Goal: Task Accomplishment & Management: Use online tool/utility

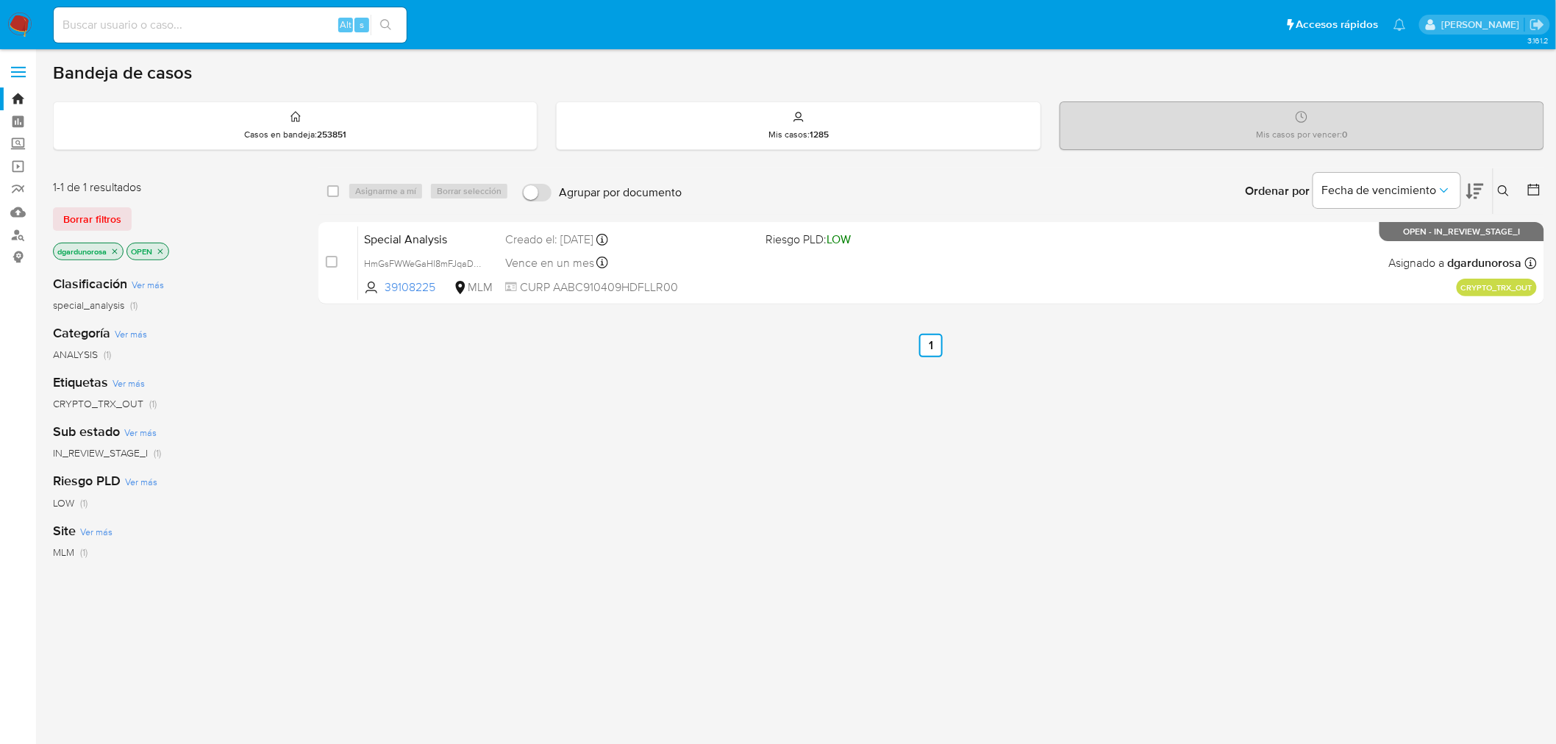
click at [115, 222] on span "Borrar filtros" at bounding box center [92, 219] width 58 height 21
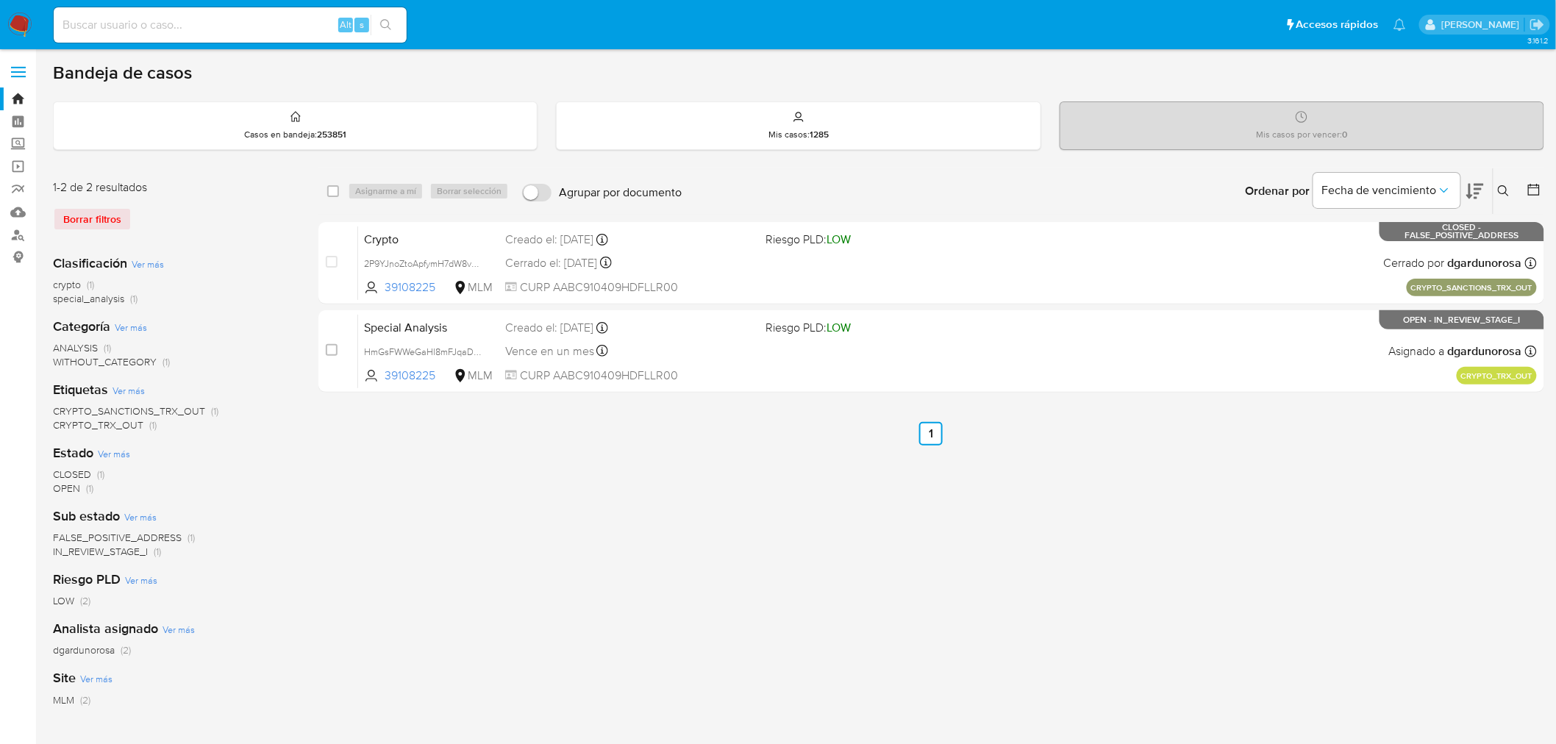
click at [1411, 182] on button at bounding box center [1506, 191] width 24 height 18
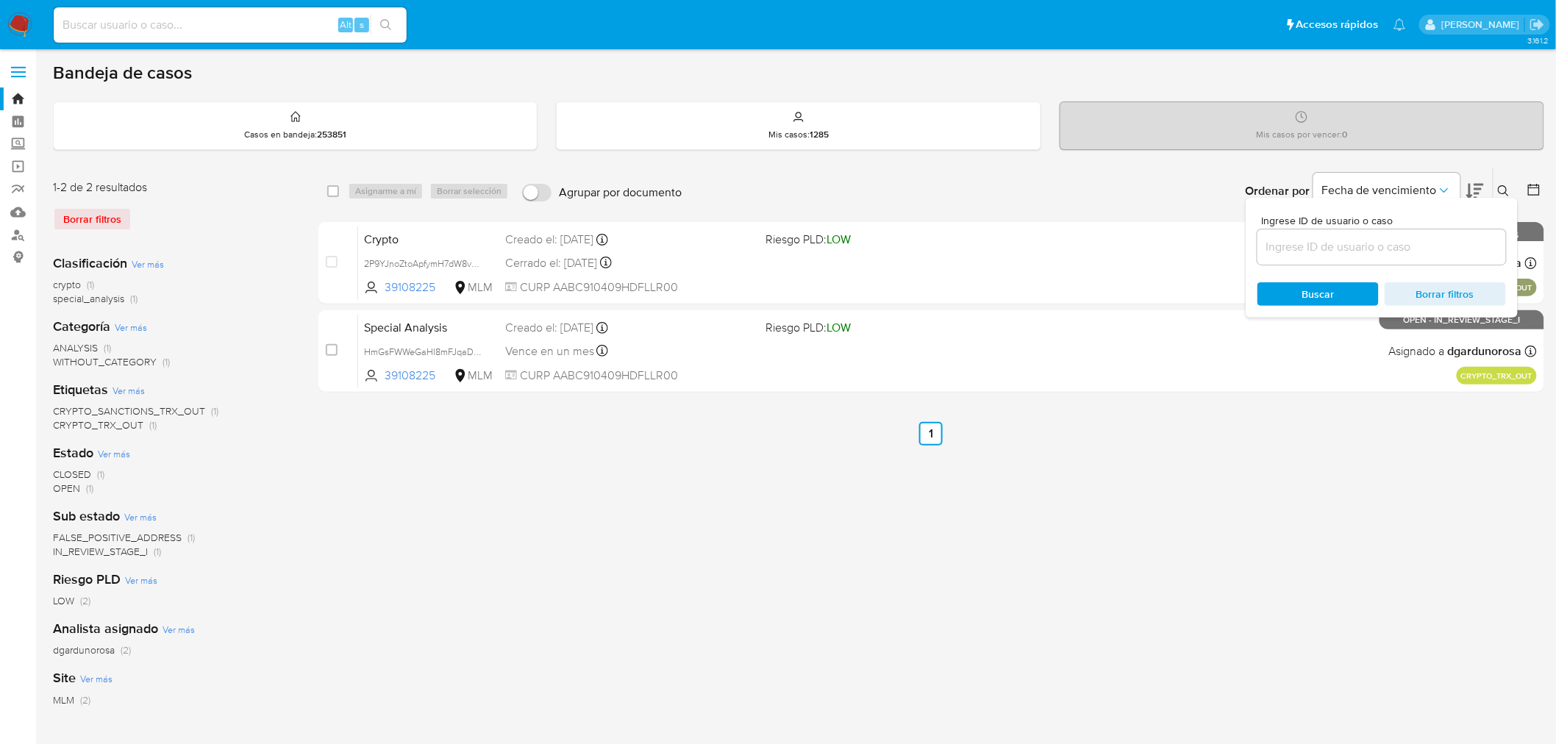
click at [1411, 241] on input at bounding box center [1382, 247] width 249 height 19
type input "1110379814"
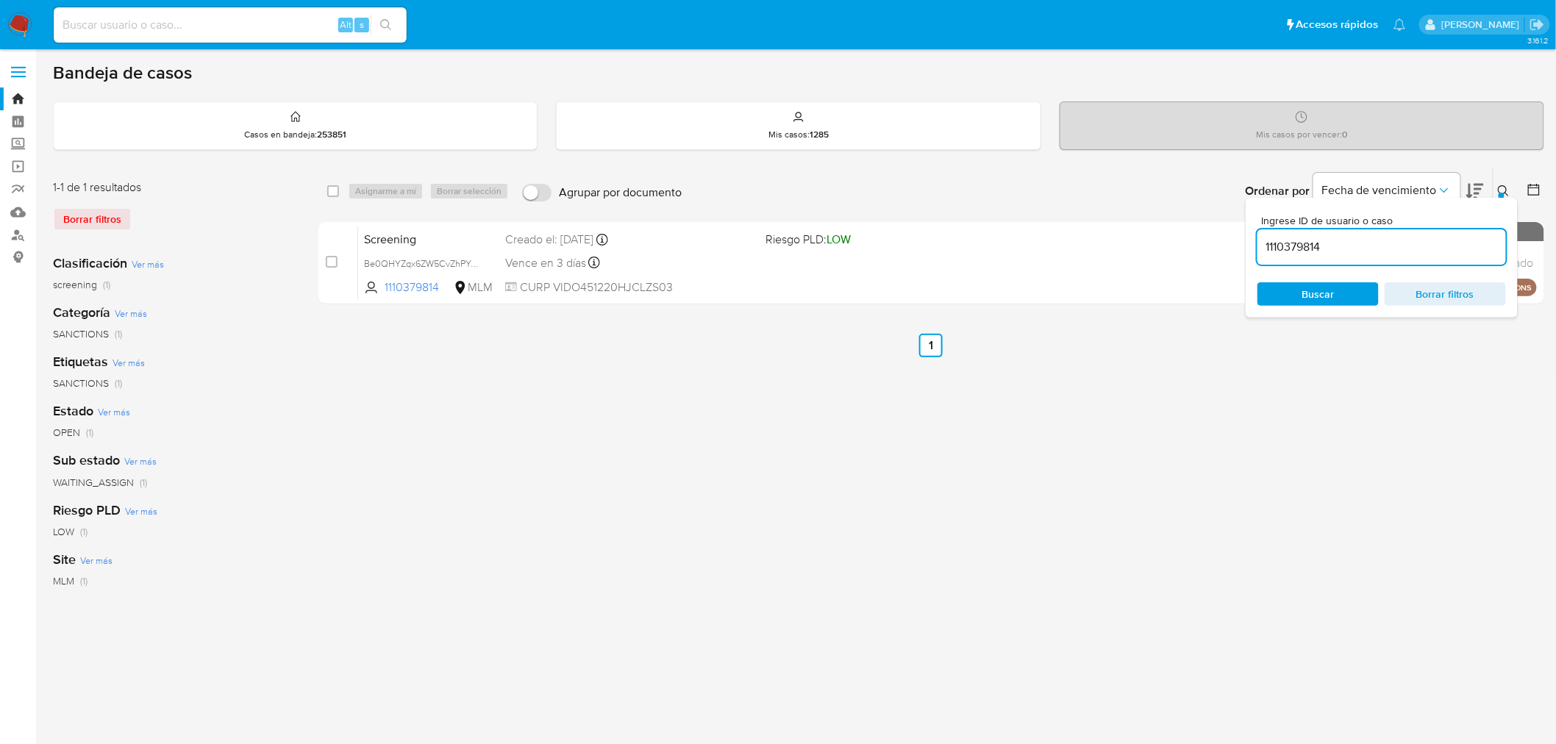
click at [1411, 185] on icon at bounding box center [1504, 191] width 12 height 12
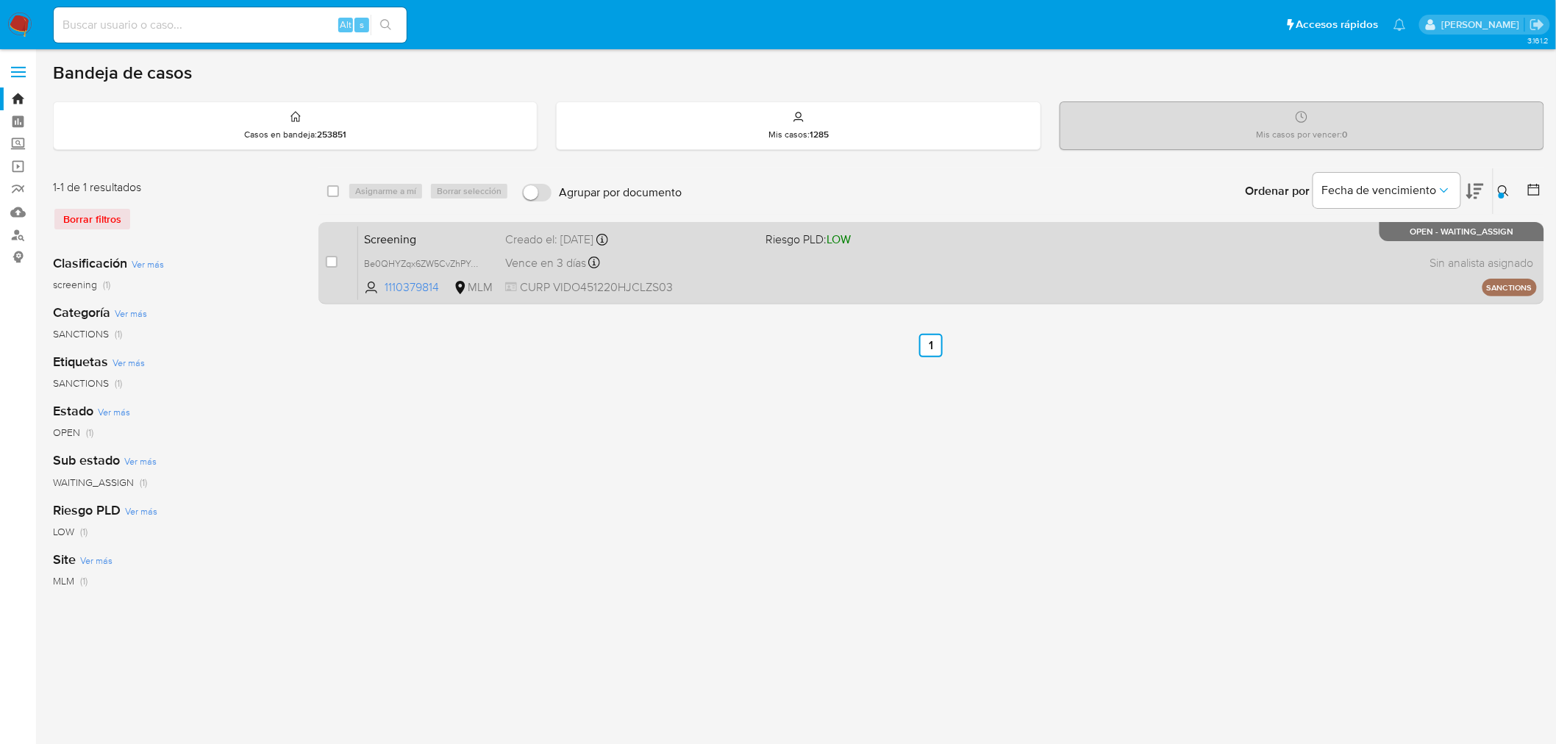
click at [339, 262] on div "case-item-checkbox No es posible asignar el caso" at bounding box center [342, 263] width 32 height 74
click at [335, 262] on input "checkbox" at bounding box center [332, 262] width 12 height 12
checkbox input "true"
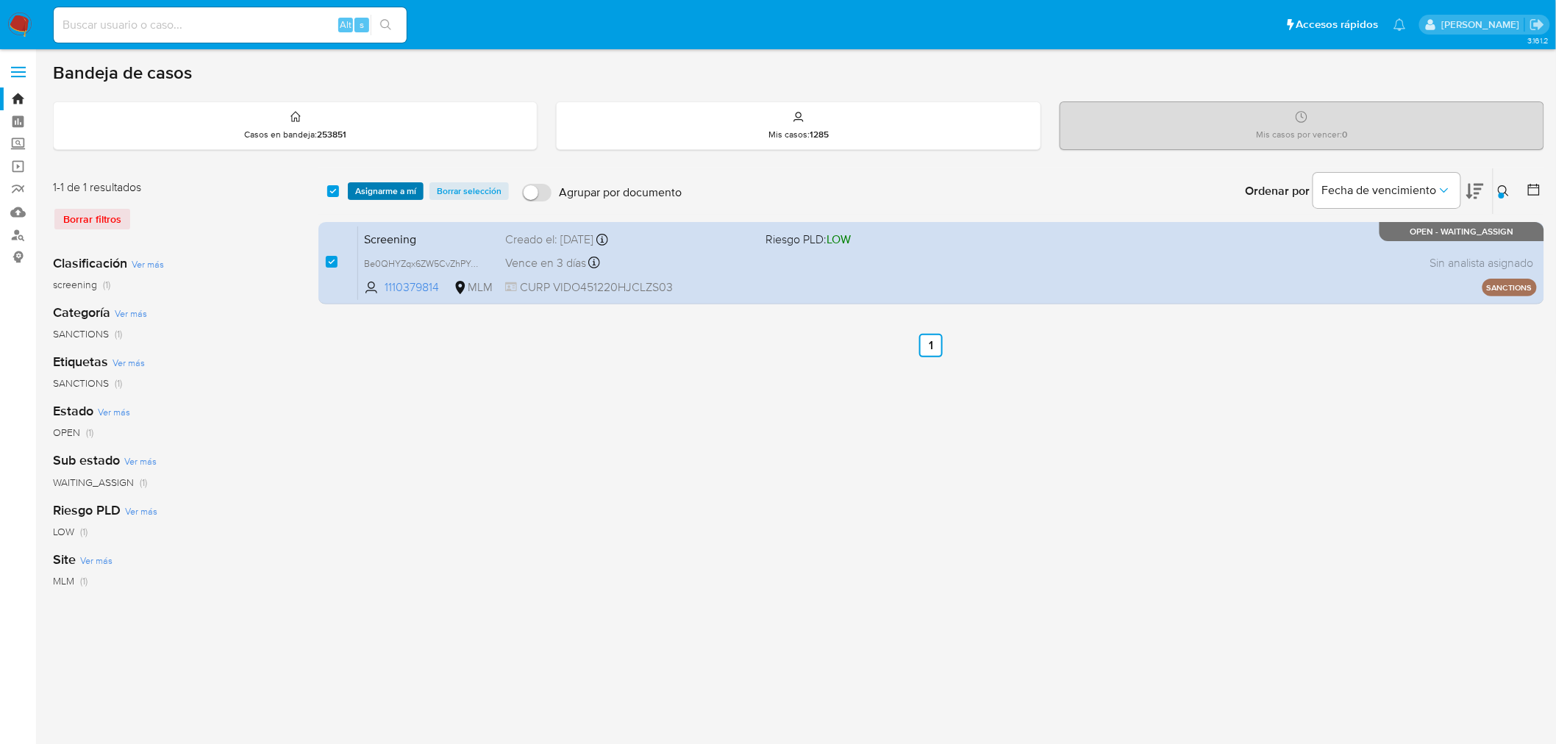
click at [403, 192] on span "Asignarme a mí" at bounding box center [385, 191] width 61 height 15
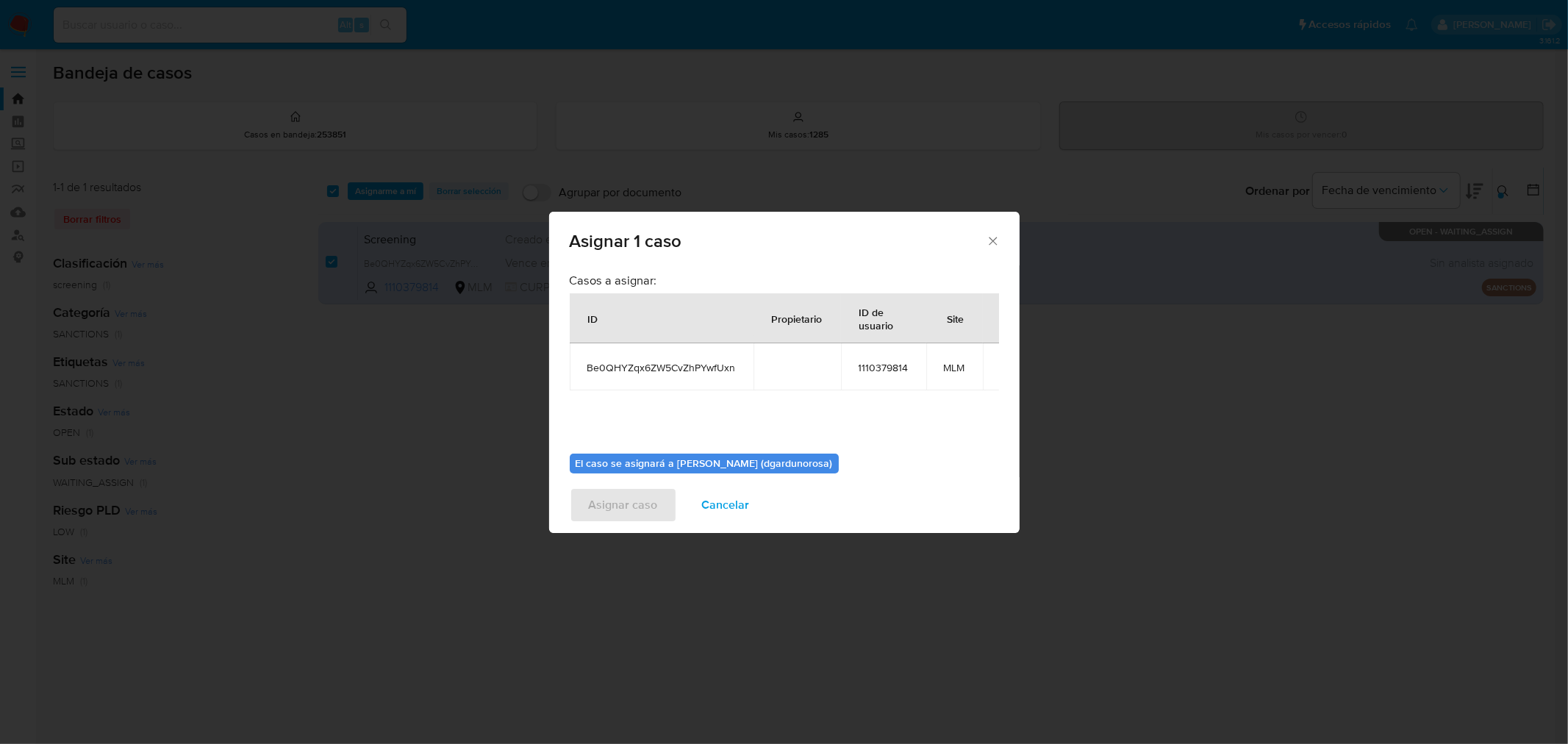
click at [732, 399] on div "Casos a asignar: ID Propietario ID de usuario Site Be0QHYZqx6ZW5CvZhPYwfUxn 111…" at bounding box center [784, 357] width 430 height 169
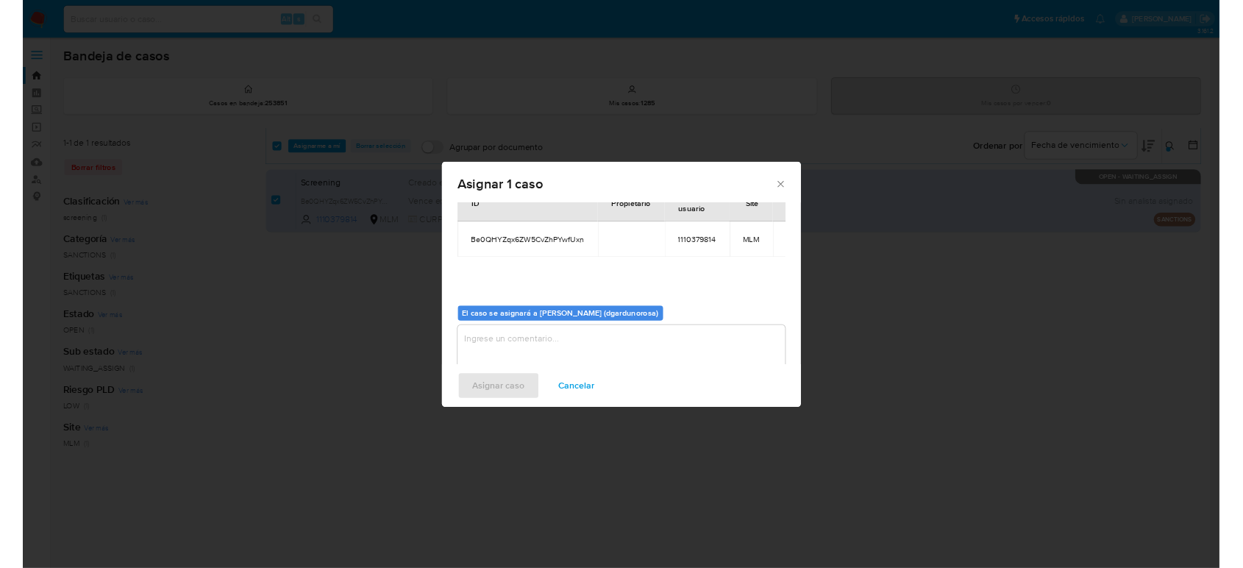
scroll to position [76, 0]
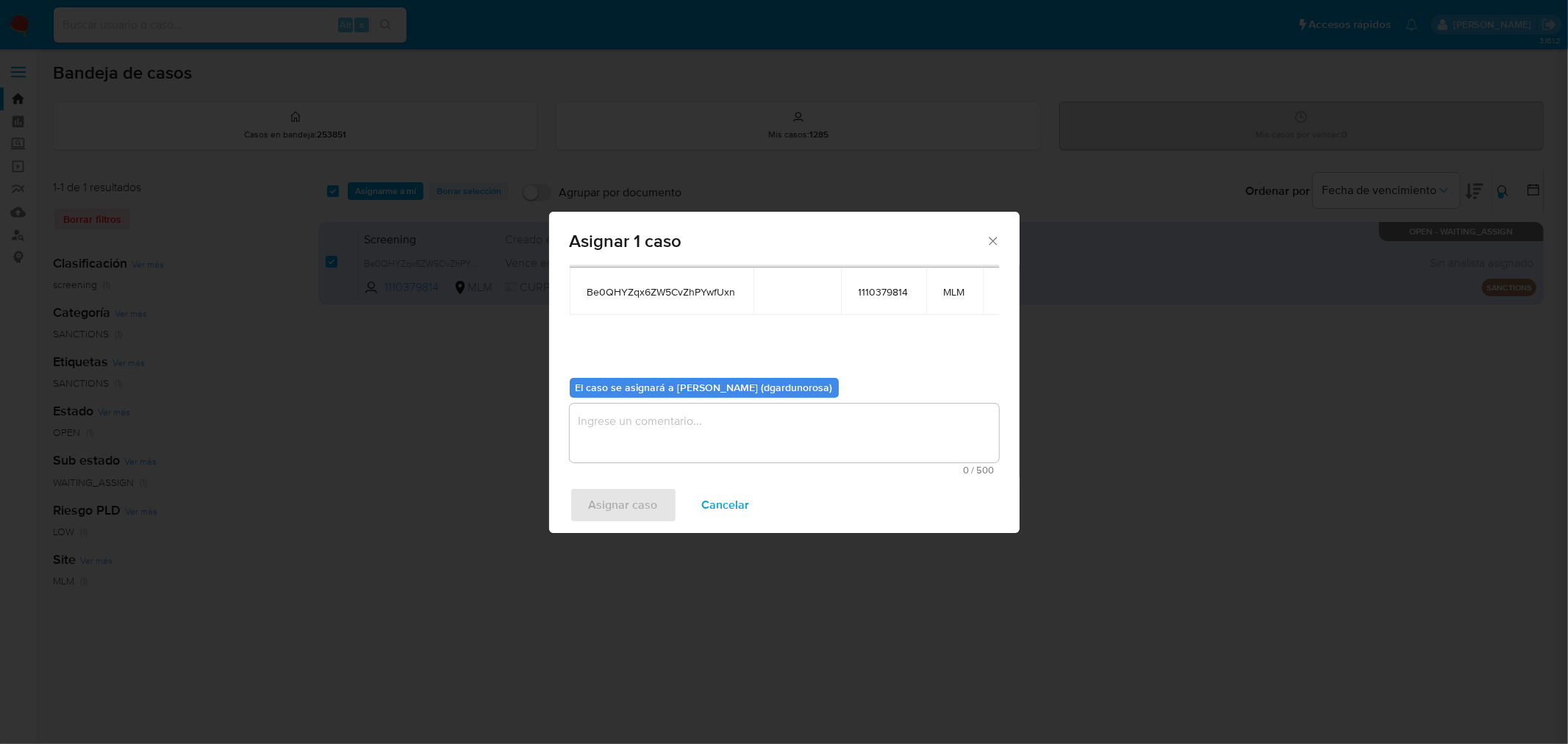
click at [756, 413] on textarea "assign-modal" at bounding box center [784, 433] width 430 height 59
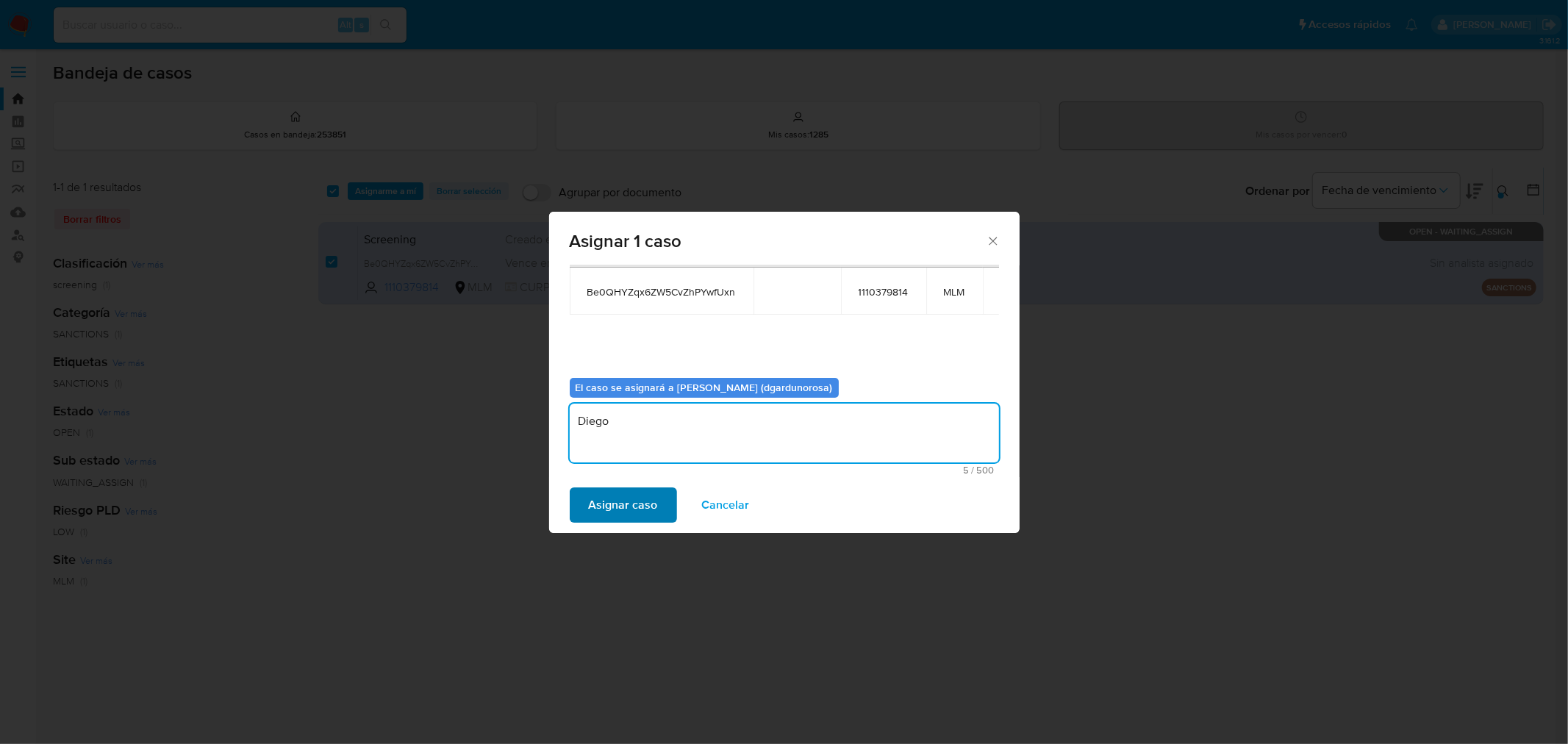
type textarea "Diego"
click at [636, 507] on span "Asignar caso" at bounding box center [623, 505] width 69 height 32
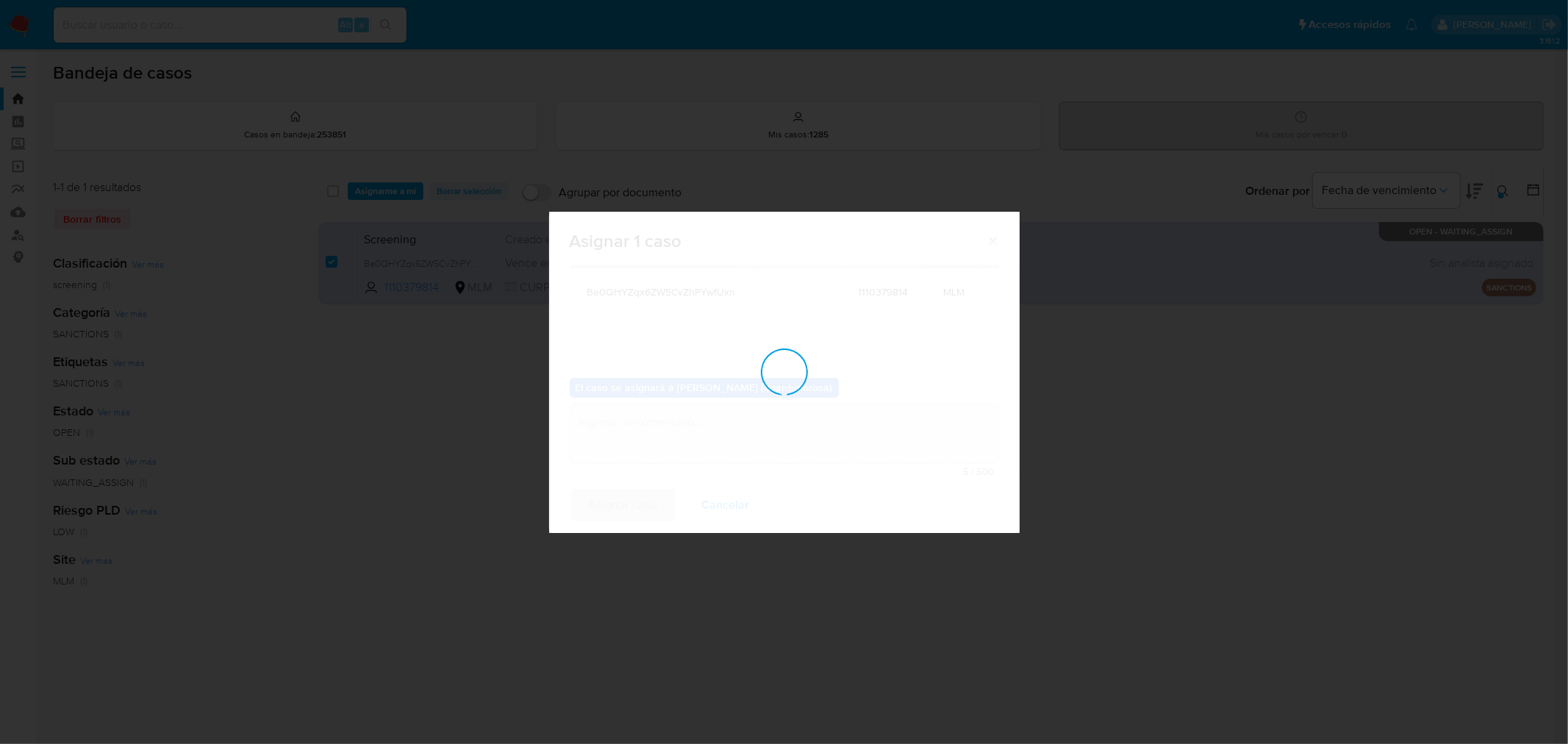
checkbox input "false"
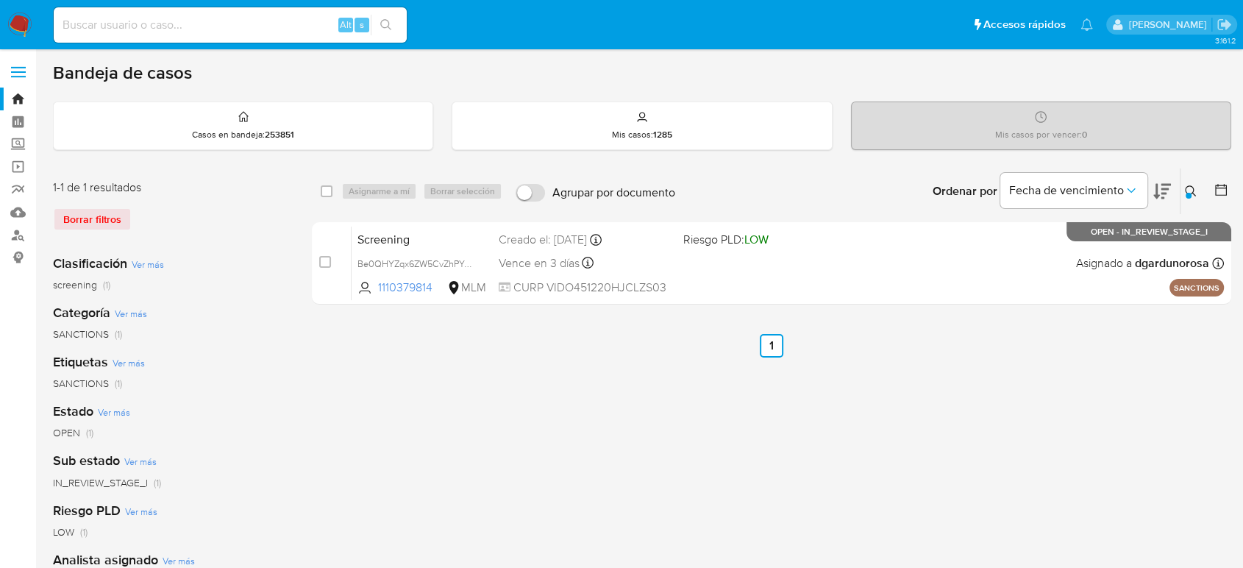
click at [541, 385] on div "select-all-cases-checkbox Asignarme a mí Borrar selección Agrupar por documento…" at bounding box center [771, 491] width 919 height 646
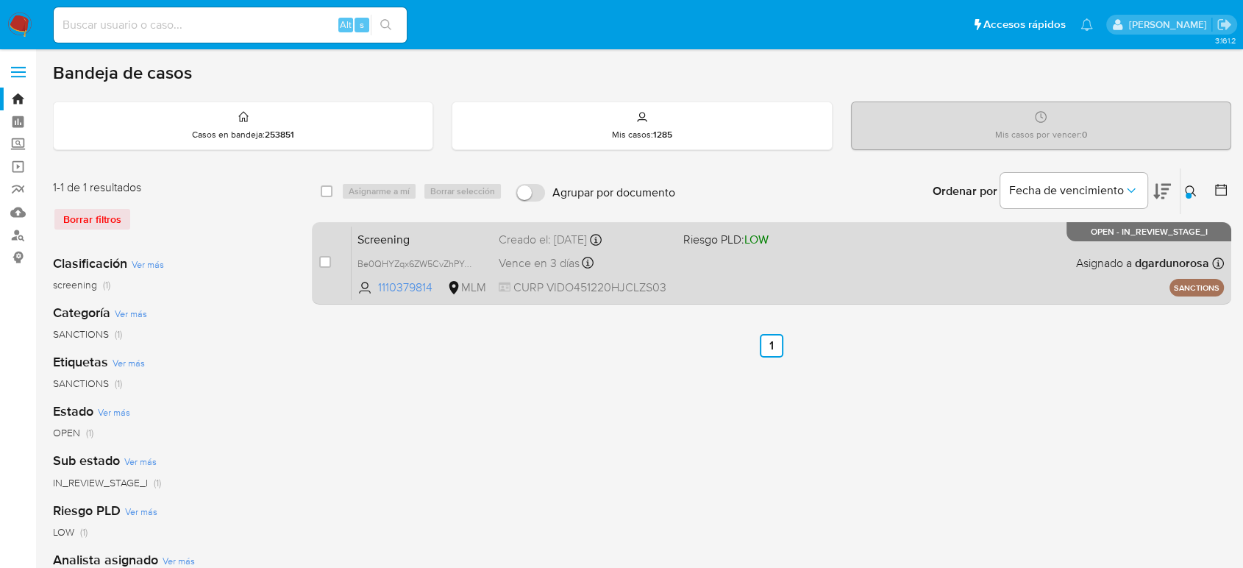
click at [694, 277] on div "Screening Be0QHYZqx6ZW5CvZhPYwfUxn 1110379814 MLM Riesgo PLD: LOW Creado el: 03…" at bounding box center [788, 263] width 872 height 74
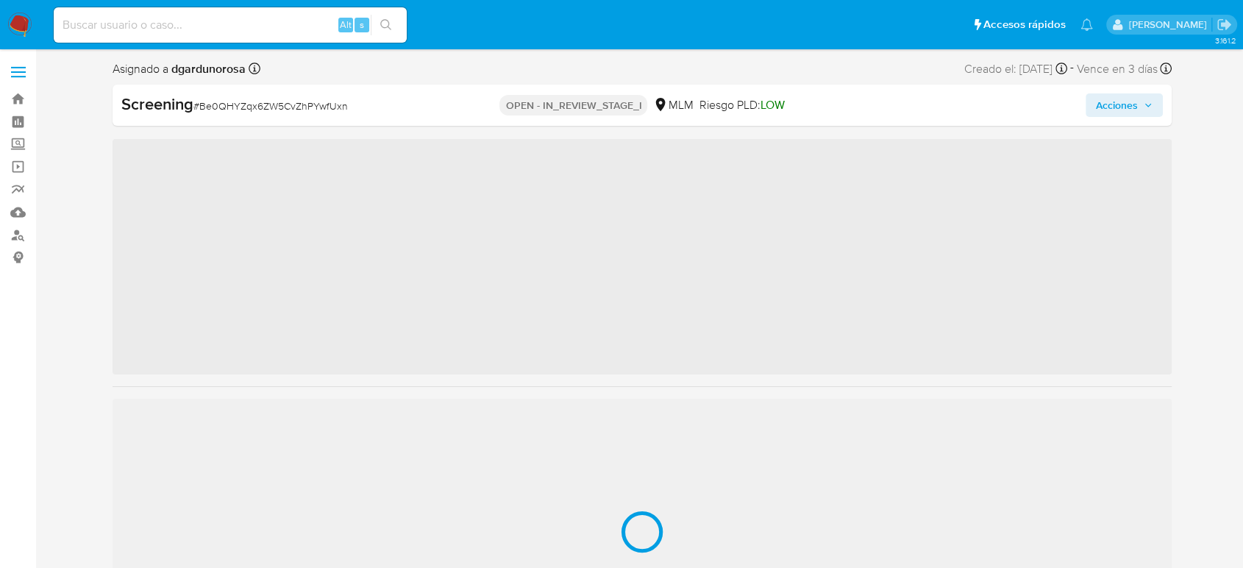
scroll to position [692, 0]
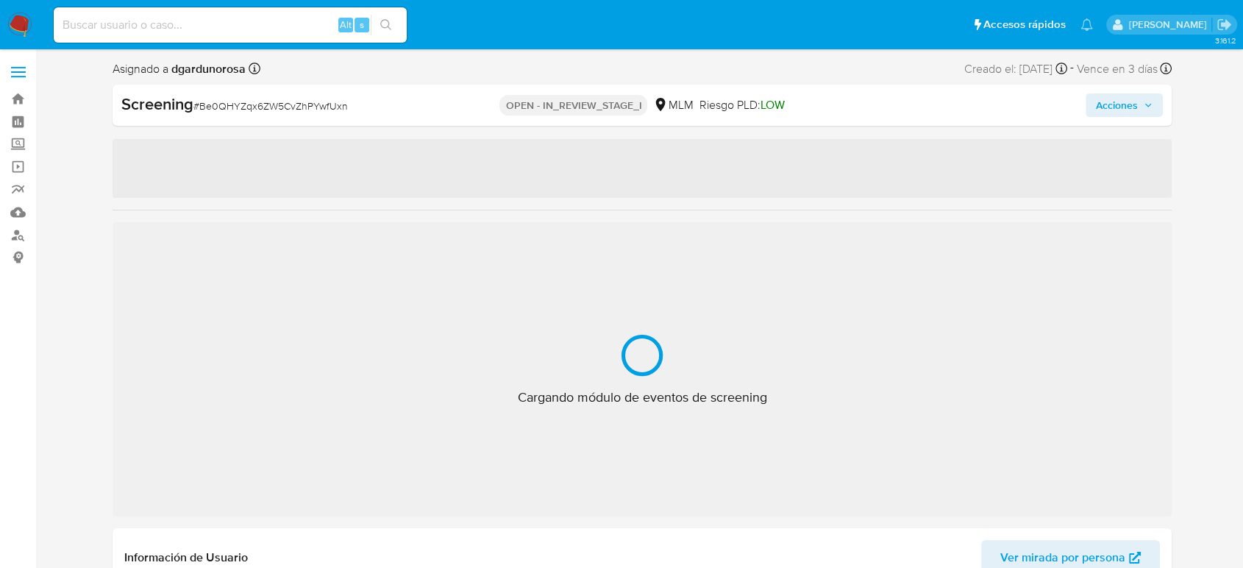
select select "10"
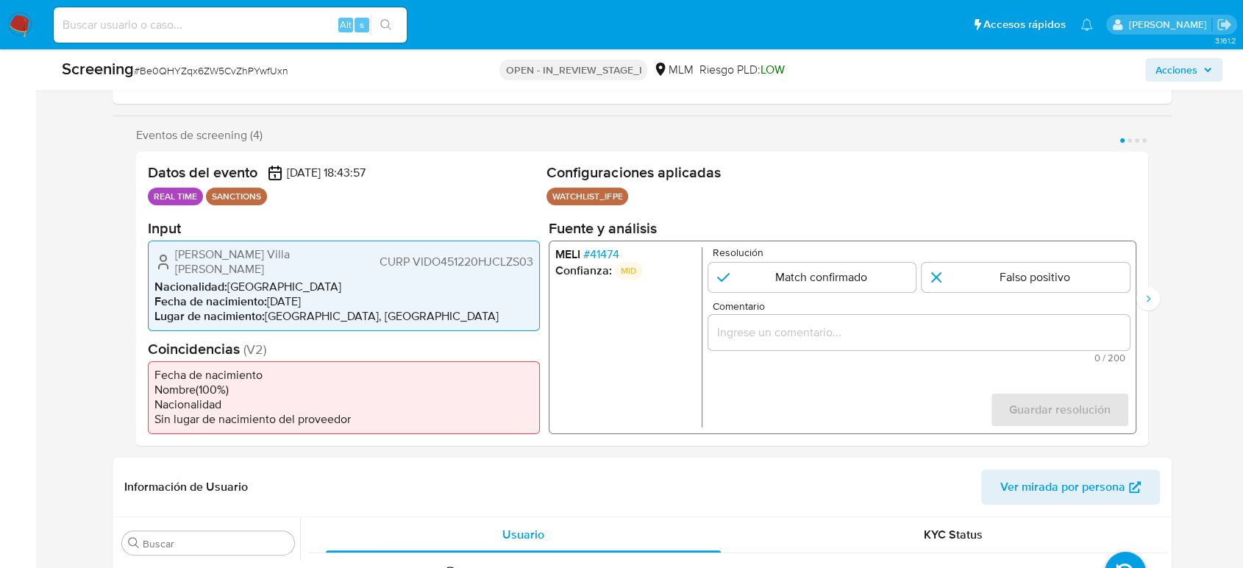
scroll to position [245, 0]
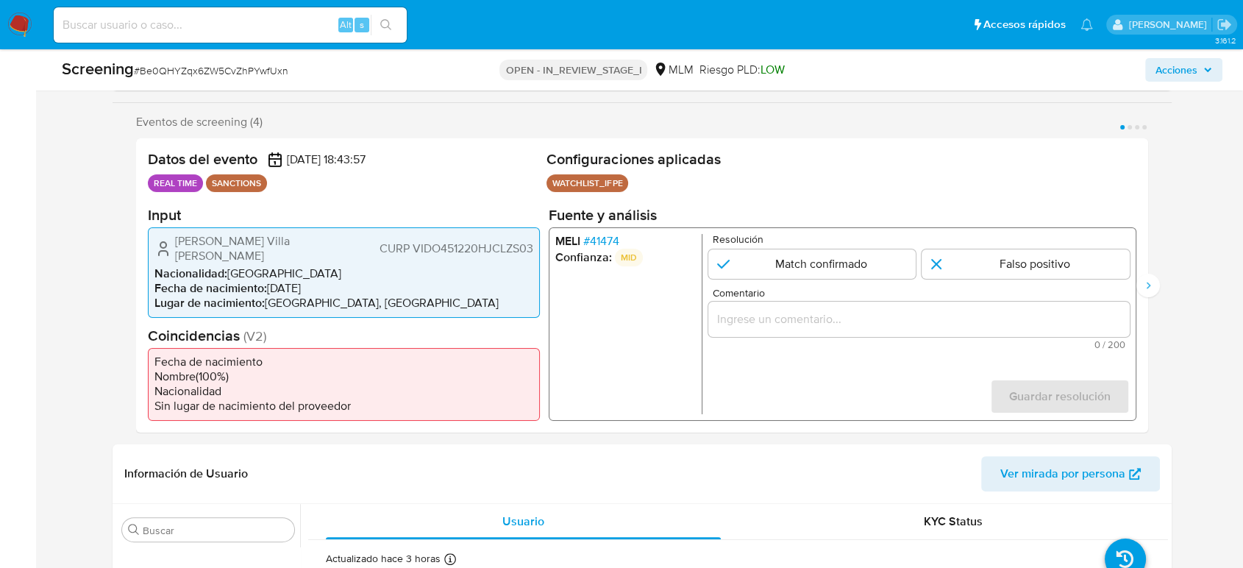
drag, startPoint x: 295, startPoint y: 249, endPoint x: 177, endPoint y: 253, distance: 118.5
click at [177, 253] on div "Oscar Domingo Villa Diaz CURP VIDO451220HJCLZS03" at bounding box center [343, 247] width 379 height 29
click at [425, 246] on span "CURP VIDO451220HJCLZS03" at bounding box center [457, 248] width 154 height 15
click at [427, 246] on span "CURP VIDO451220HJCLZS03" at bounding box center [457, 248] width 154 height 15
click at [325, 296] on li "Lugar de nacimiento : MEXICO, JALISCO" at bounding box center [343, 302] width 379 height 15
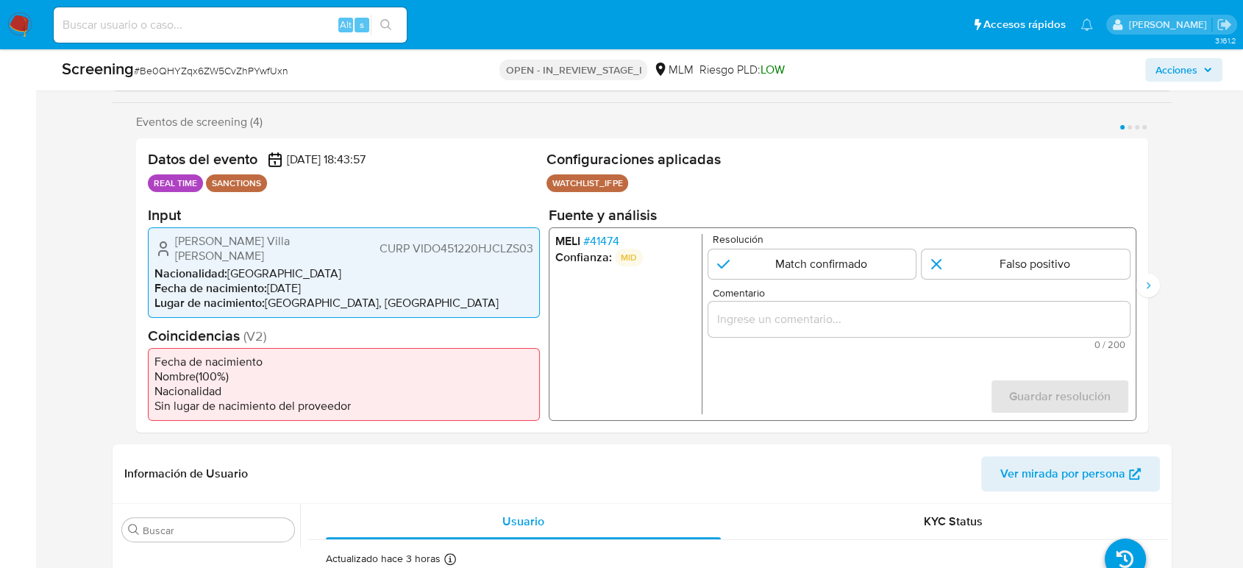
click at [325, 296] on li "Lugar de nacimiento : MEXICO, JALISCO" at bounding box center [343, 302] width 379 height 15
click at [595, 246] on span "# 41474" at bounding box center [601, 240] width 36 height 15
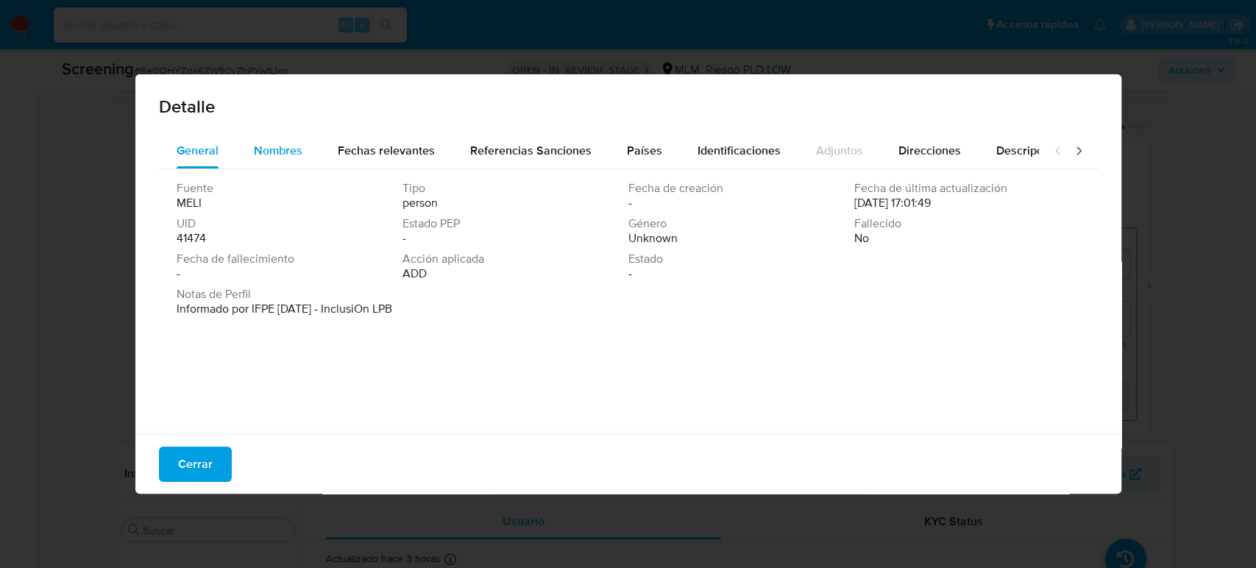
click at [294, 164] on div "Nombres" at bounding box center [278, 150] width 49 height 35
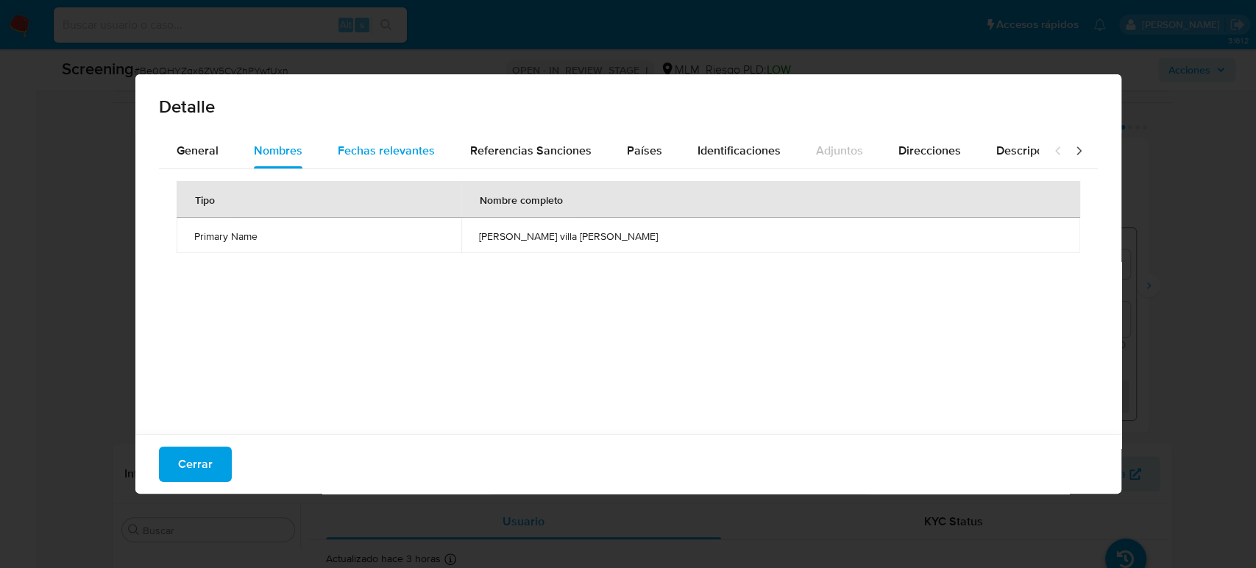
click at [435, 152] on button "Fechas relevantes" at bounding box center [386, 150] width 132 height 35
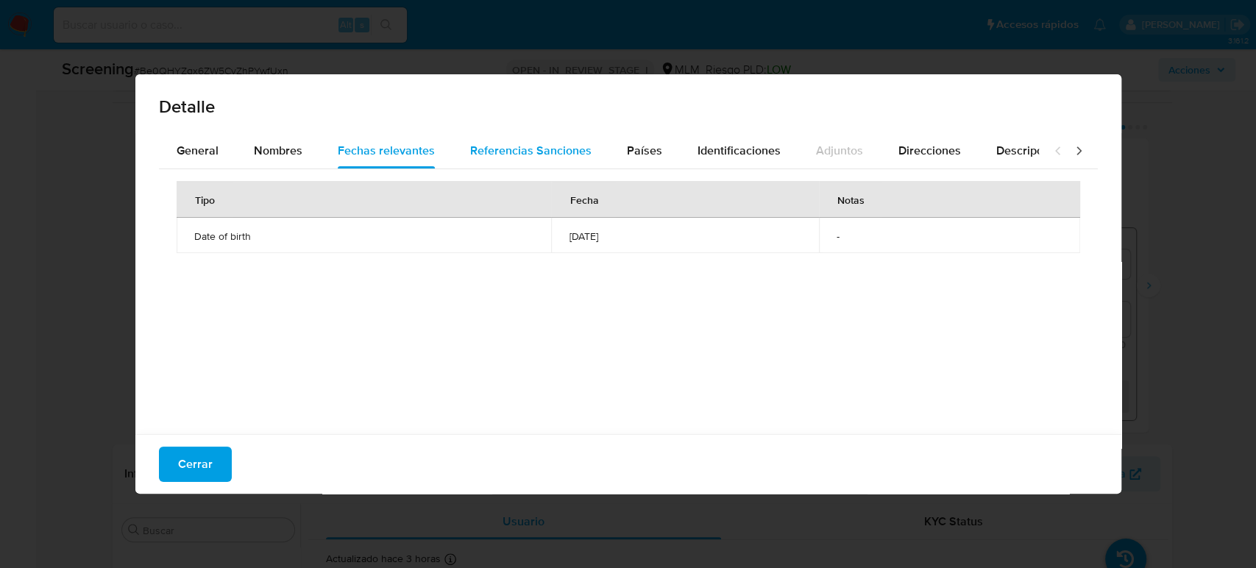
click at [544, 144] on span "Referencias Sanciones" at bounding box center [530, 150] width 121 height 17
click at [377, 149] on span "Fechas relevantes" at bounding box center [386, 150] width 97 height 17
click at [193, 152] on span "General" at bounding box center [198, 150] width 42 height 17
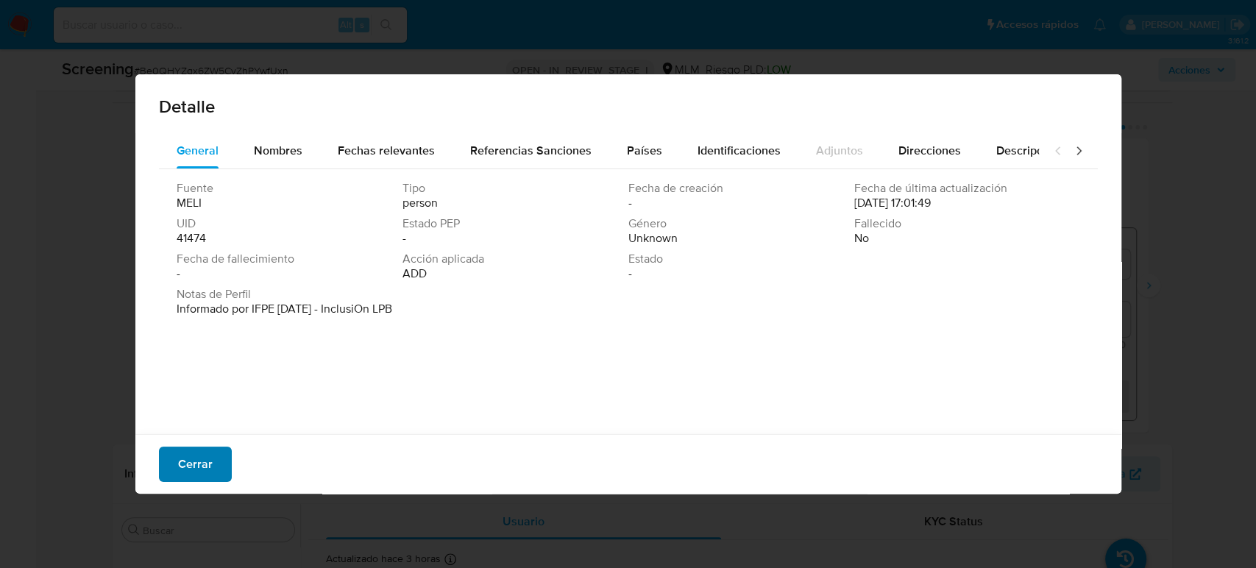
click at [218, 462] on button "Cerrar" at bounding box center [195, 463] width 73 height 35
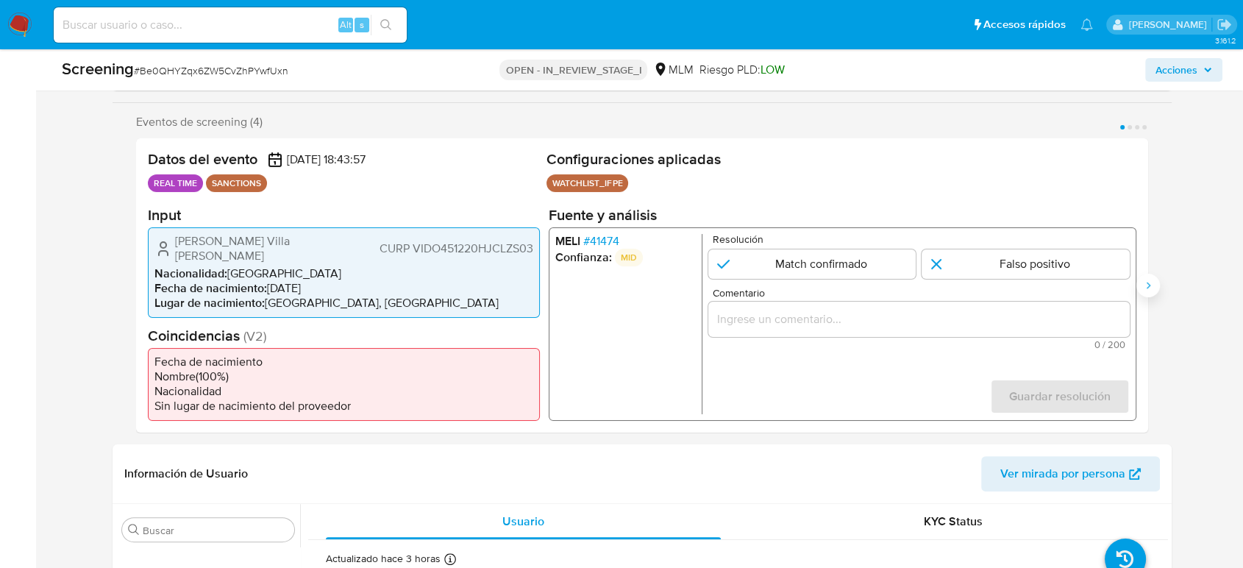
click at [1153, 284] on icon "Siguiente" at bounding box center [1148, 285] width 12 height 12
click at [600, 240] on span "# 41474" at bounding box center [601, 240] width 36 height 15
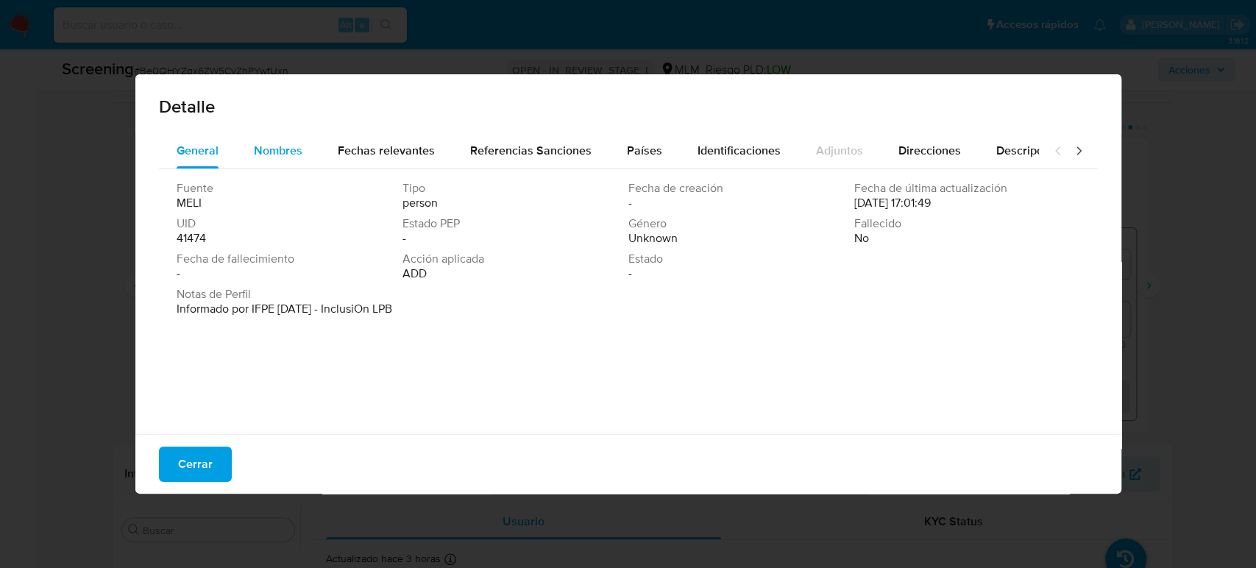
click at [283, 141] on div "Nombres" at bounding box center [278, 150] width 49 height 35
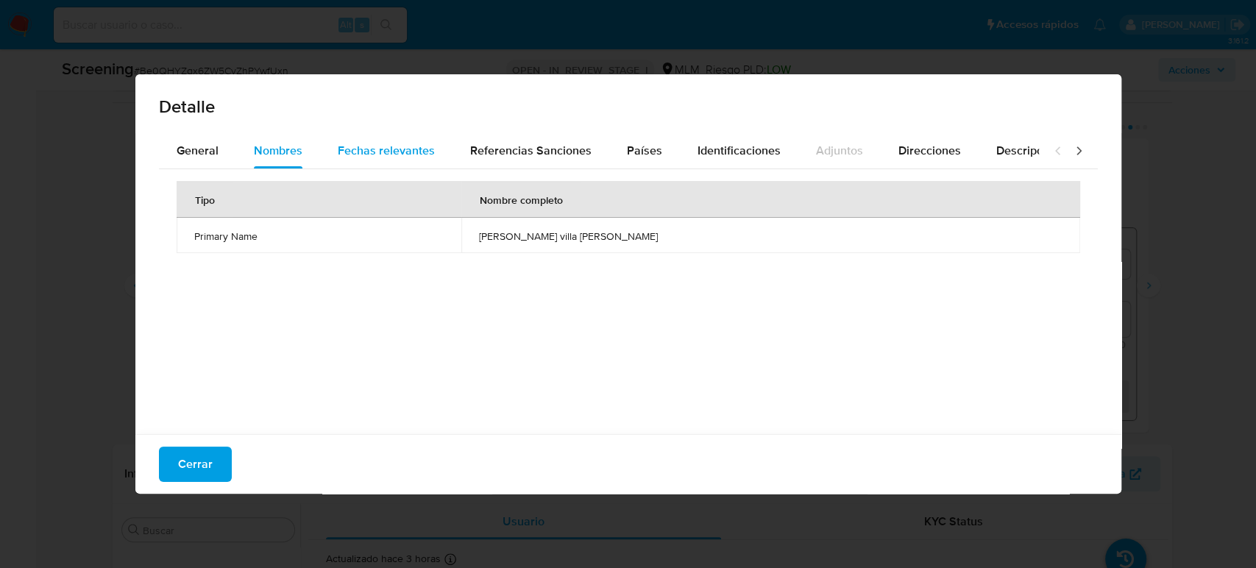
click at [390, 160] on div "Fechas relevantes" at bounding box center [386, 150] width 97 height 35
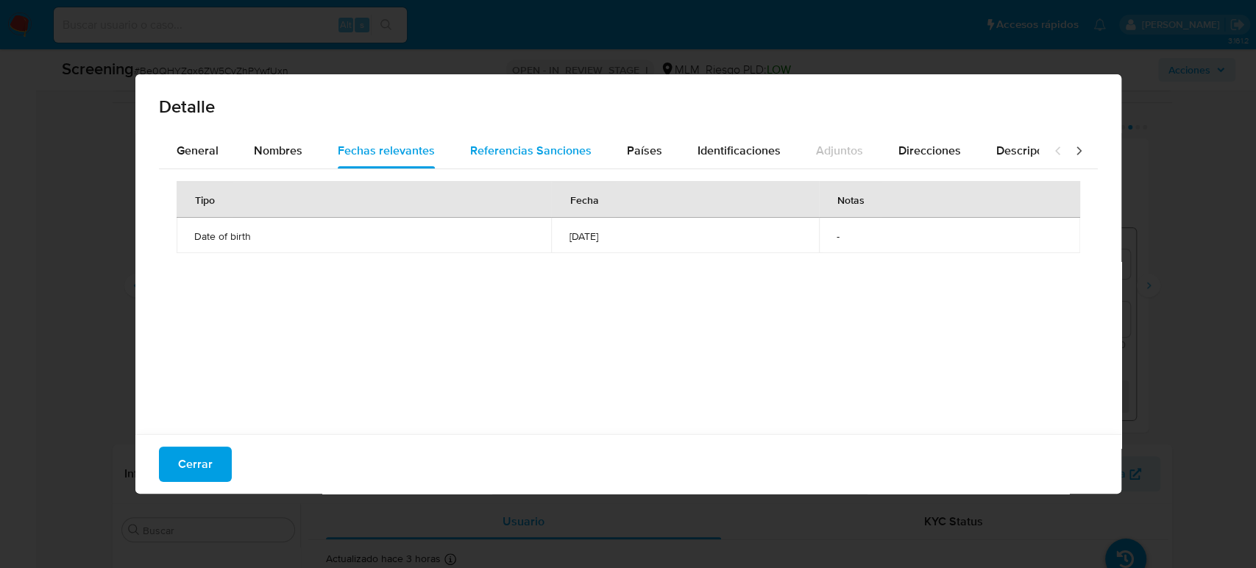
click at [535, 158] on span "Referencias Sanciones" at bounding box center [530, 150] width 121 height 17
click at [206, 158] on span "General" at bounding box center [198, 150] width 42 height 17
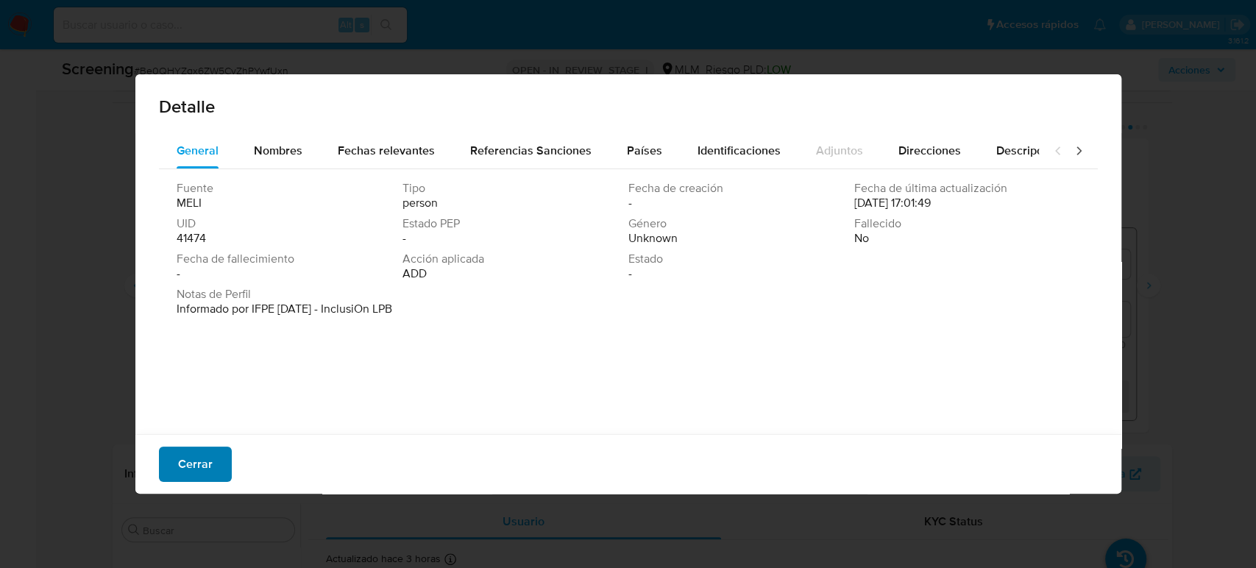
click at [202, 454] on span "Cerrar" at bounding box center [195, 464] width 35 height 32
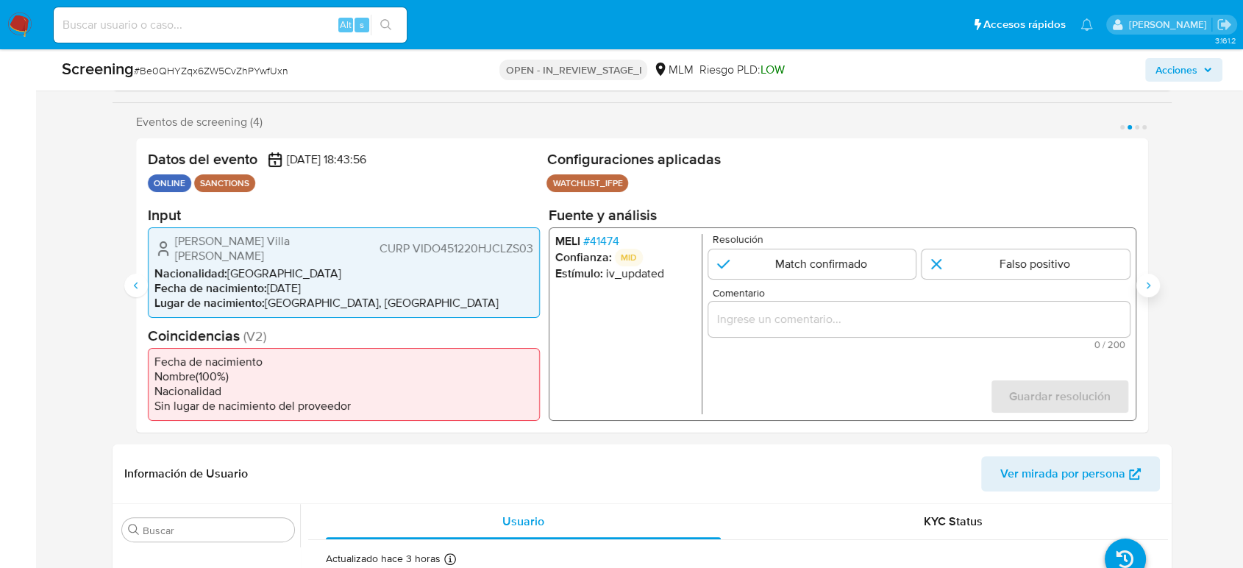
click at [1153, 286] on icon "Siguiente" at bounding box center [1148, 285] width 12 height 12
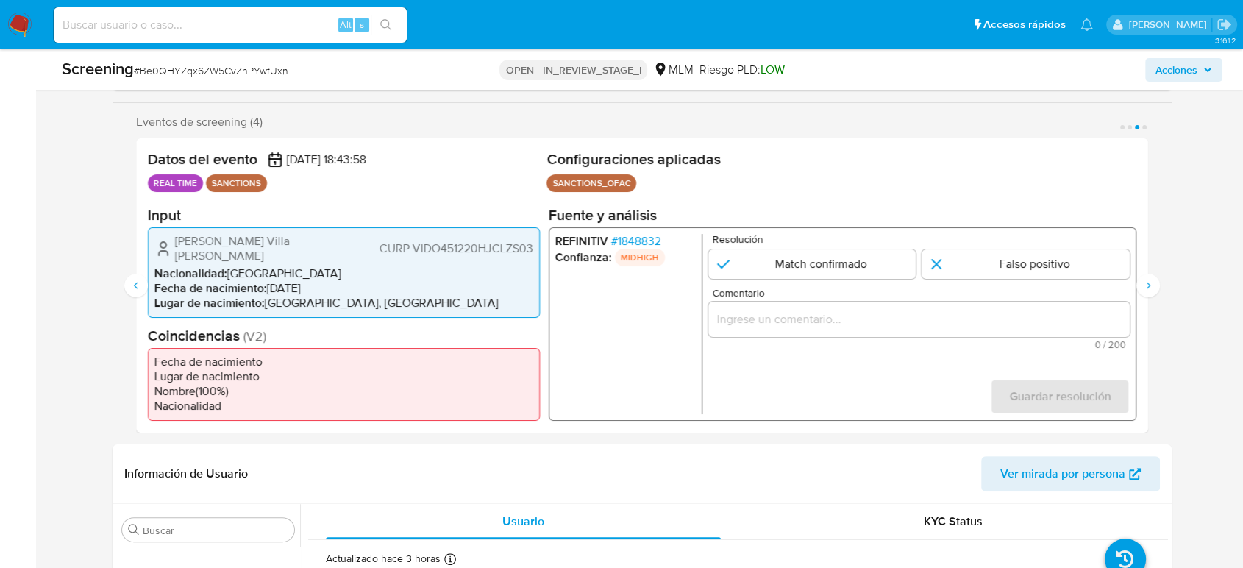
click at [638, 257] on p "MIDHIGH" at bounding box center [640, 257] width 50 height 18
click at [636, 248] on span "# 1848832" at bounding box center [636, 240] width 50 height 15
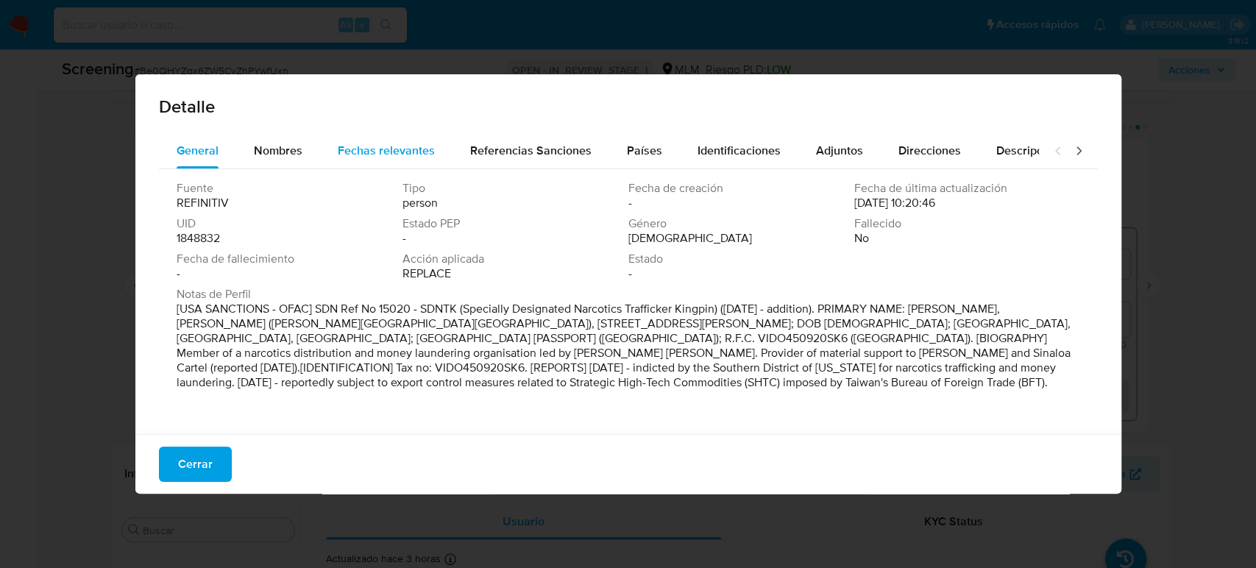
click at [320, 152] on button "Fechas relevantes" at bounding box center [386, 150] width 132 height 35
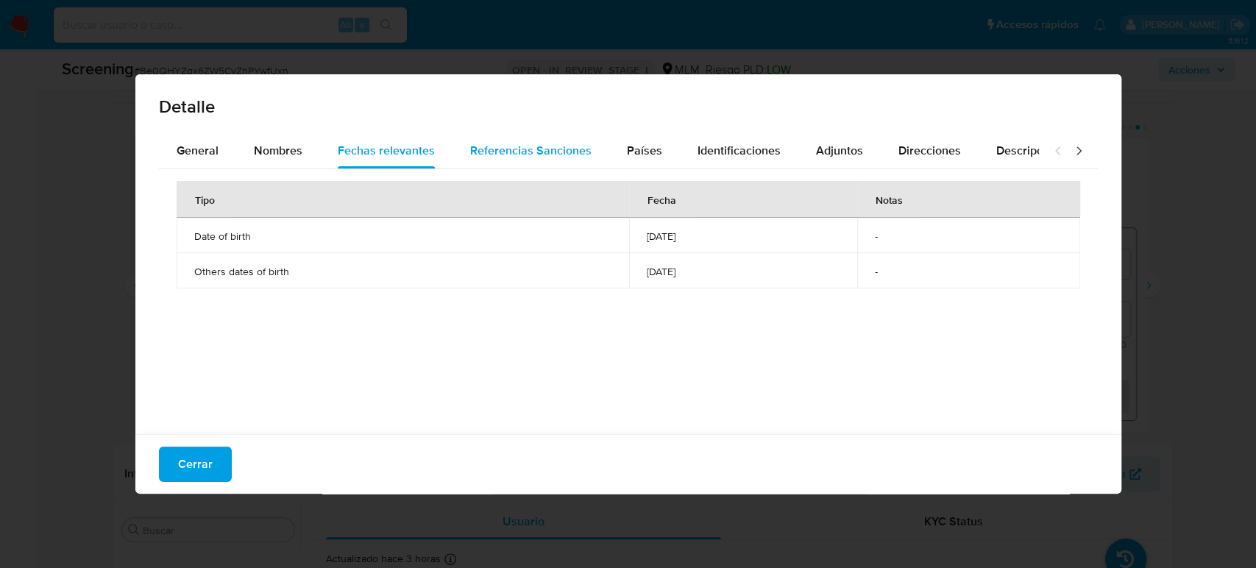
click at [475, 153] on span "Referencias Sanciones" at bounding box center [530, 150] width 121 height 17
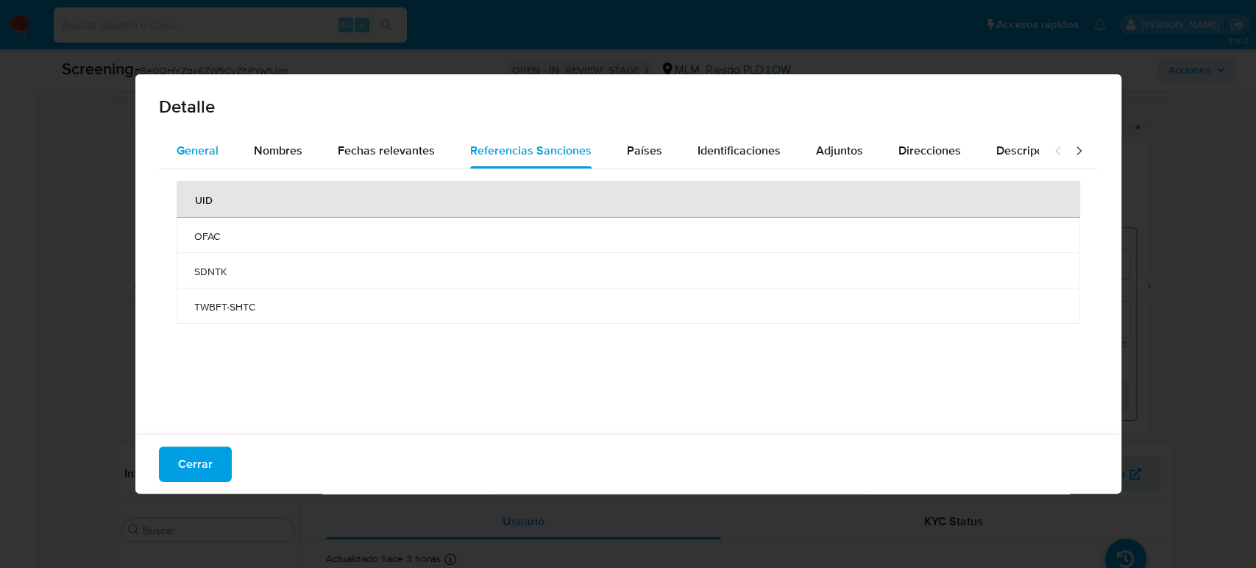
click at [182, 140] on div "General" at bounding box center [198, 150] width 42 height 35
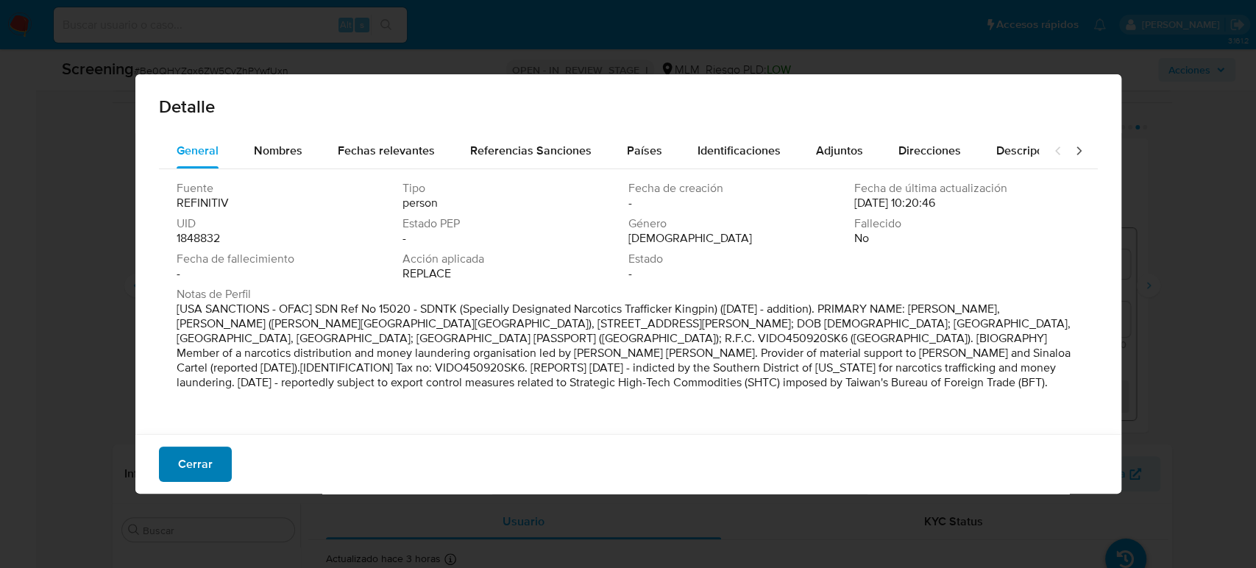
click at [184, 463] on span "Cerrar" at bounding box center [195, 464] width 35 height 32
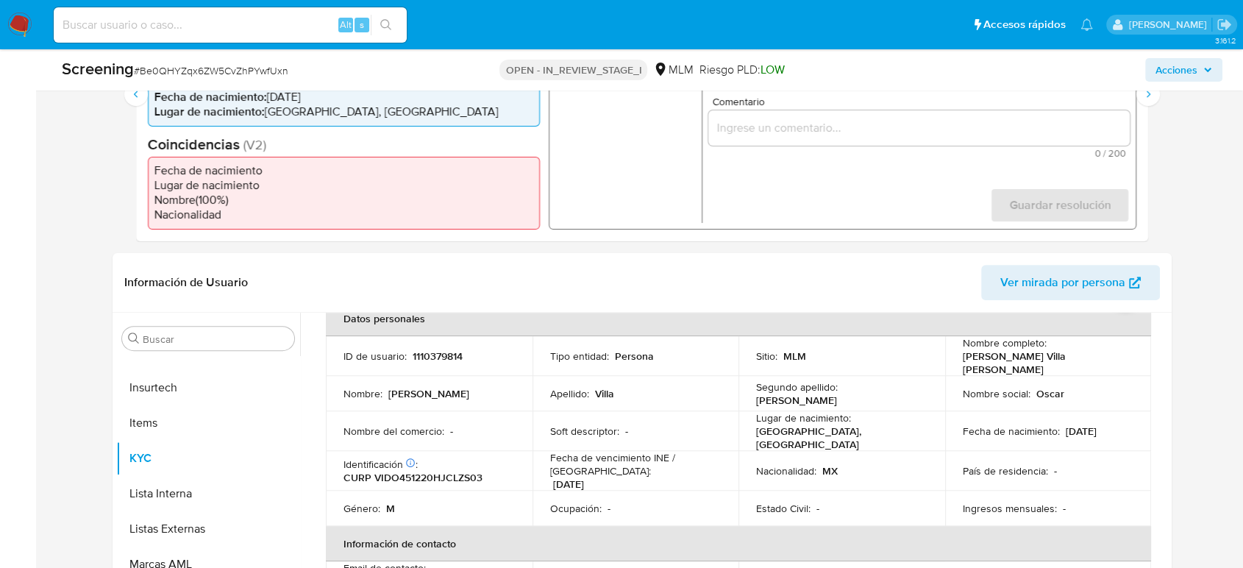
scroll to position [327, 0]
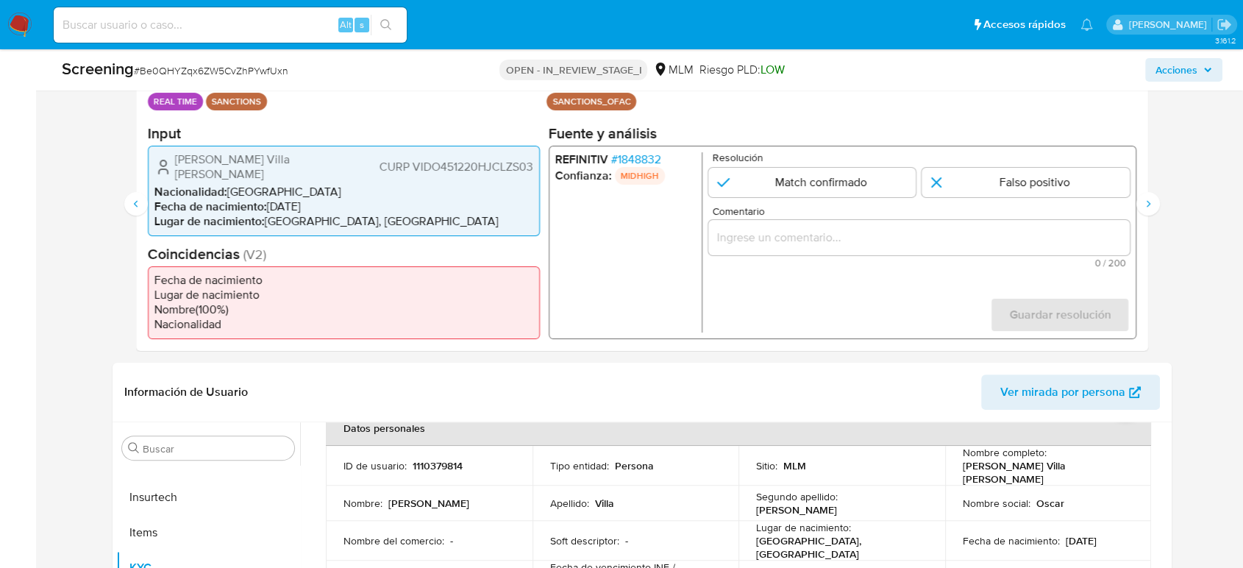
click at [655, 160] on span "# 1848832" at bounding box center [636, 159] width 50 height 15
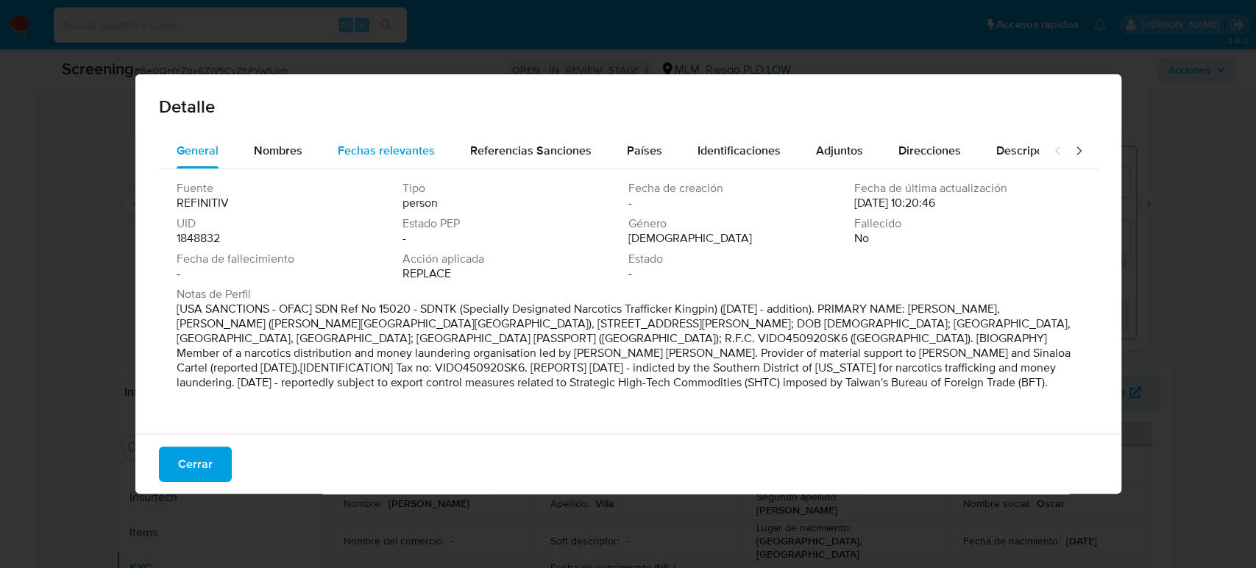
click at [363, 157] on span "Fechas relevantes" at bounding box center [386, 150] width 97 height 17
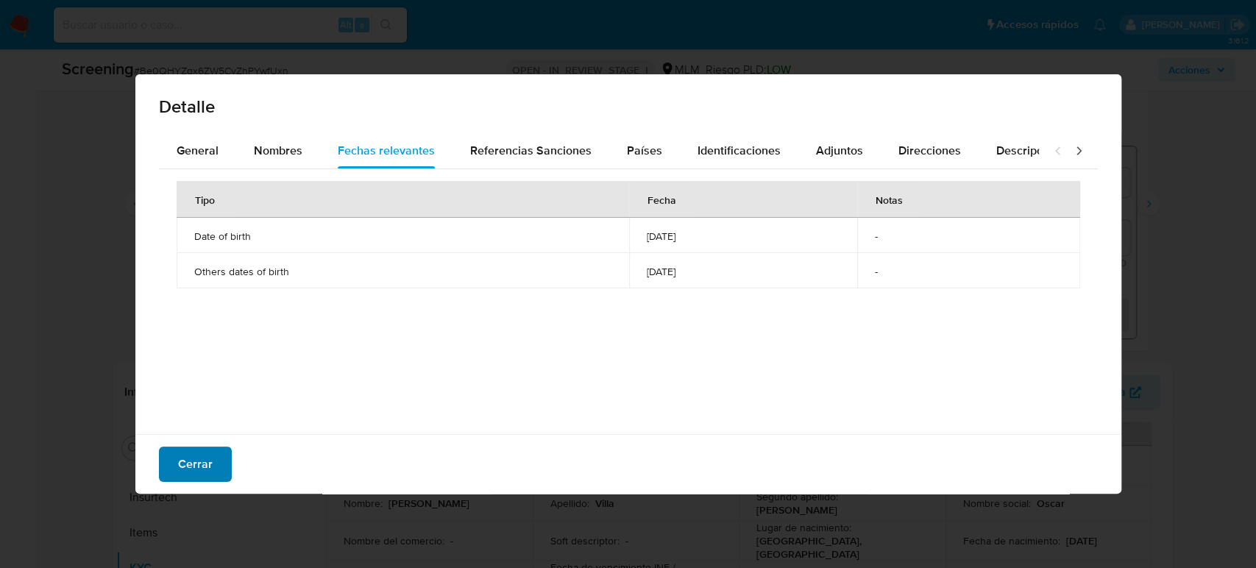
click at [188, 471] on span "Cerrar" at bounding box center [195, 464] width 35 height 32
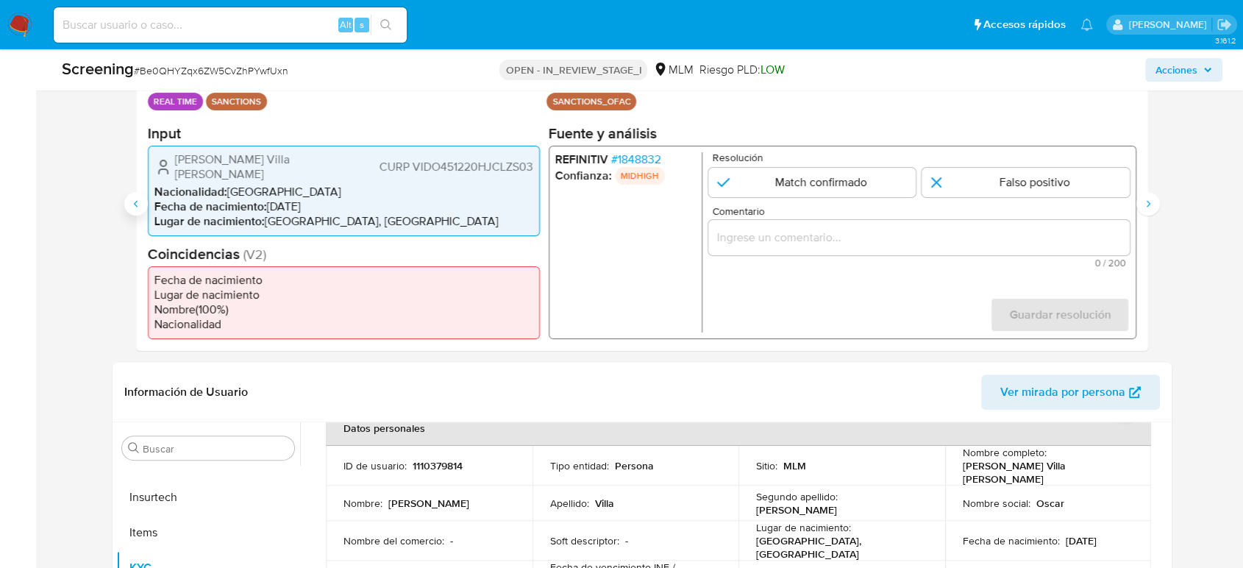
click at [138, 199] on icon "Anterior" at bounding box center [136, 204] width 12 height 12
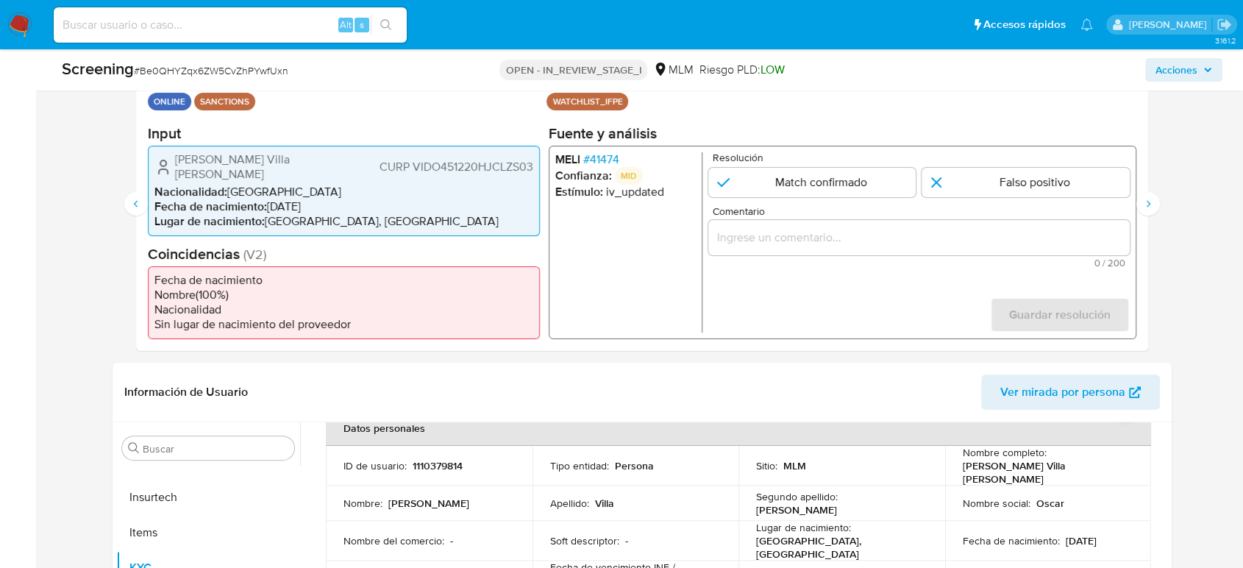
click at [625, 155] on li "MELI # 41474" at bounding box center [625, 159] width 140 height 15
click at [604, 163] on span "# 41474" at bounding box center [601, 159] width 36 height 15
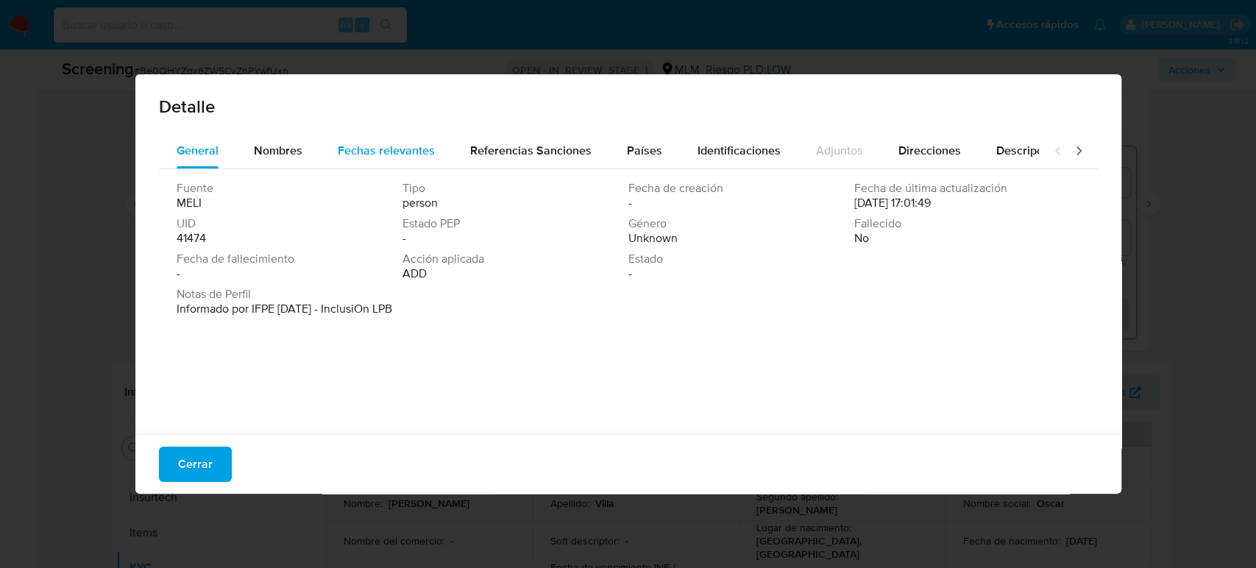
click at [421, 160] on div "Fechas relevantes" at bounding box center [386, 150] width 97 height 35
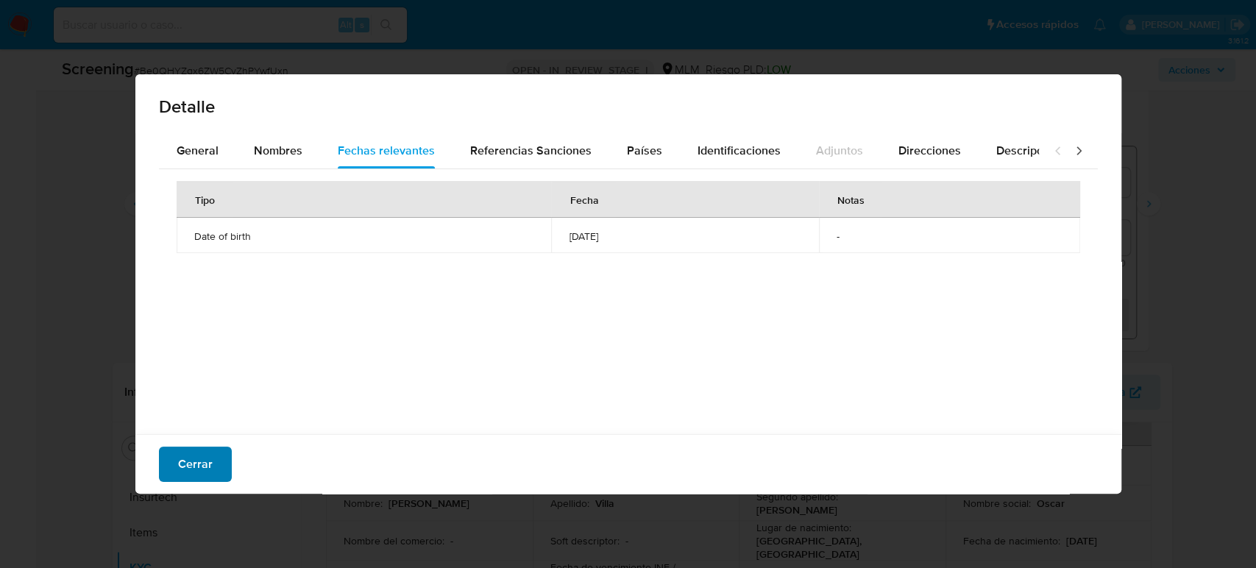
click at [191, 469] on span "Cerrar" at bounding box center [195, 464] width 35 height 32
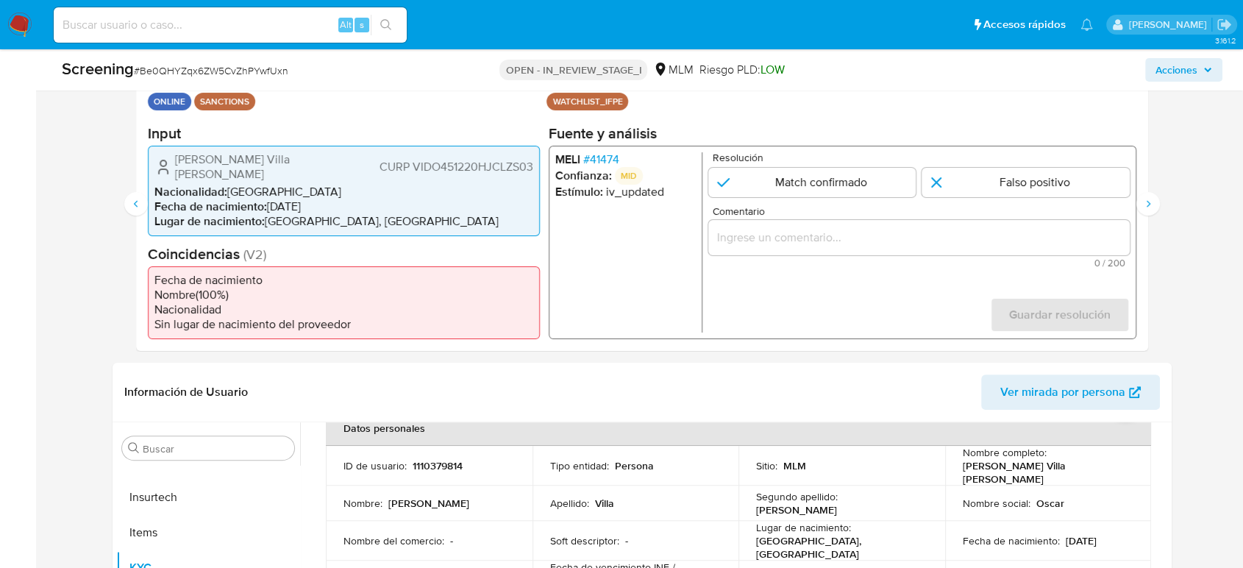
scroll to position [163, 0]
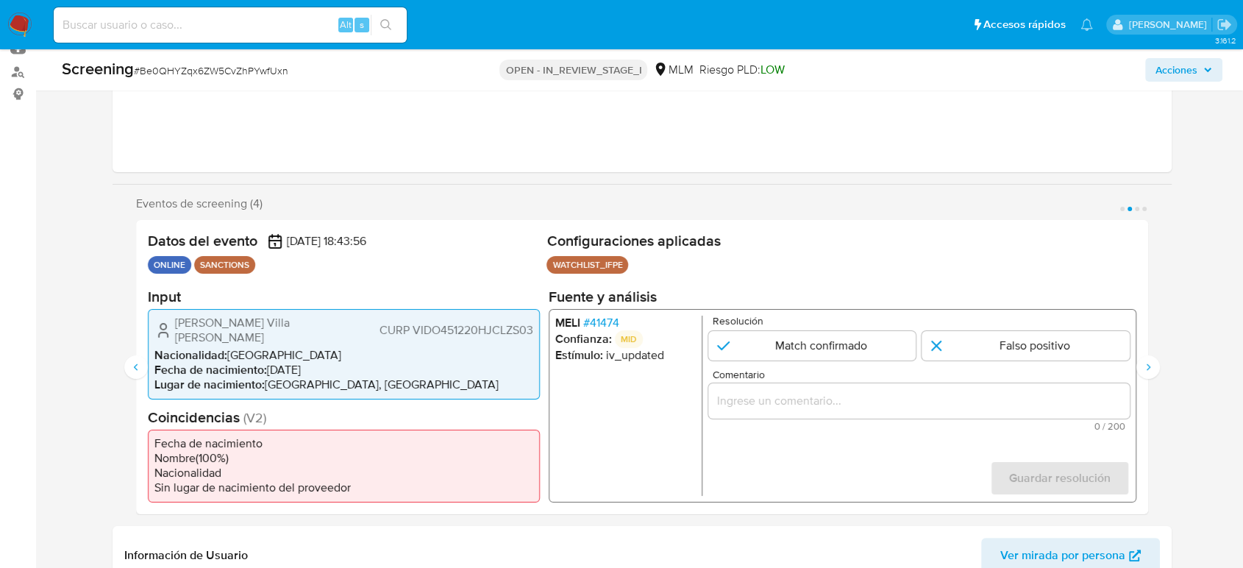
click at [1145, 379] on div "Datos del evento 03/10/2025 18:43:56 ONLINE SANCTIONS Configuraciones aplicadas…" at bounding box center [642, 367] width 1012 height 294
click at [1150, 364] on icon "Siguiente" at bounding box center [1148, 367] width 12 height 12
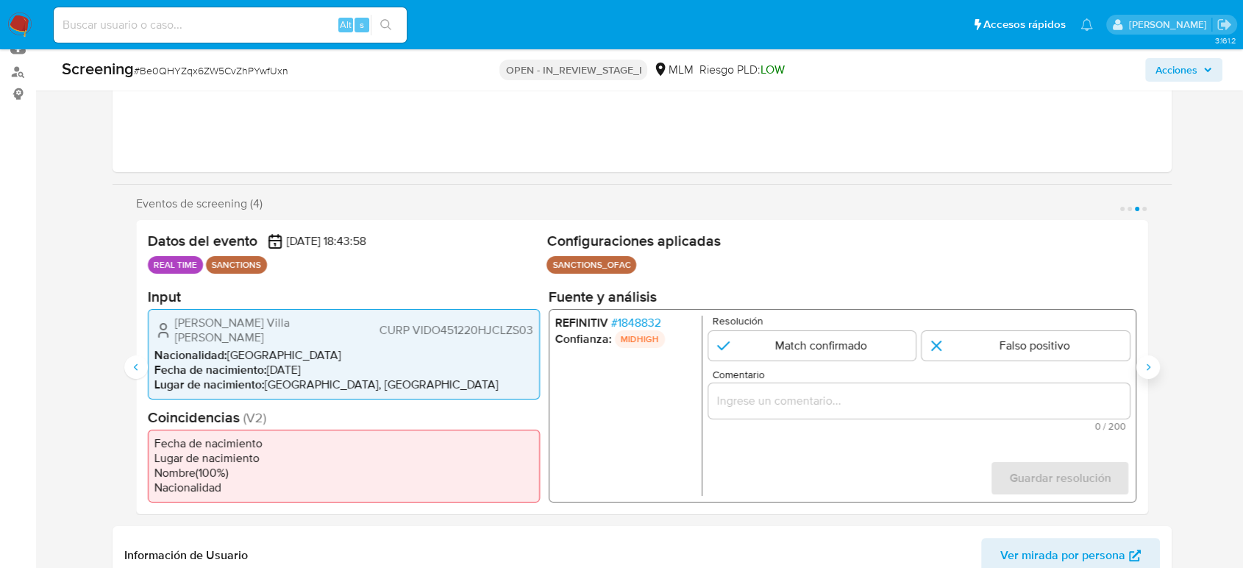
click at [1153, 366] on icon "Siguiente" at bounding box center [1148, 367] width 12 height 12
click at [633, 327] on span "# 1848832" at bounding box center [636, 322] width 50 height 15
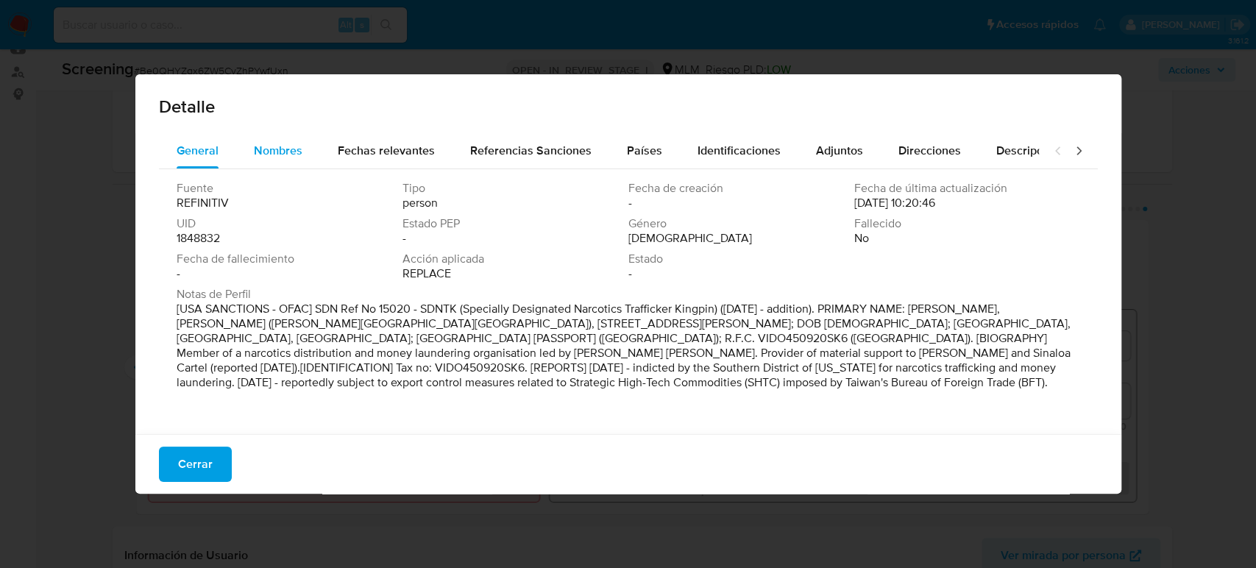
click at [273, 151] on span "Nombres" at bounding box center [278, 150] width 49 height 17
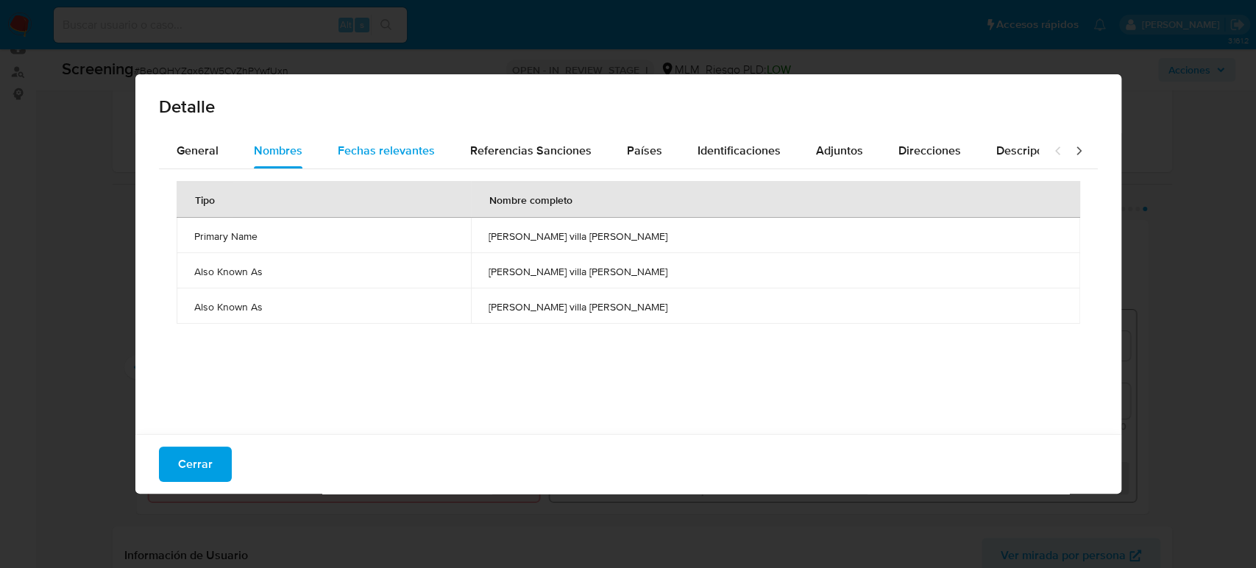
click at [403, 139] on div "Fechas relevantes" at bounding box center [386, 150] width 97 height 35
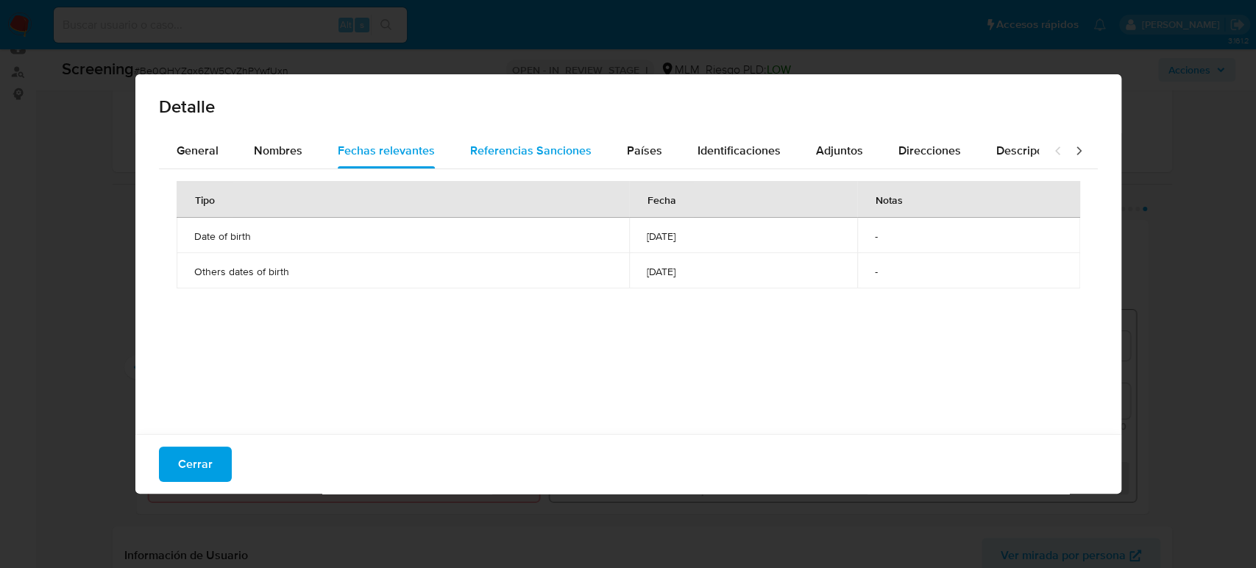
click at [541, 140] on div "Referencias Sanciones" at bounding box center [530, 150] width 121 height 35
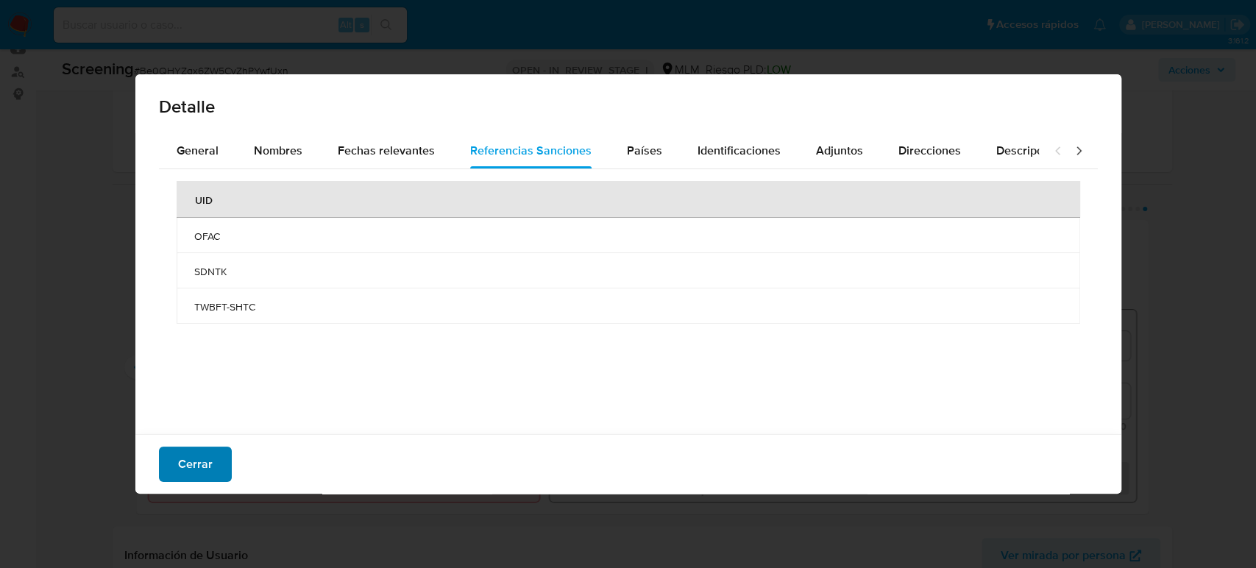
click at [212, 460] on button "Cerrar" at bounding box center [195, 463] width 73 height 35
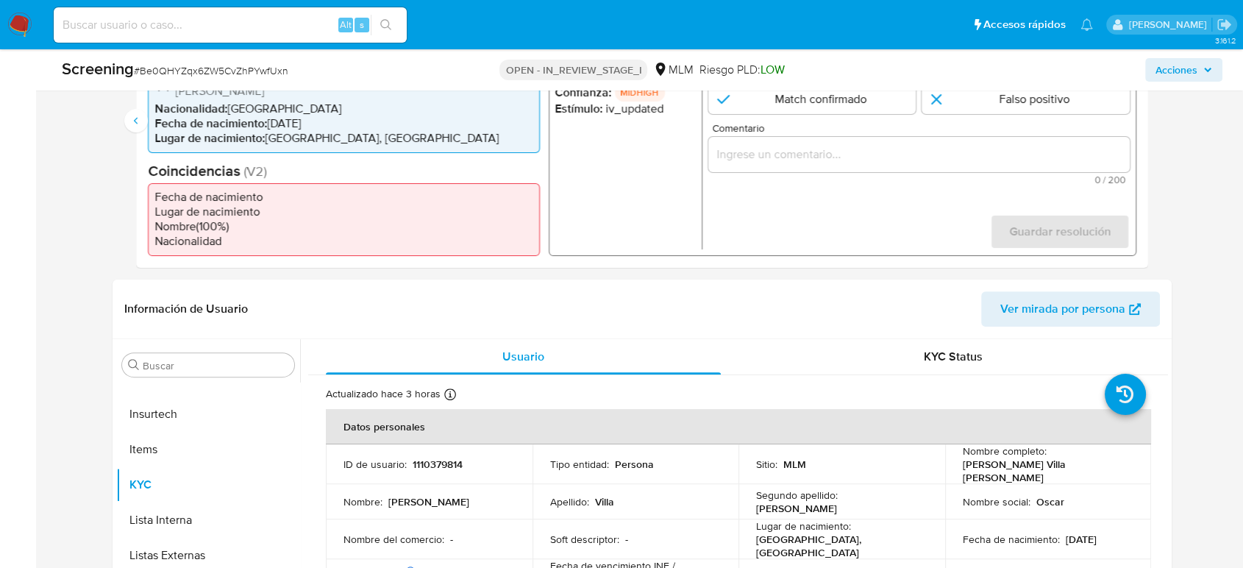
scroll to position [327, 0]
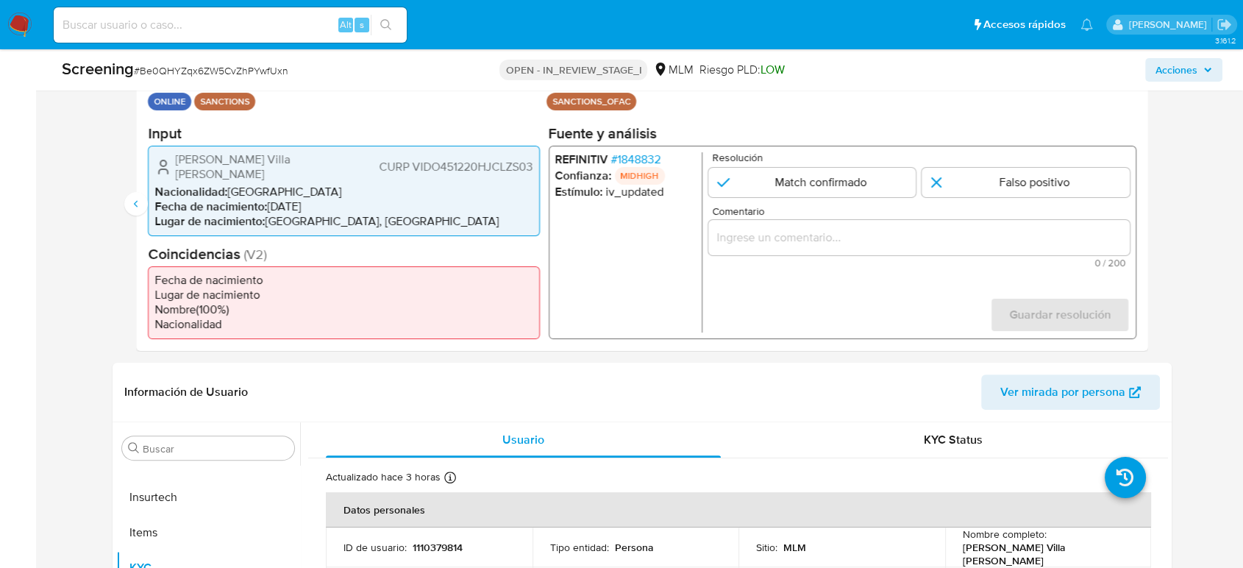
click at [652, 163] on span "# 1848832" at bounding box center [636, 159] width 50 height 15
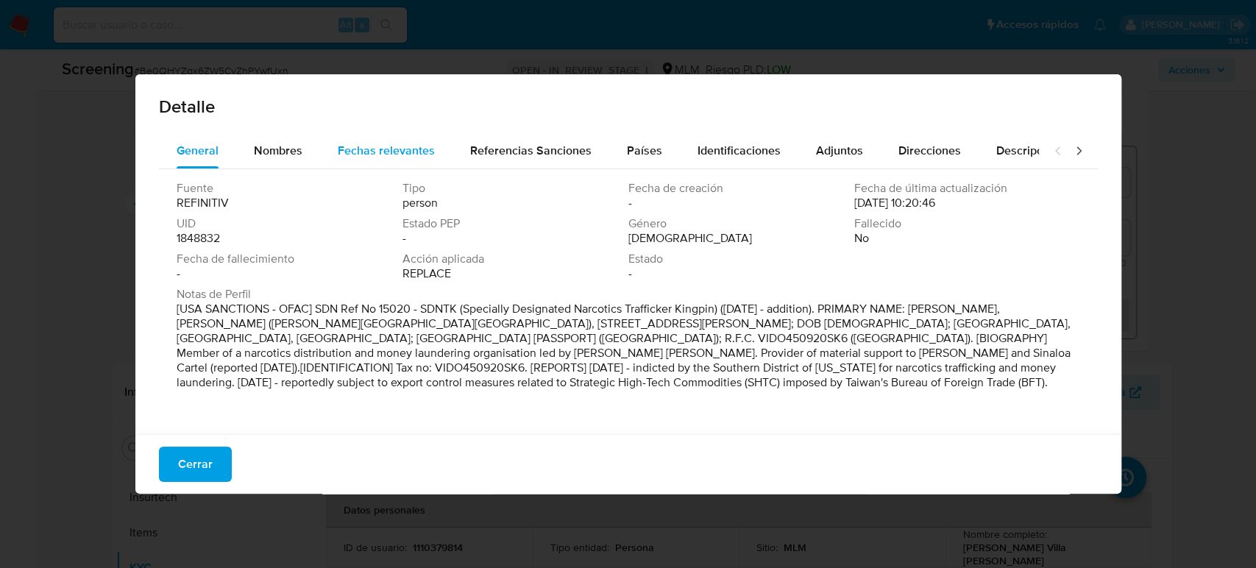
click at [410, 157] on span "Fechas relevantes" at bounding box center [386, 150] width 97 height 17
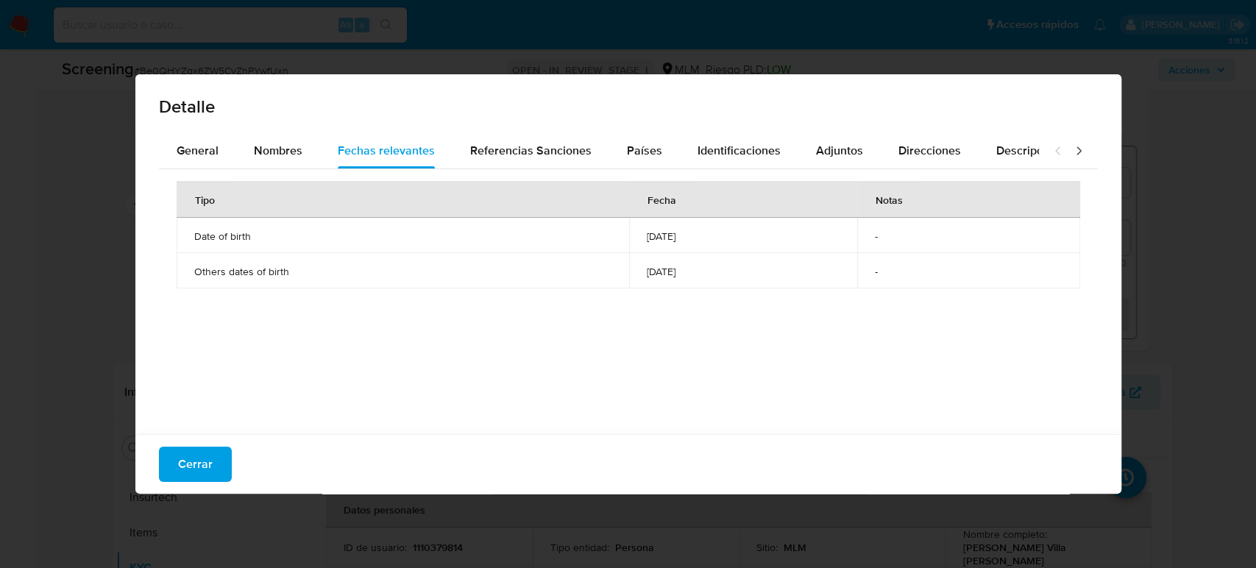
click at [1144, 295] on div "Detalle General Nombres Fechas relevantes Referencias Sanciones Países Identifi…" at bounding box center [628, 284] width 1256 height 568
click at [212, 466] on button "Cerrar" at bounding box center [195, 463] width 73 height 35
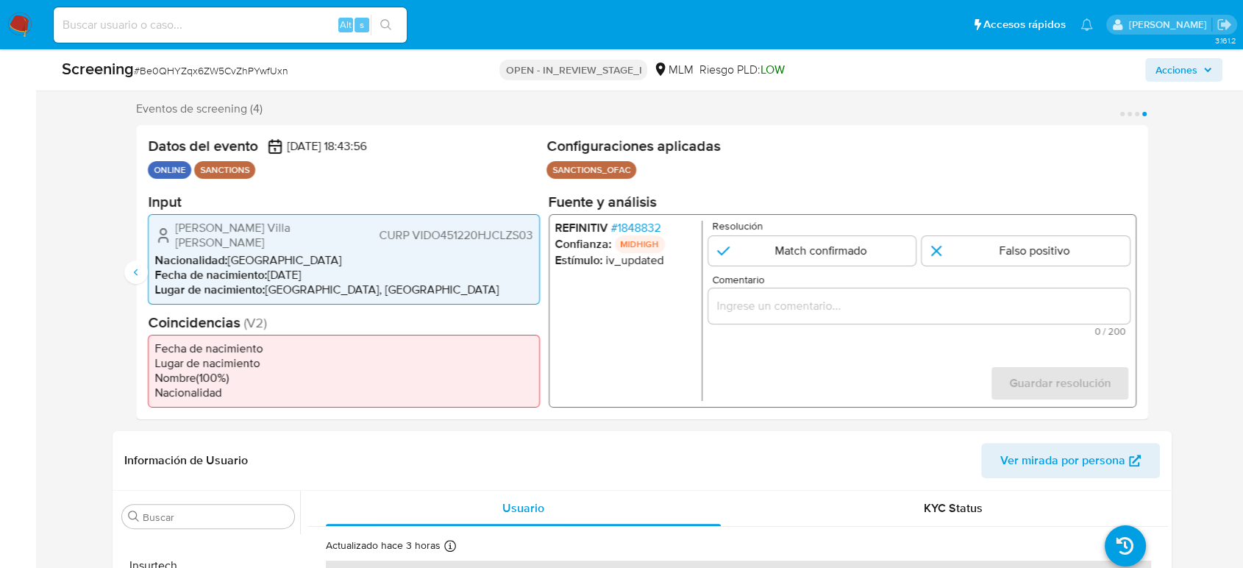
scroll to position [163, 0]
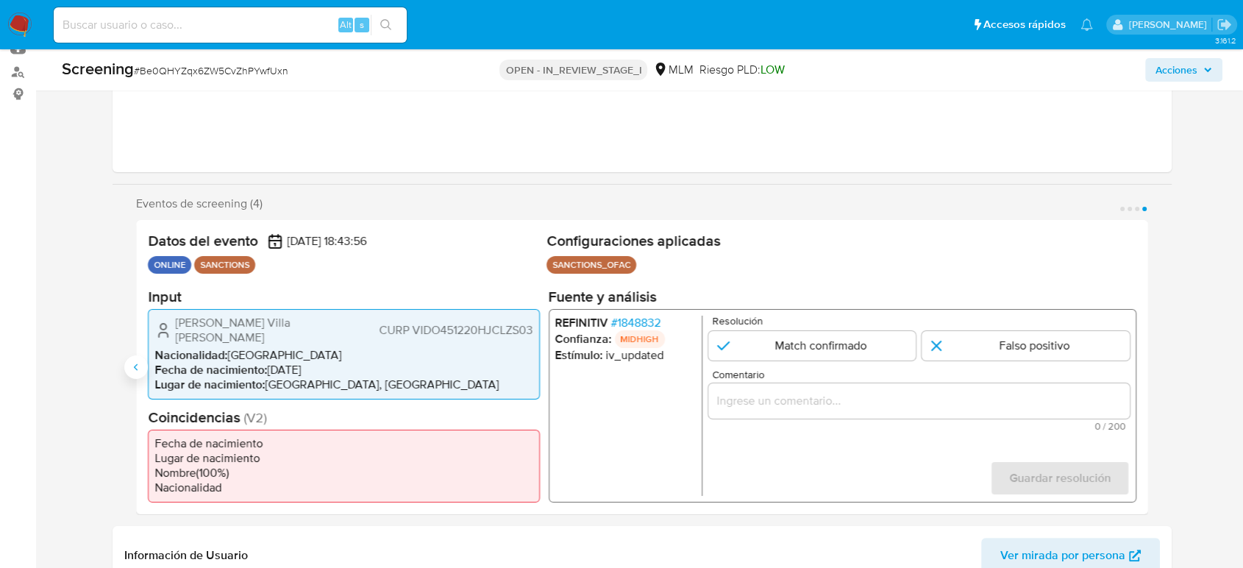
click at [140, 366] on icon "Anterior" at bounding box center [136, 367] width 12 height 12
click at [632, 328] on span "# 1848832" at bounding box center [636, 322] width 50 height 15
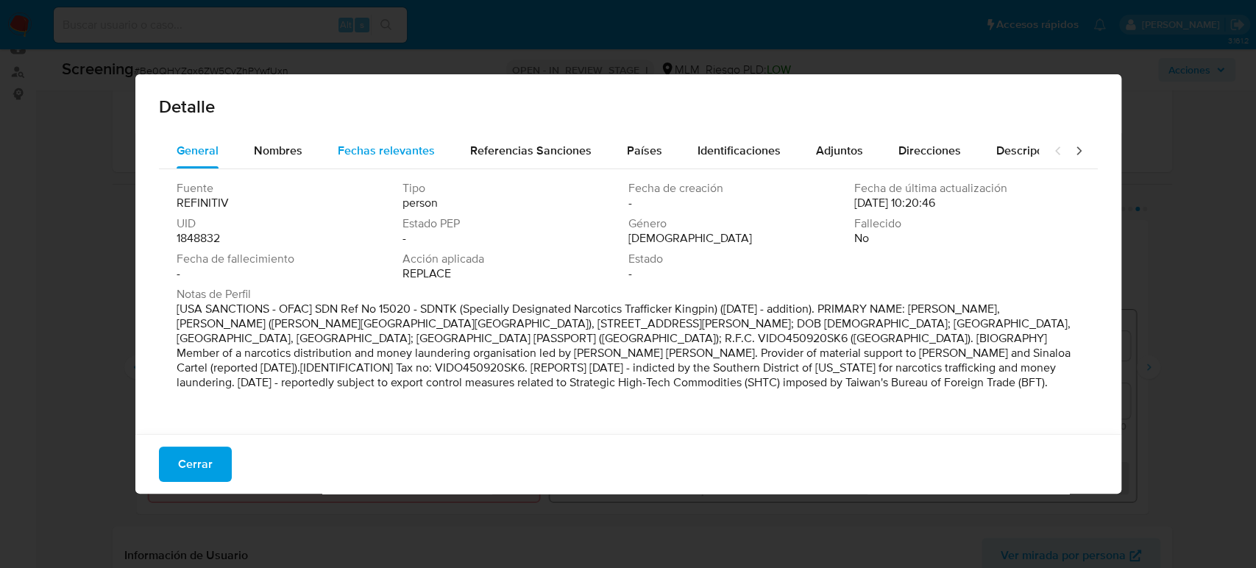
click at [410, 157] on span "Fechas relevantes" at bounding box center [386, 150] width 97 height 17
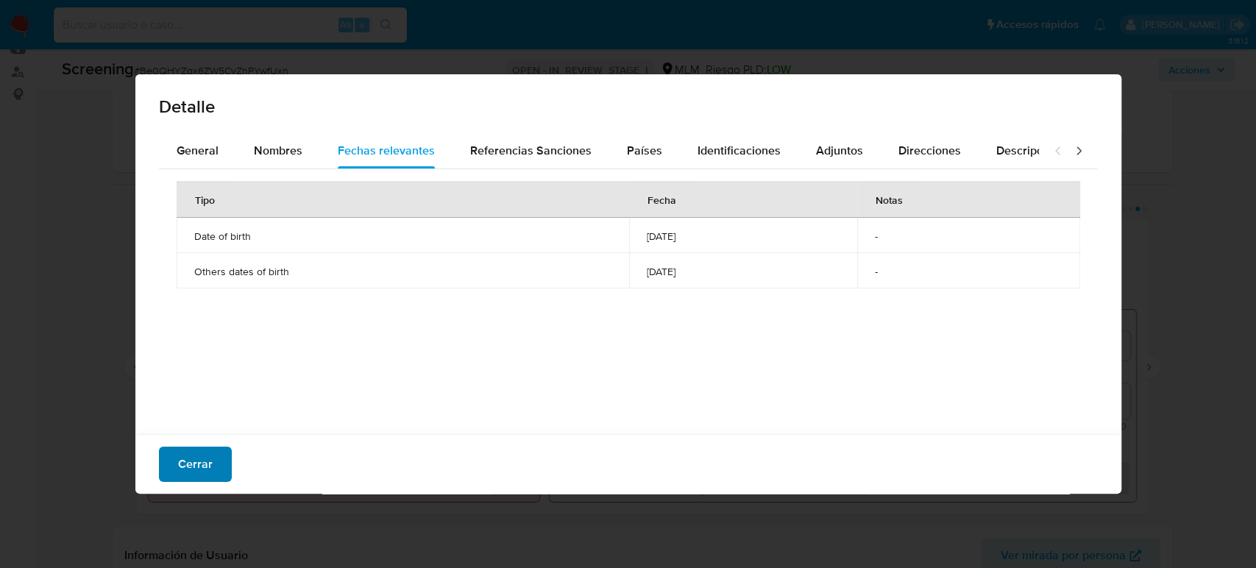
click at [182, 455] on span "Cerrar" at bounding box center [195, 464] width 35 height 32
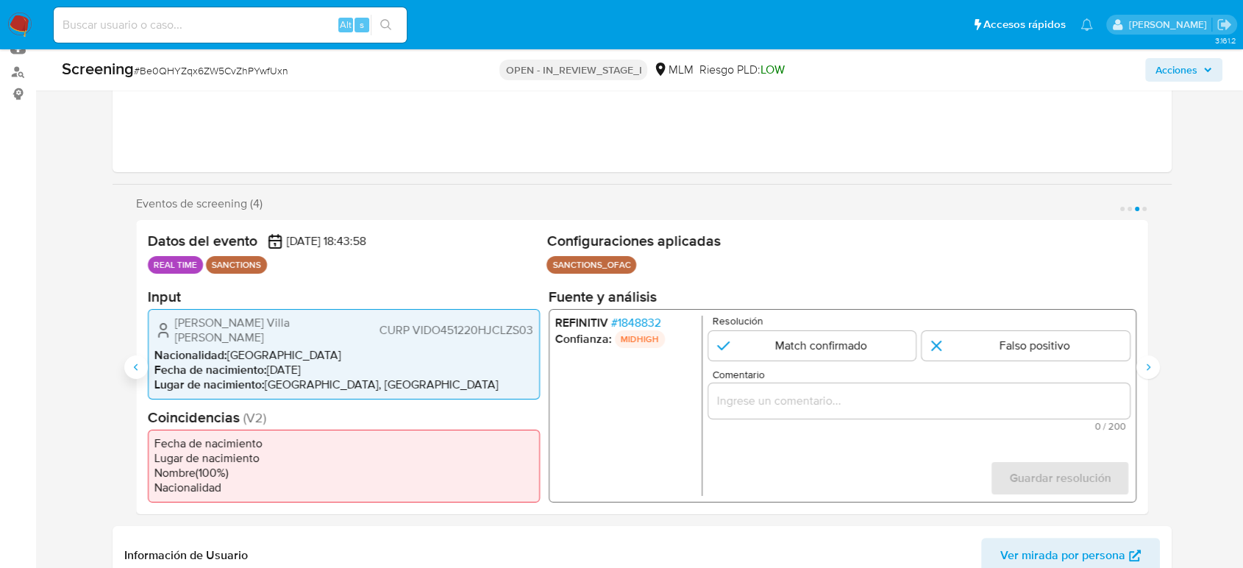
click at [136, 368] on icon "Anterior" at bounding box center [136, 367] width 12 height 12
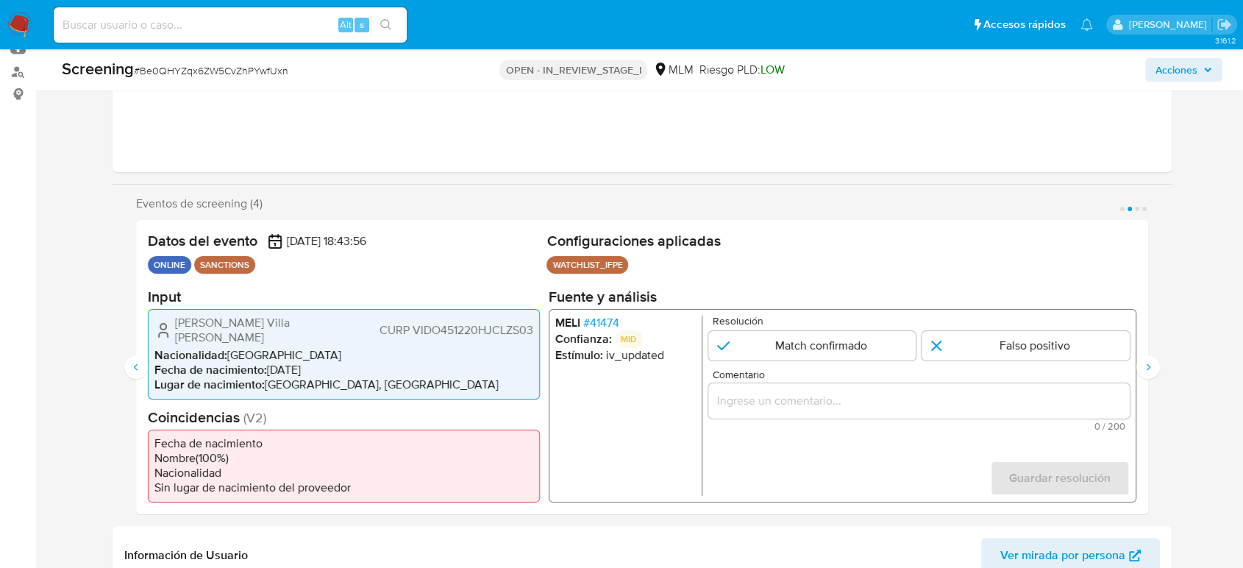
click at [612, 327] on span "# 41474" at bounding box center [601, 322] width 36 height 15
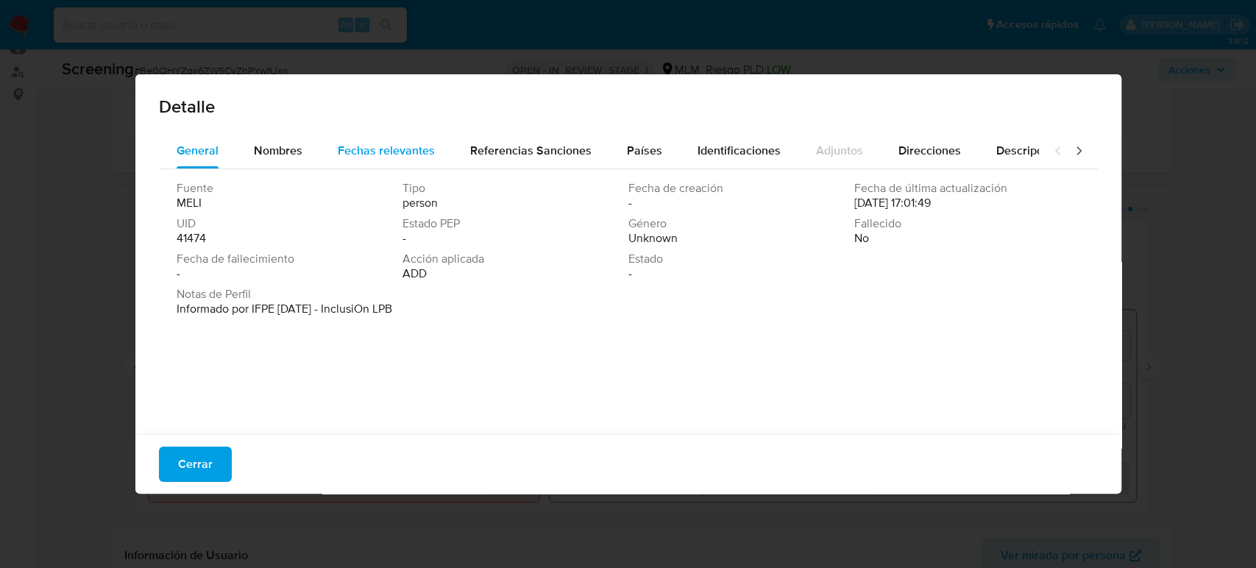
click at [416, 140] on div "Fechas relevantes" at bounding box center [386, 150] width 97 height 35
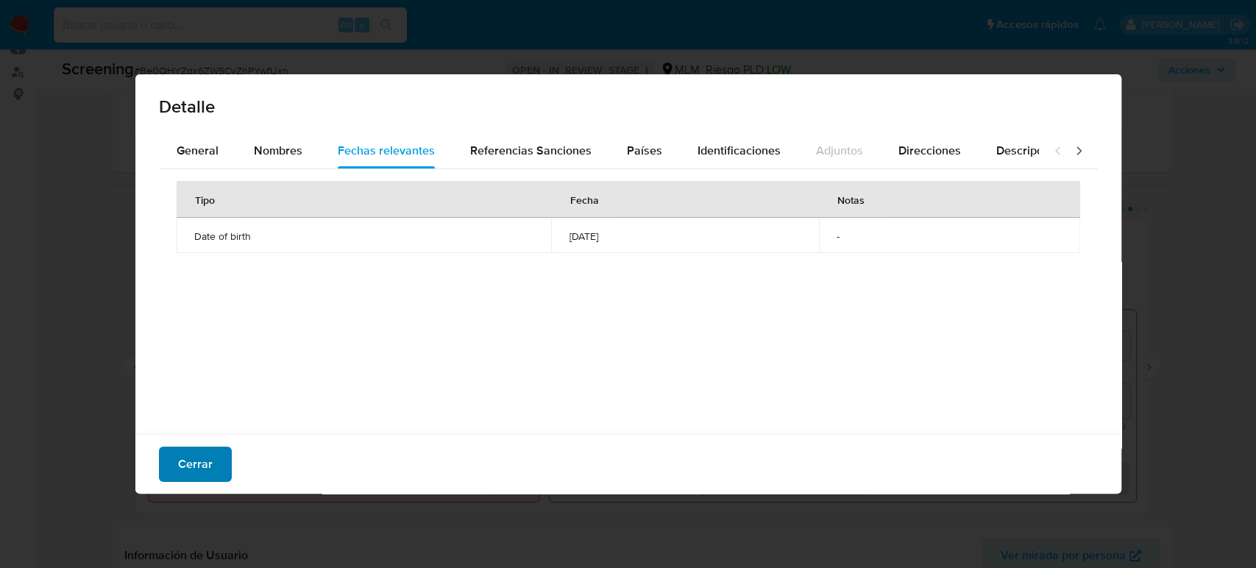
click at [160, 472] on button "Cerrar" at bounding box center [195, 463] width 73 height 35
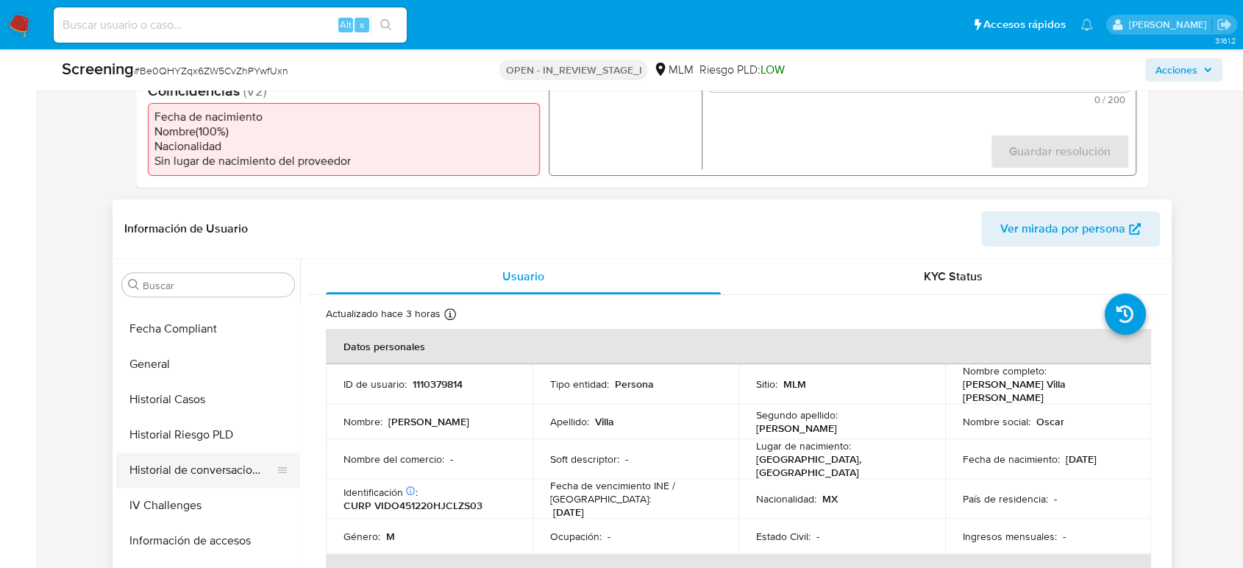
scroll to position [447, 0]
click at [170, 368] on button "General" at bounding box center [202, 366] width 172 height 35
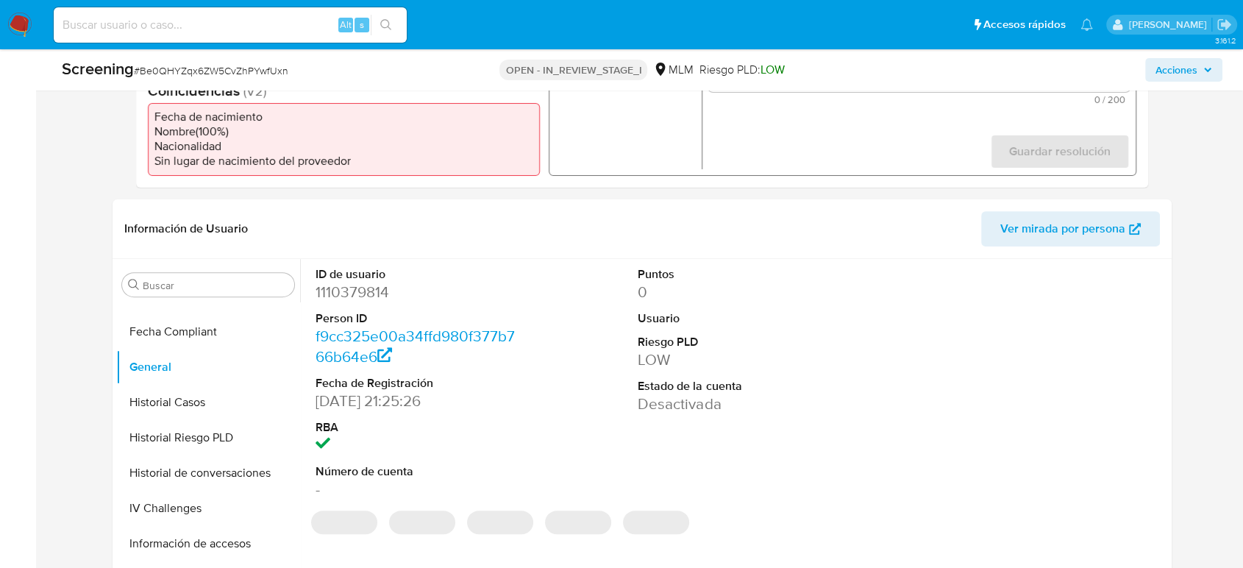
scroll to position [571, 0]
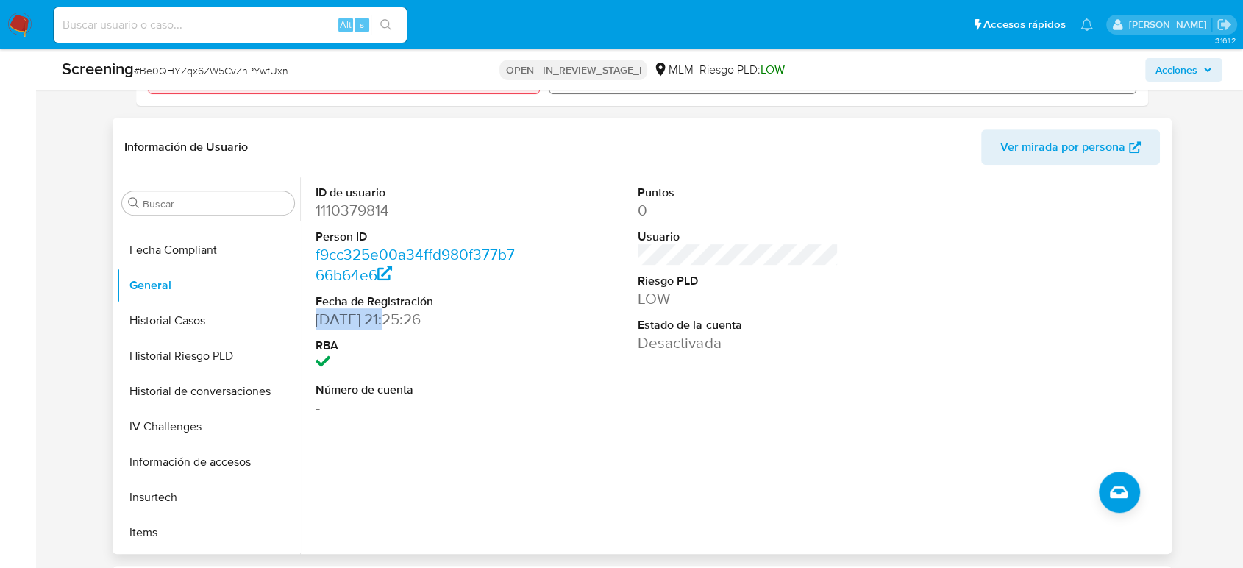
drag, startPoint x: 395, startPoint y: 322, endPoint x: 313, endPoint y: 322, distance: 81.6
click at [313, 322] on div "ID de usuario 1110379814 Person ID f9cc325e00a34ffd980f377b766b64e6 Fecha de Re…" at bounding box center [415, 301] width 215 height 249
copy dd "20/04/2022"
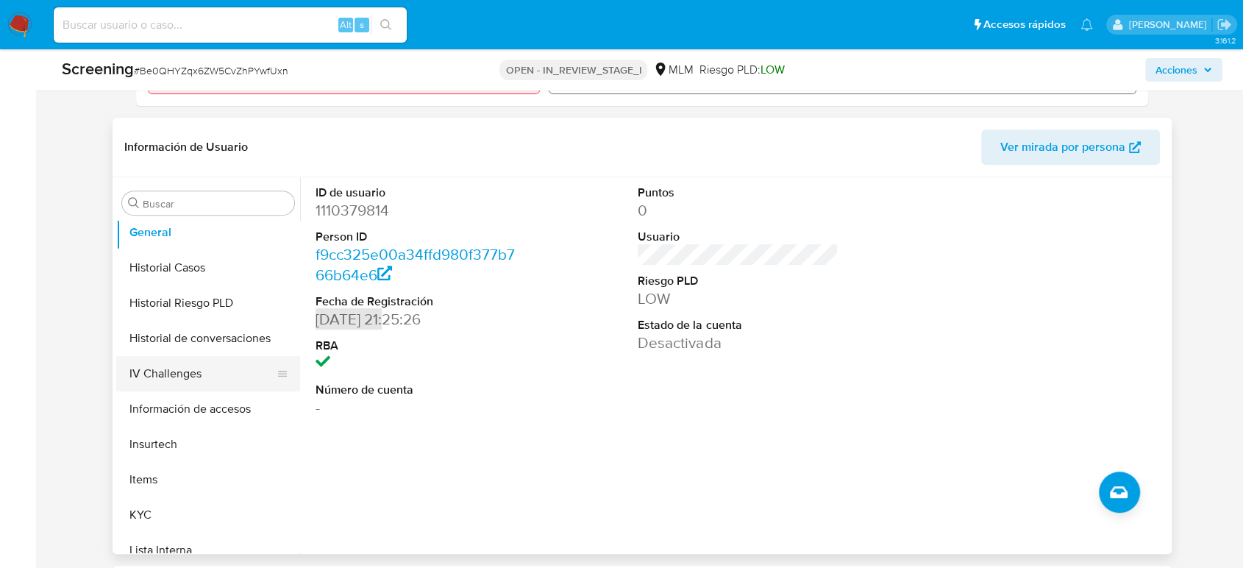
scroll to position [529, 0]
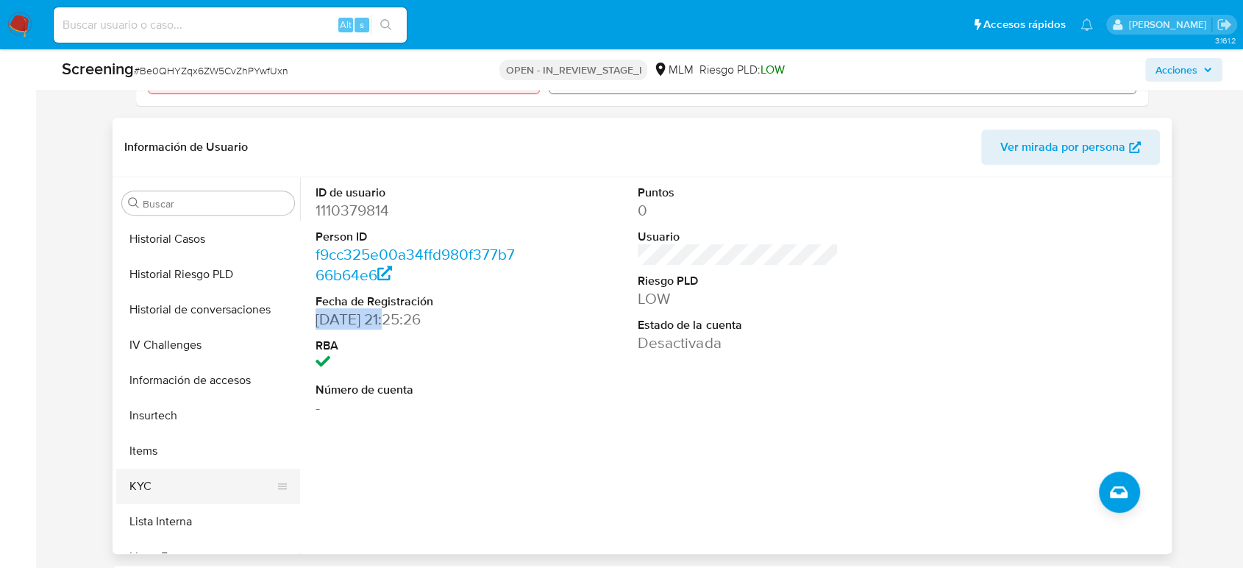
click at [177, 483] on button "KYC" at bounding box center [202, 486] width 172 height 35
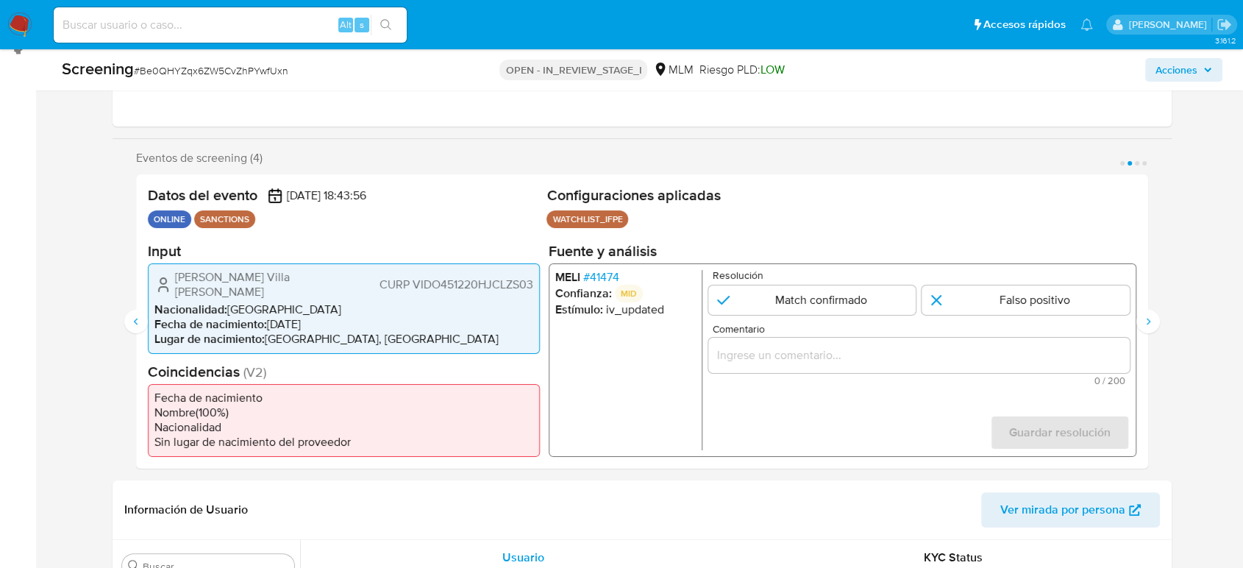
scroll to position [82, 0]
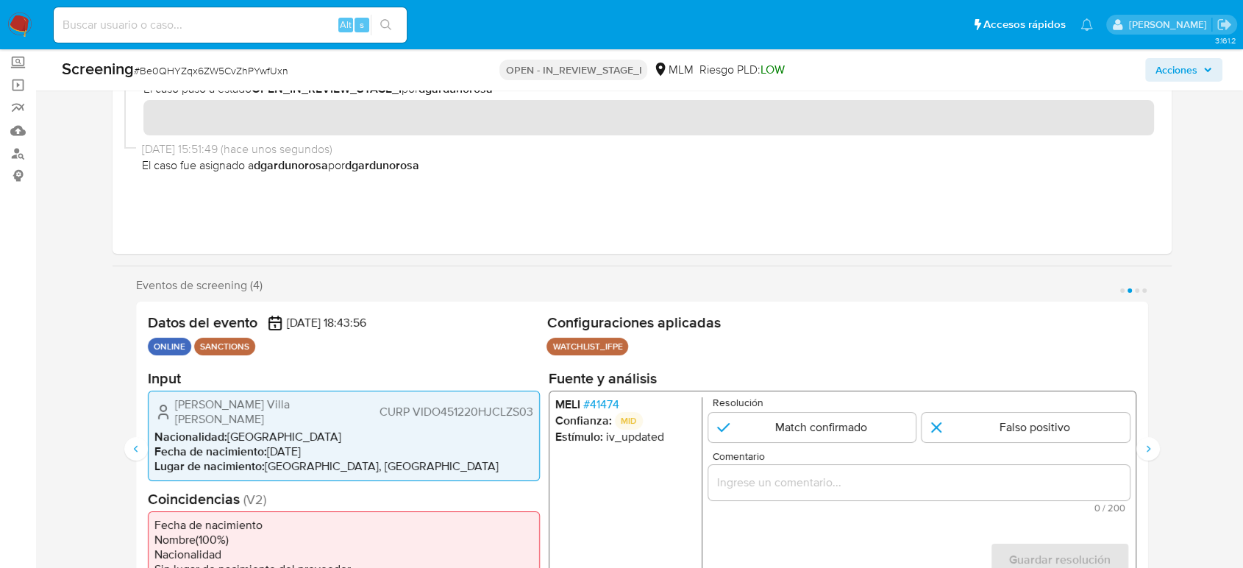
click at [612, 410] on span "# 41474" at bounding box center [601, 403] width 36 height 15
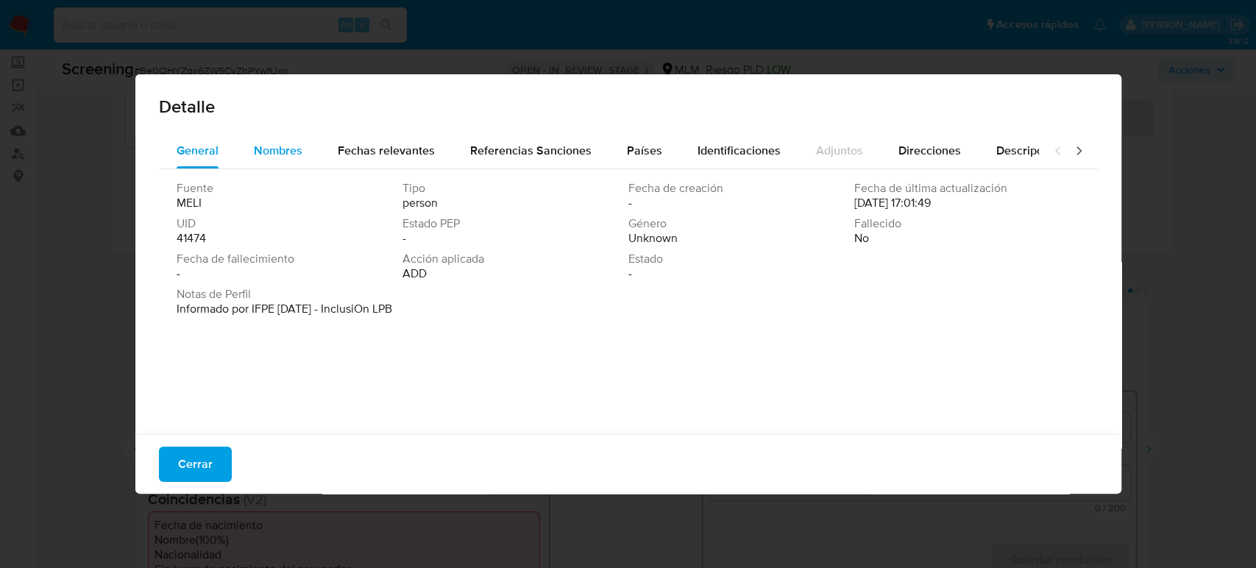
drag, startPoint x: 281, startPoint y: 154, endPoint x: 288, endPoint y: 159, distance: 8.6
click at [281, 155] on span "Nombres" at bounding box center [278, 150] width 49 height 17
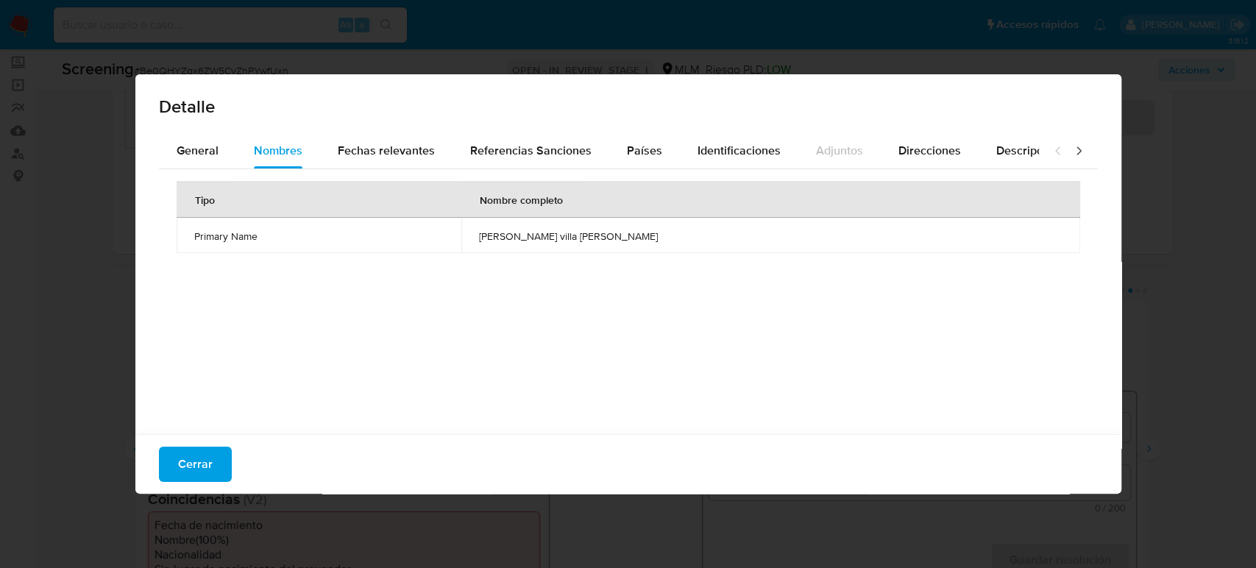
click at [193, 486] on div "Cerrar" at bounding box center [628, 464] width 986 height 60
click at [200, 471] on span "Cerrar" at bounding box center [195, 464] width 35 height 32
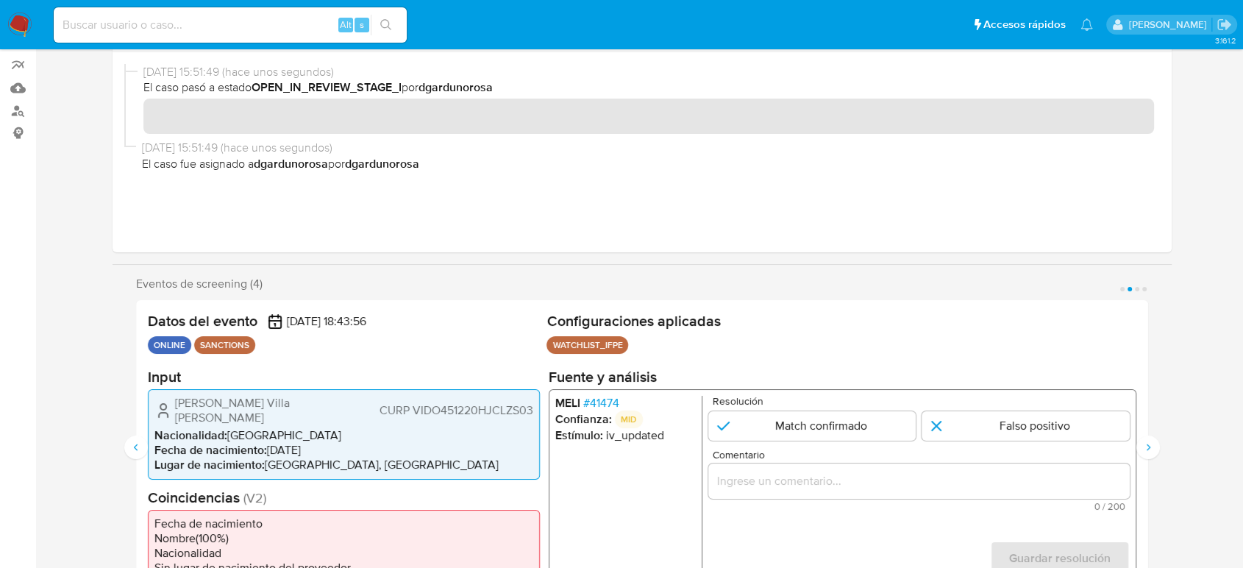
scroll to position [245, 0]
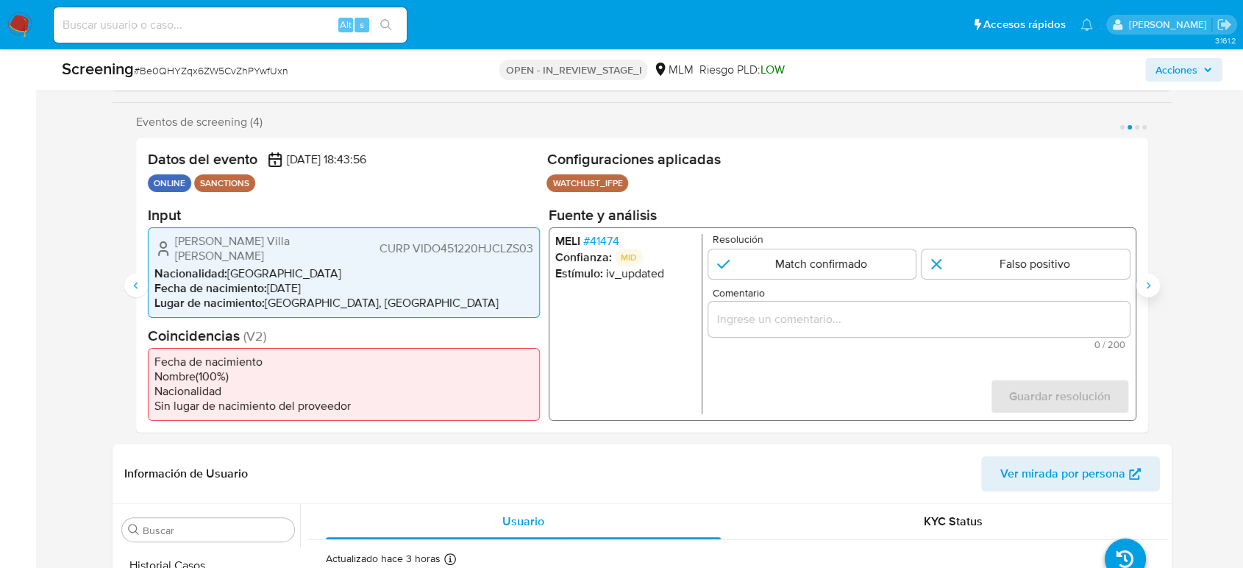
click at [1155, 287] on button "Siguiente" at bounding box center [1148, 286] width 24 height 24
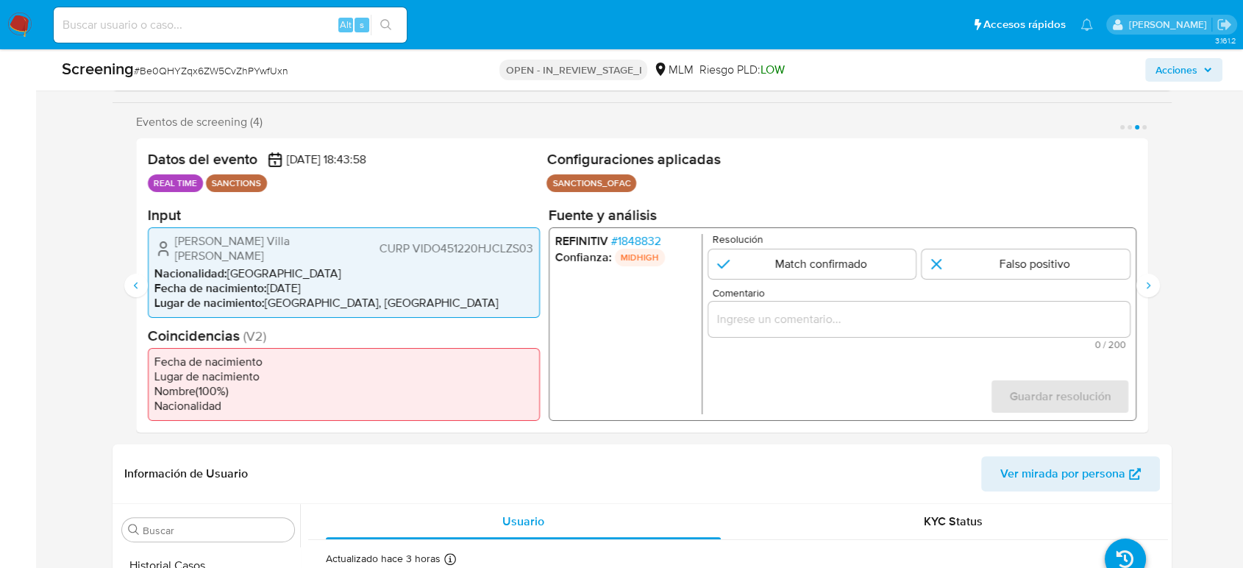
click at [647, 237] on span "# 1848832" at bounding box center [636, 240] width 50 height 15
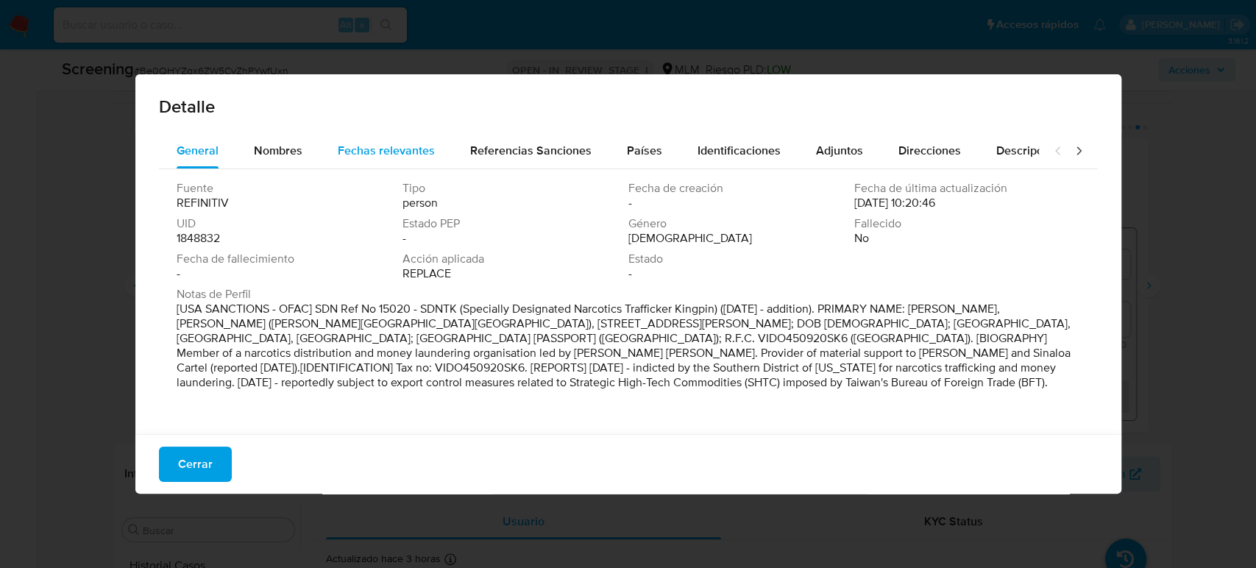
click at [407, 141] on div "Fechas relevantes" at bounding box center [386, 150] width 97 height 35
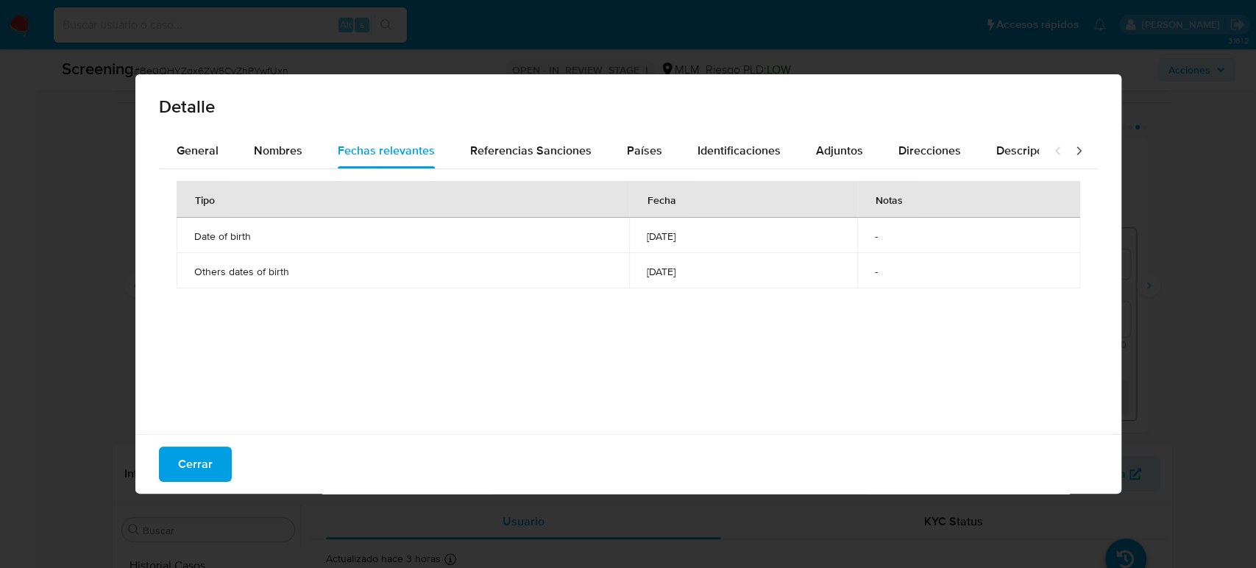
click at [1144, 321] on div "Detalle General Nombres Fechas relevantes Referencias Sanciones Países Identifi…" at bounding box center [628, 284] width 1256 height 568
drag, startPoint x: 192, startPoint y: 466, endPoint x: 229, endPoint y: 450, distance: 40.6
click at [193, 467] on span "Cerrar" at bounding box center [195, 464] width 35 height 32
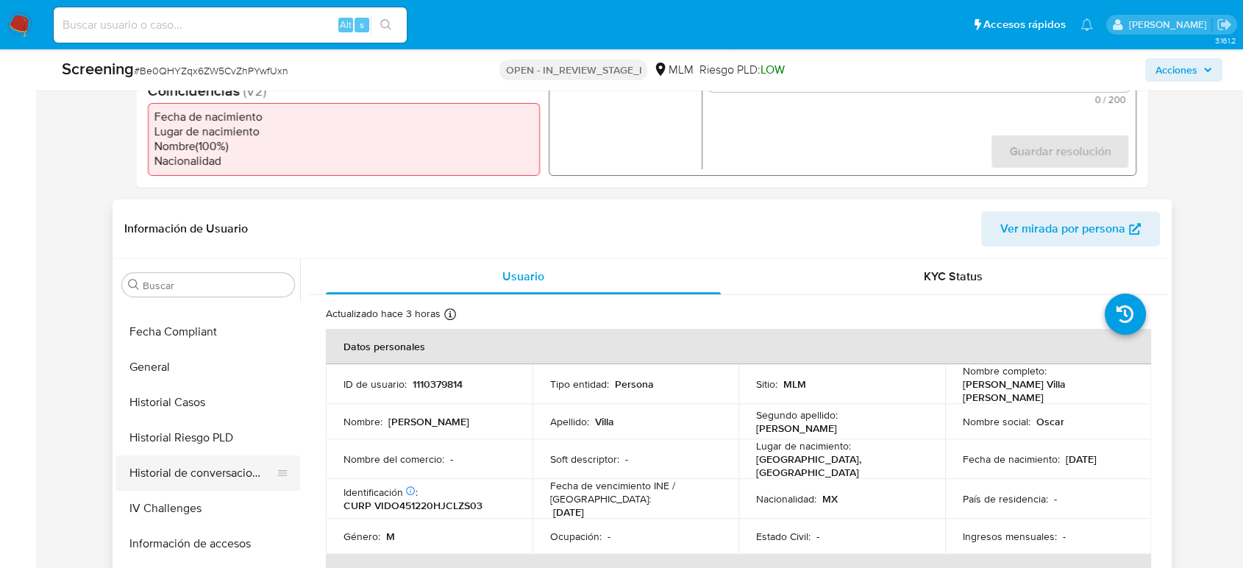
scroll to position [365, 0]
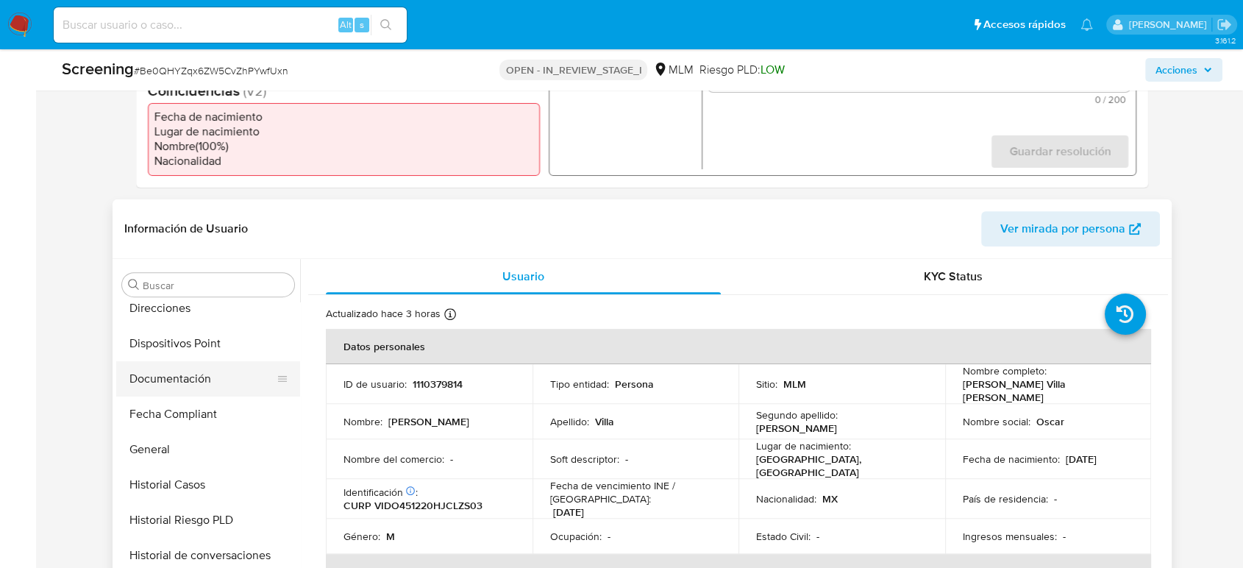
click at [196, 381] on button "Documentación" at bounding box center [202, 378] width 172 height 35
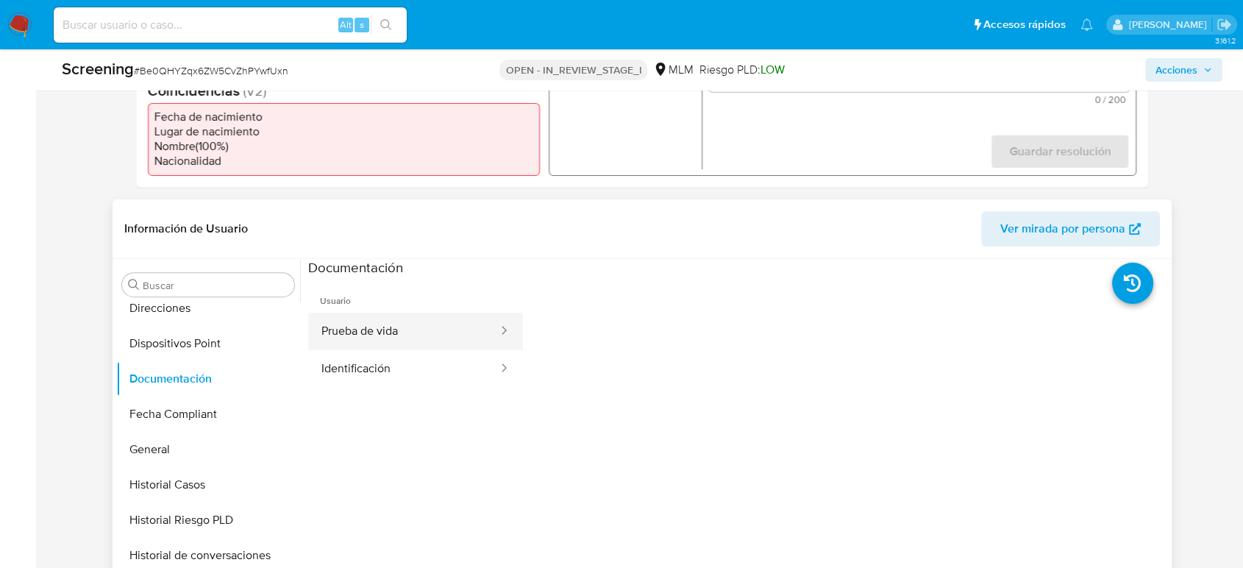
click at [418, 343] on button "Prueba de vida" at bounding box center [403, 332] width 191 height 38
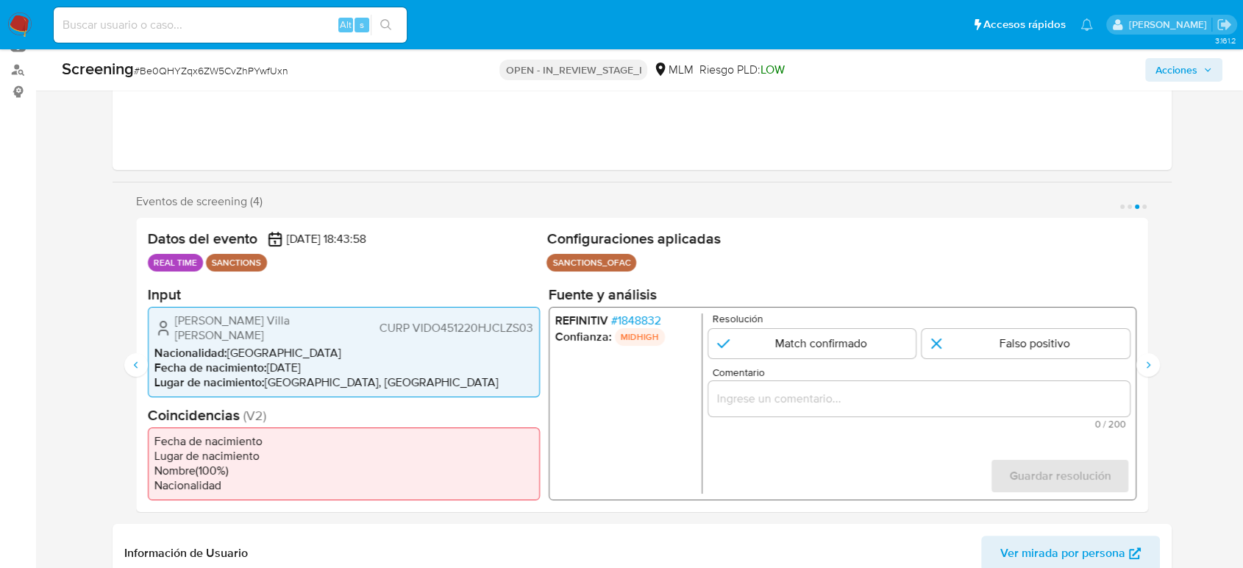
scroll to position [163, 0]
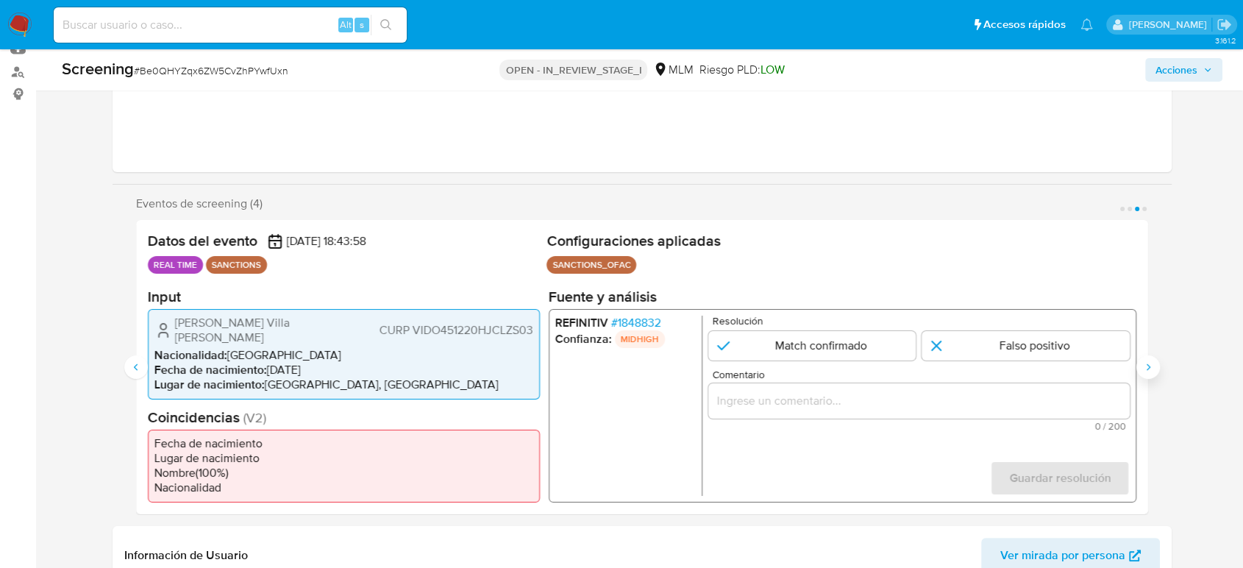
click at [1150, 369] on icon "Siguiente" at bounding box center [1148, 367] width 12 height 12
click at [640, 327] on span "# 1848832" at bounding box center [636, 322] width 50 height 15
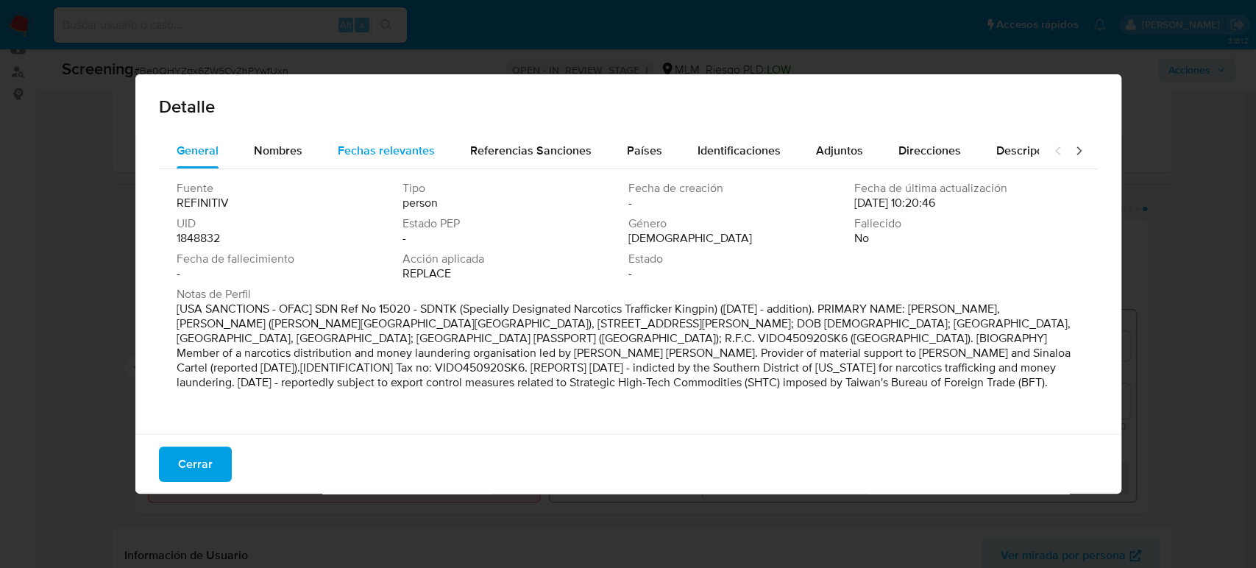
click at [389, 146] on span "Fechas relevantes" at bounding box center [386, 150] width 97 height 17
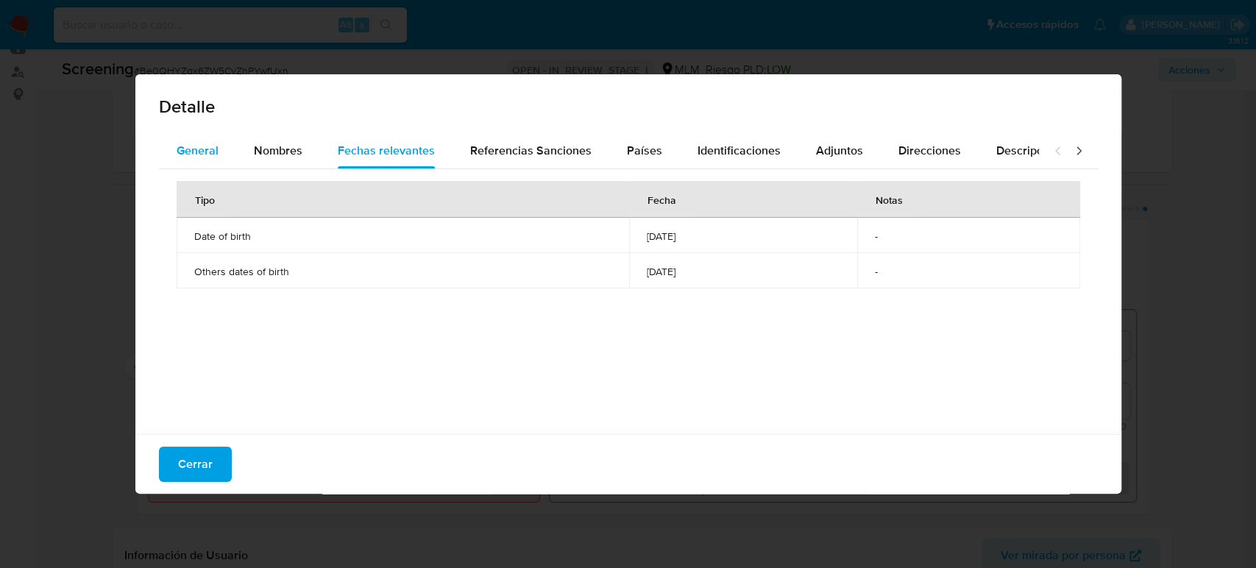
click at [227, 153] on button "General" at bounding box center [197, 150] width 77 height 35
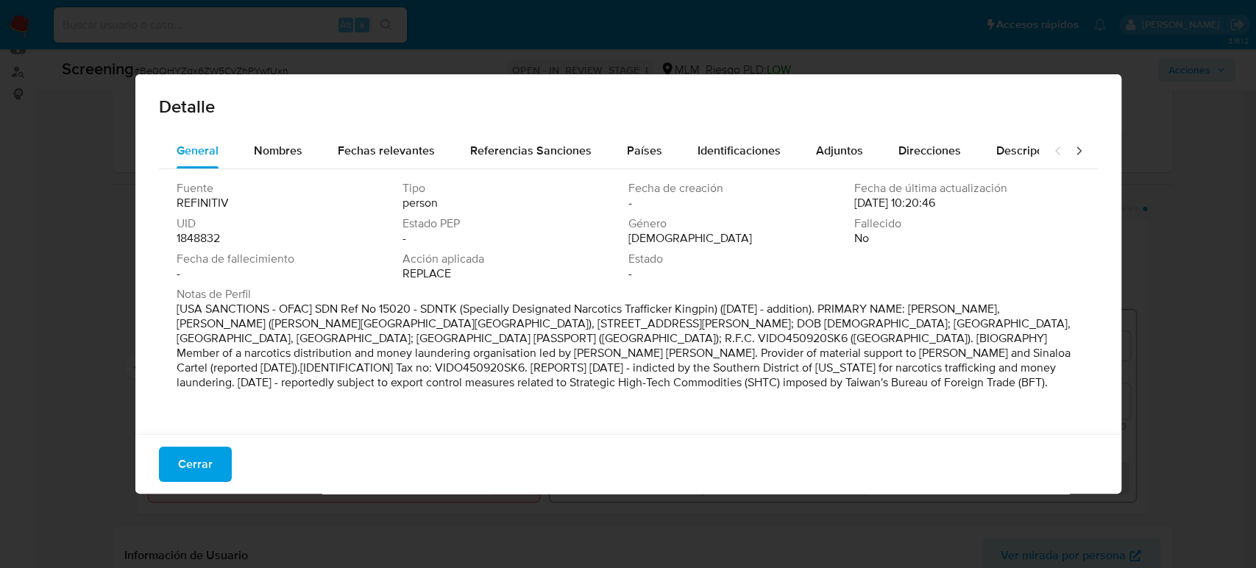
click at [206, 464] on span "Cerrar" at bounding box center [195, 464] width 35 height 32
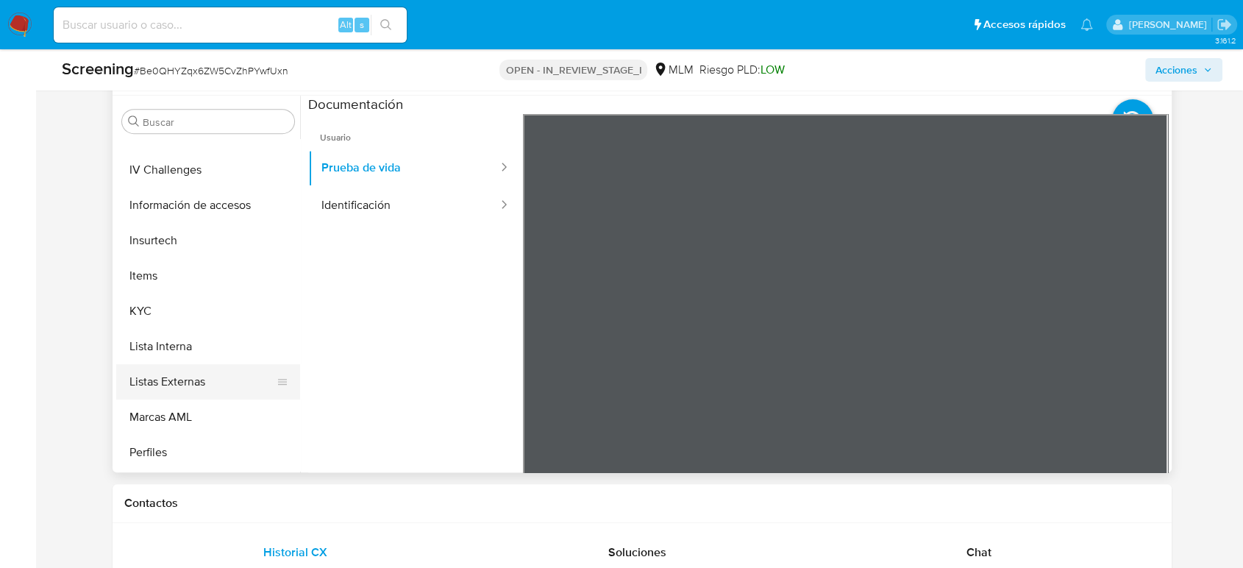
scroll to position [692, 0]
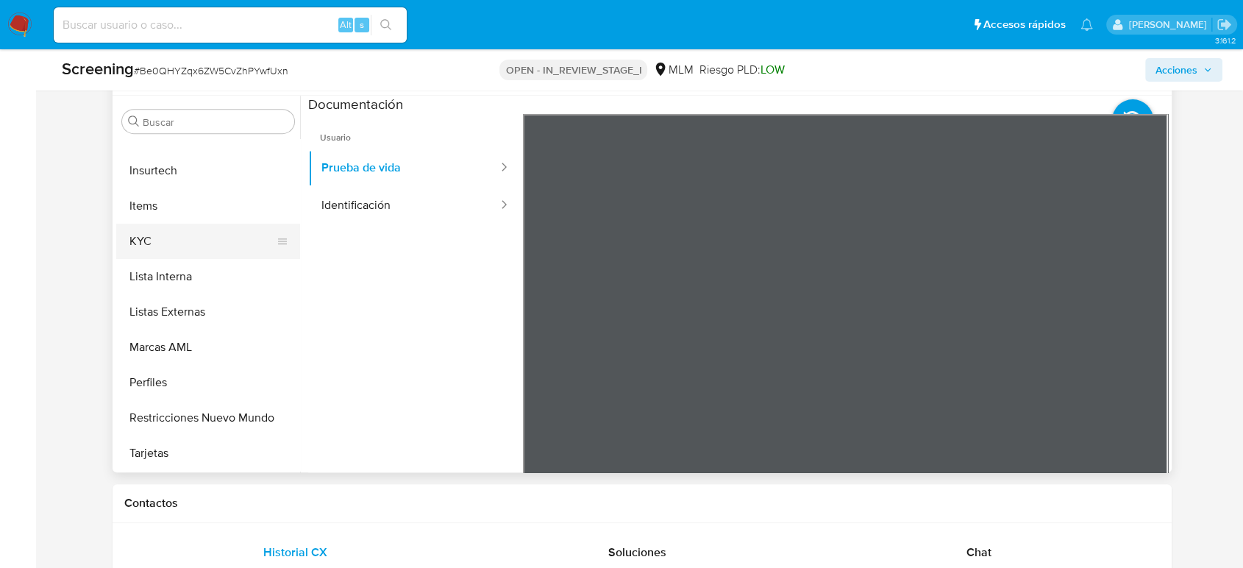
click at [173, 240] on button "KYC" at bounding box center [202, 241] width 172 height 35
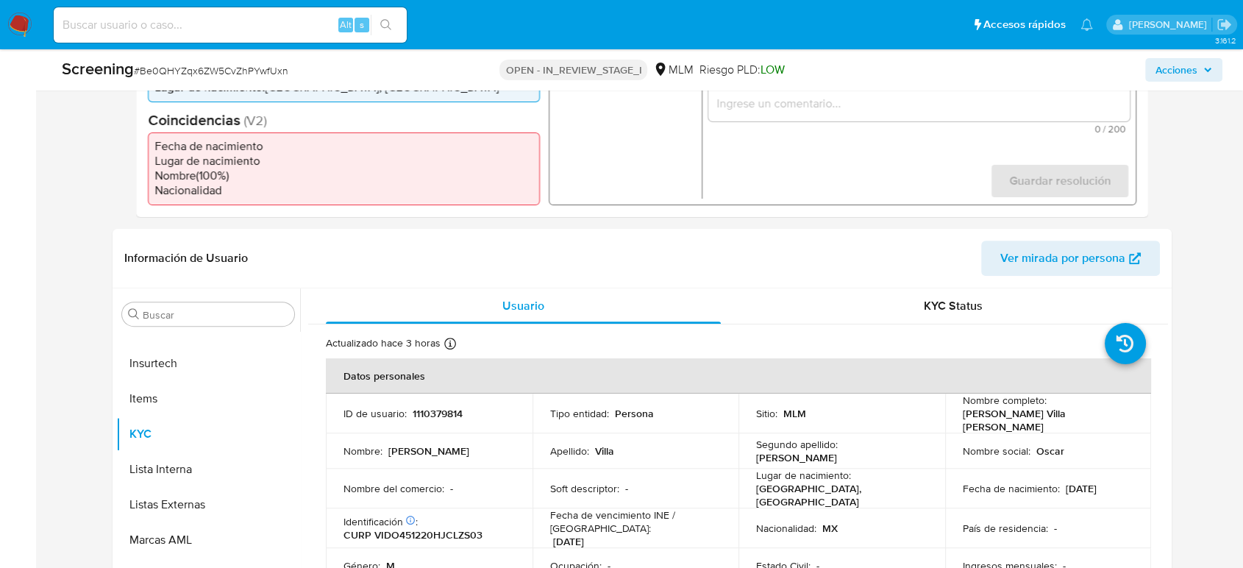
scroll to position [245, 0]
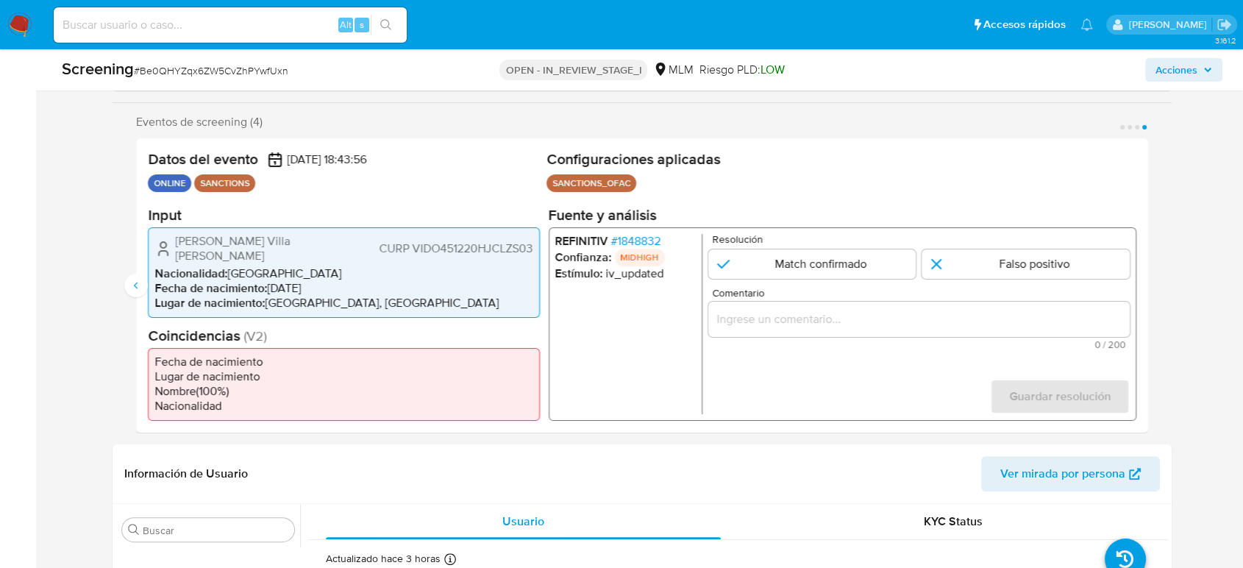
click at [919, 328] on input "Comentario" at bounding box center [918, 318] width 421 height 19
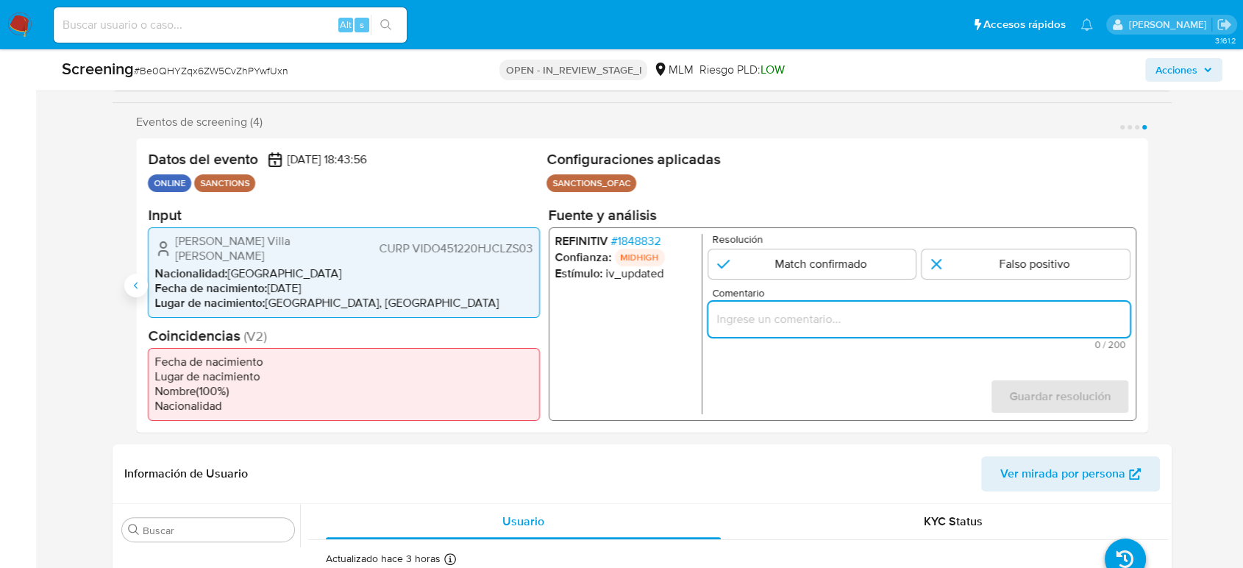
click at [124, 283] on button "Anterior" at bounding box center [136, 286] width 24 height 24
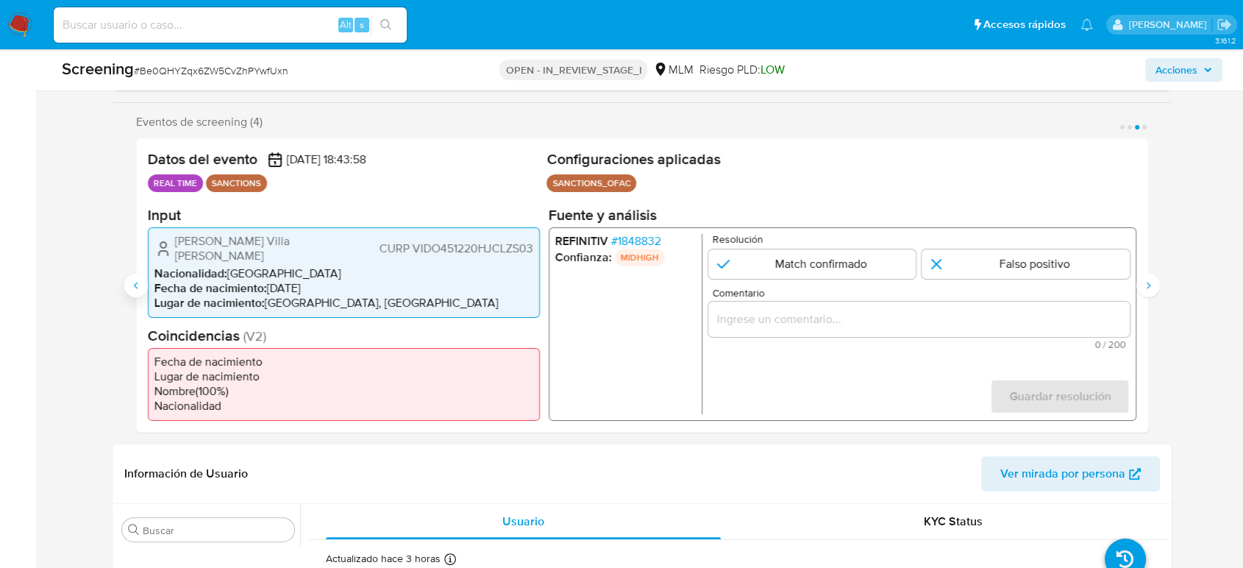
click at [124, 283] on button "Anterior" at bounding box center [136, 286] width 24 height 24
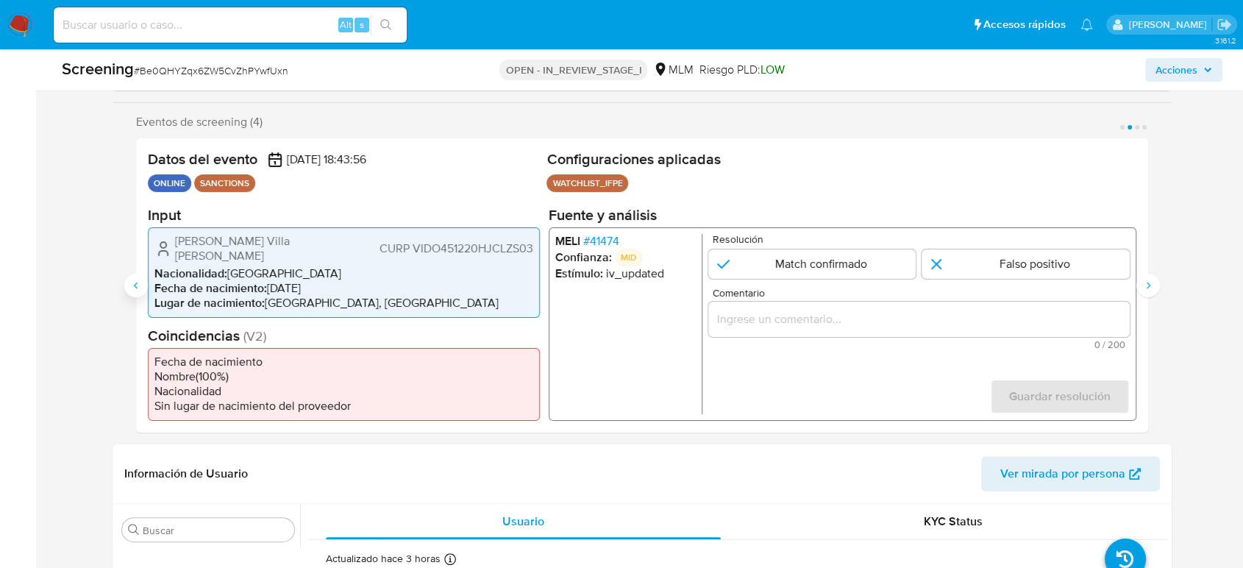
click at [124, 285] on button "Anterior" at bounding box center [136, 286] width 24 height 24
click at [912, 312] on div "1 de 4" at bounding box center [918, 318] width 421 height 35
click at [911, 317] on input "Comentario" at bounding box center [918, 318] width 421 height 19
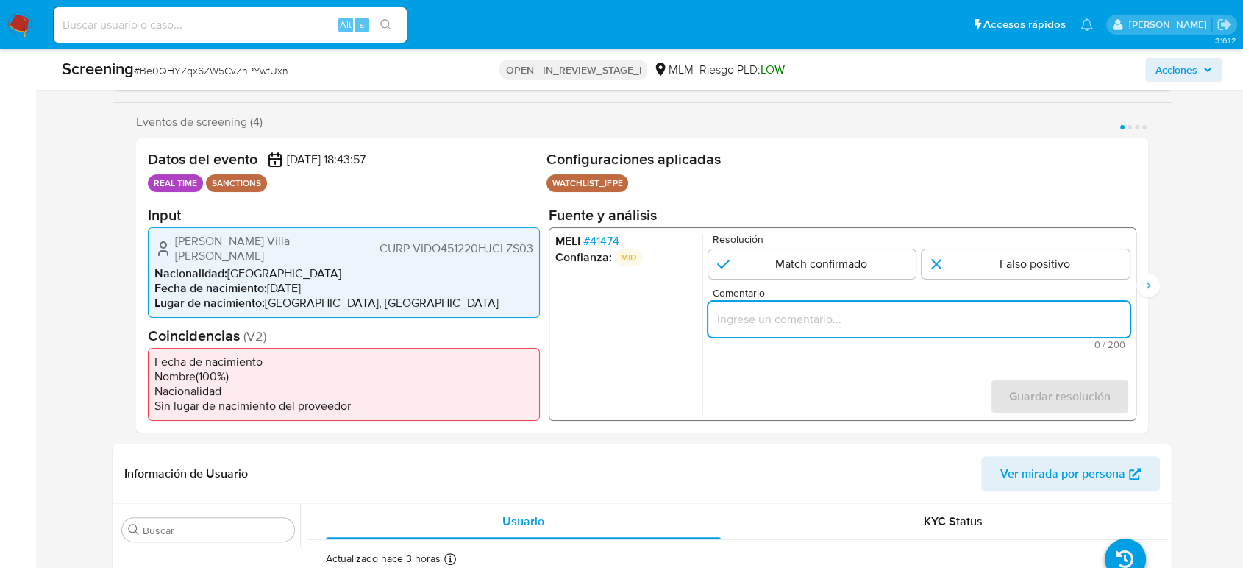
paste input "SE DESCARTA COINCIDENCIA EN LISTA DE SANCIONES DENOMINADA IFPE, YA QUE LA FECHA…"
type input "SE DESCARTA COINCIDENCIA EN LISTA DE SANCIONES DENOMINADA IFPE, YA QUE LA FECHA…"
click at [977, 269] on input "1 de 4" at bounding box center [1026, 263] width 208 height 29
radio input "true"
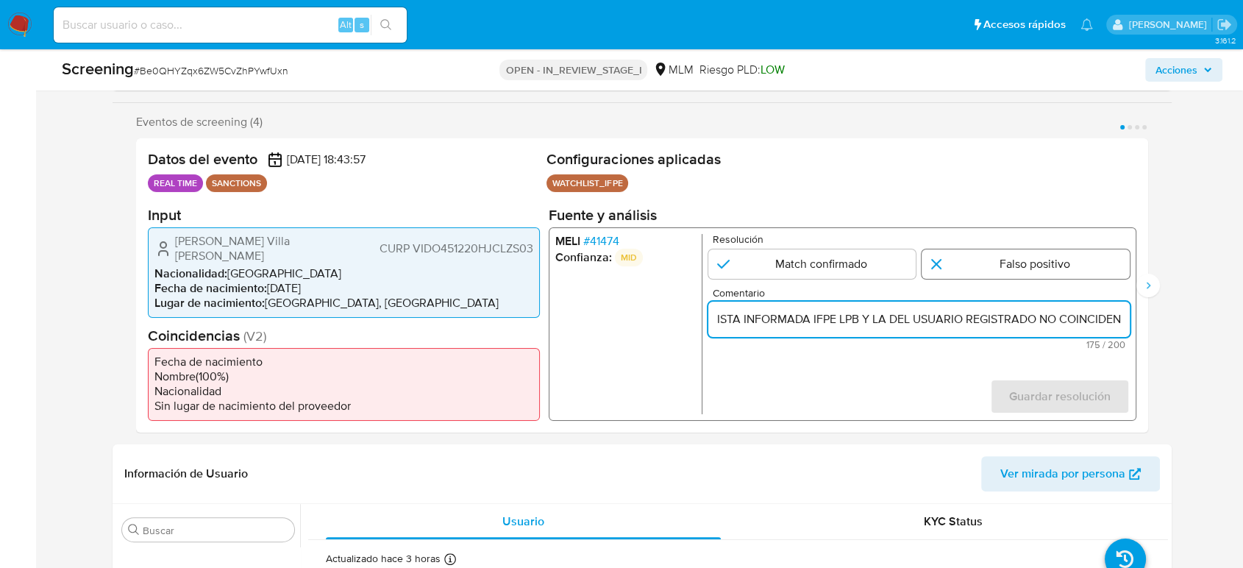
scroll to position [0, 0]
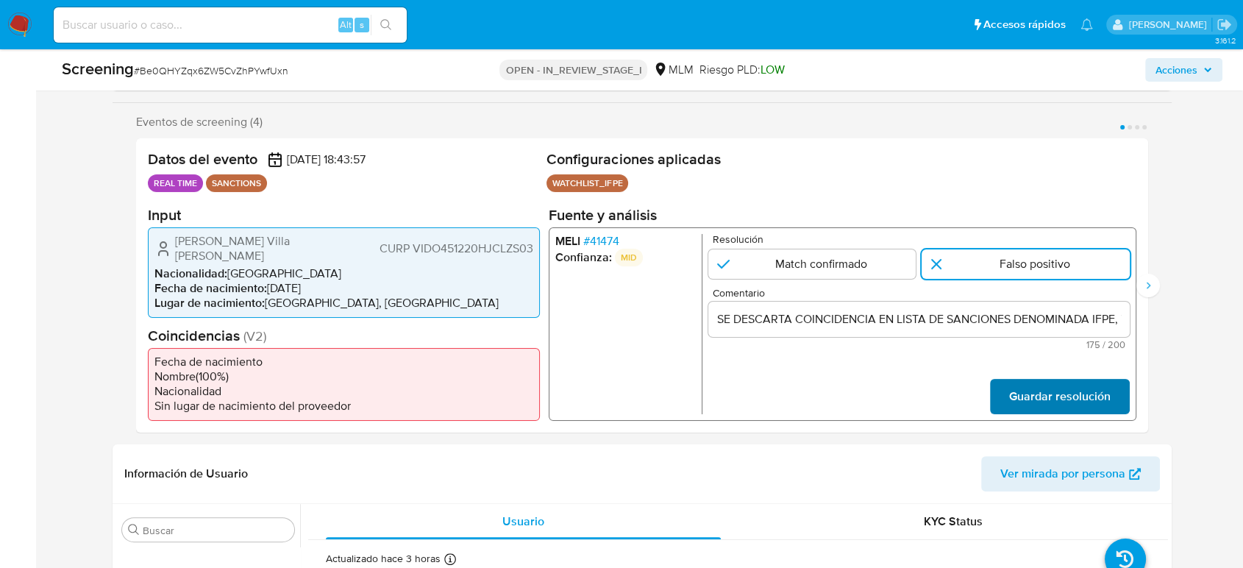
click at [1038, 389] on span "Guardar resolución" at bounding box center [1059, 396] width 101 height 32
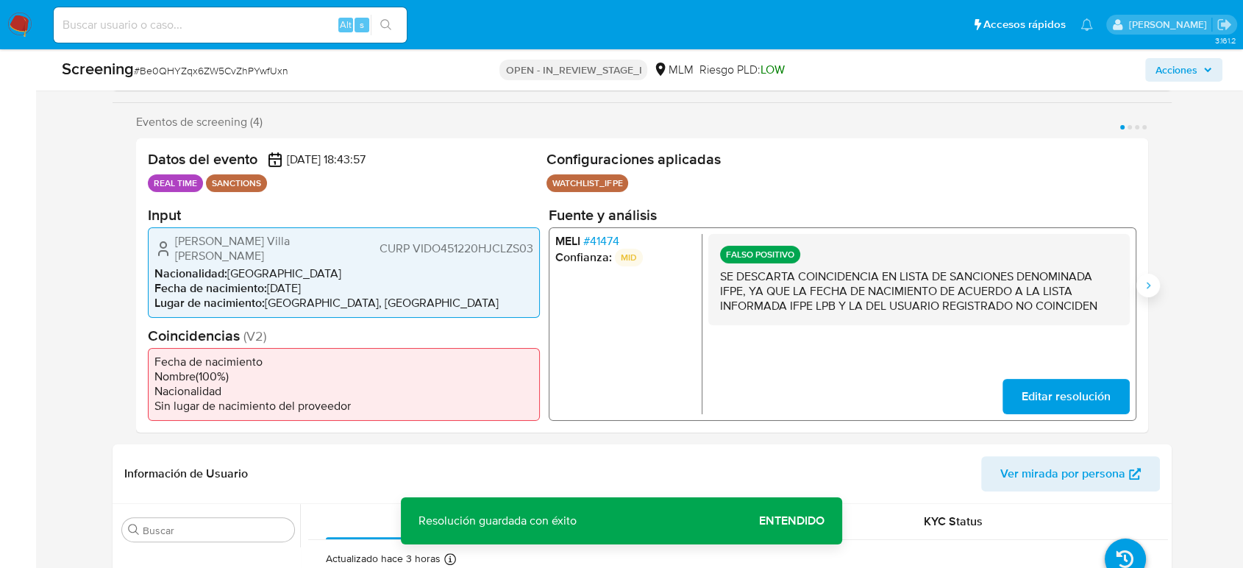
click at [1154, 286] on button "Siguiente" at bounding box center [1148, 286] width 24 height 24
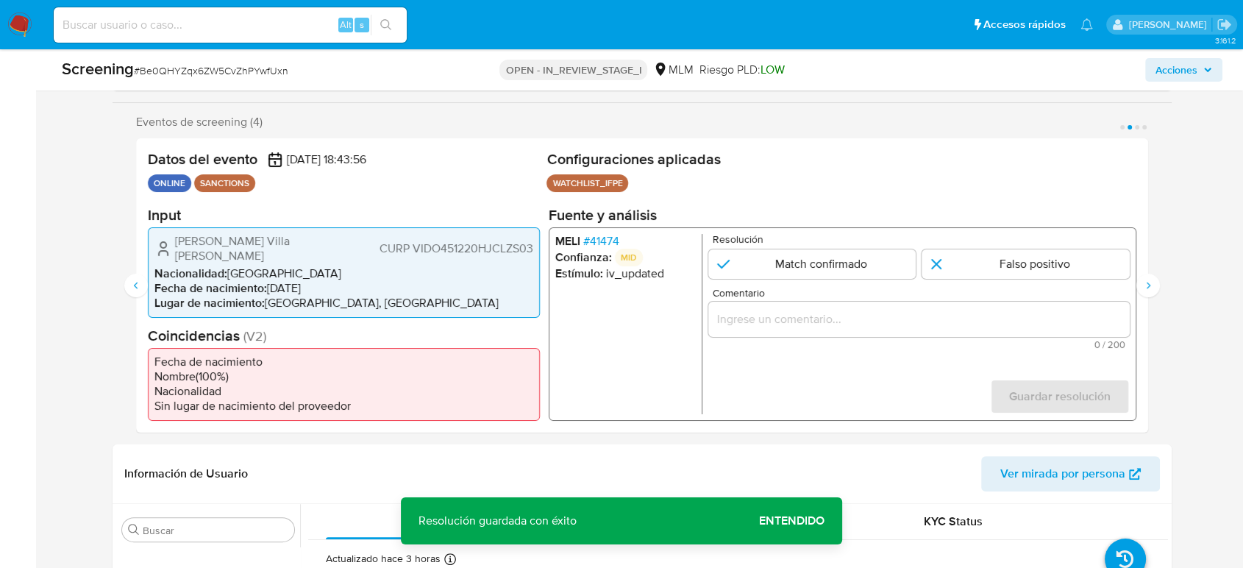
click at [1028, 320] on input "Comentario" at bounding box center [918, 318] width 421 height 19
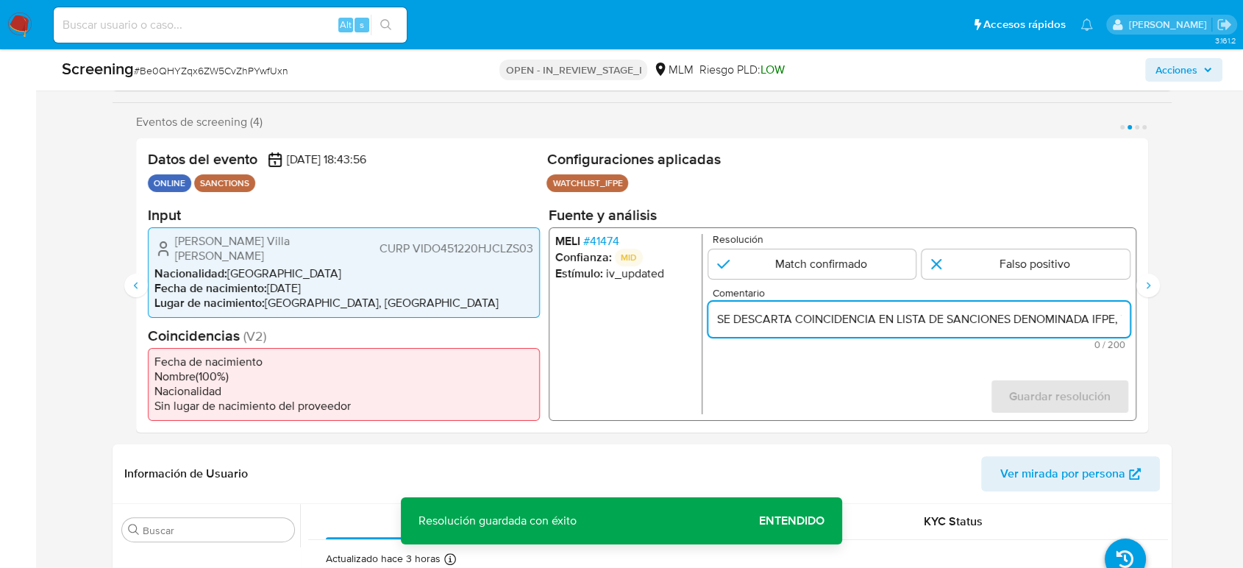
scroll to position [0, 707]
type input "SE DESCARTA COINCIDENCIA EN LISTA DE SANCIONES DENOMINADA IFPE, YA QUE LA FECHA…"
click at [1158, 285] on button "Siguiente" at bounding box center [1148, 286] width 24 height 24
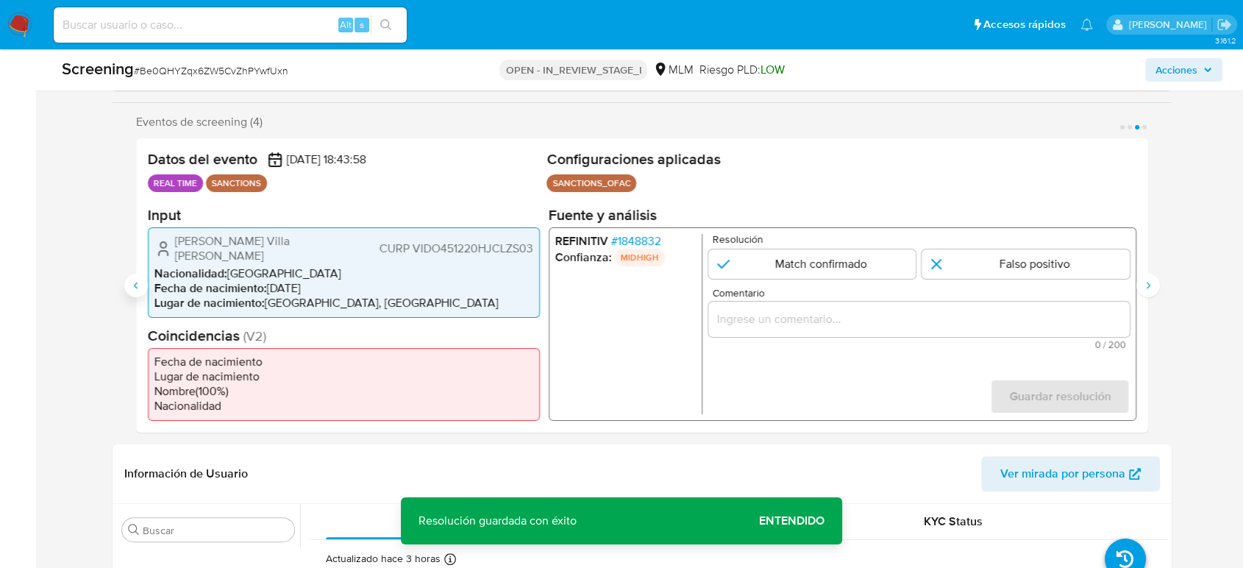
click at [128, 287] on button "Anterior" at bounding box center [136, 286] width 24 height 24
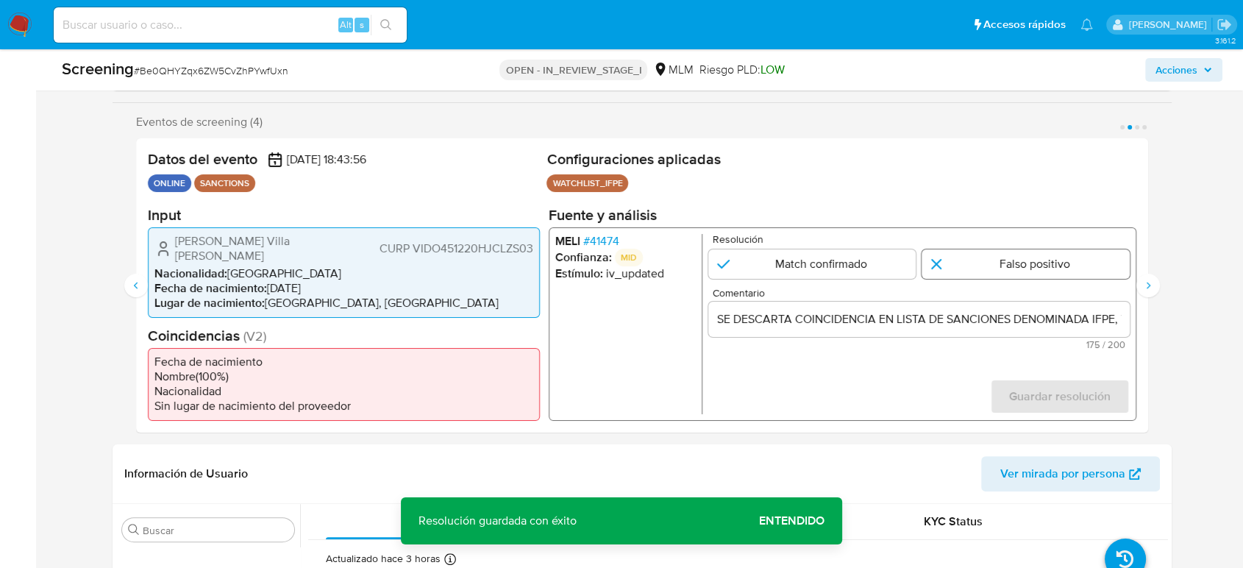
click at [1081, 257] on input "2 de 4" at bounding box center [1026, 263] width 208 height 29
radio input "true"
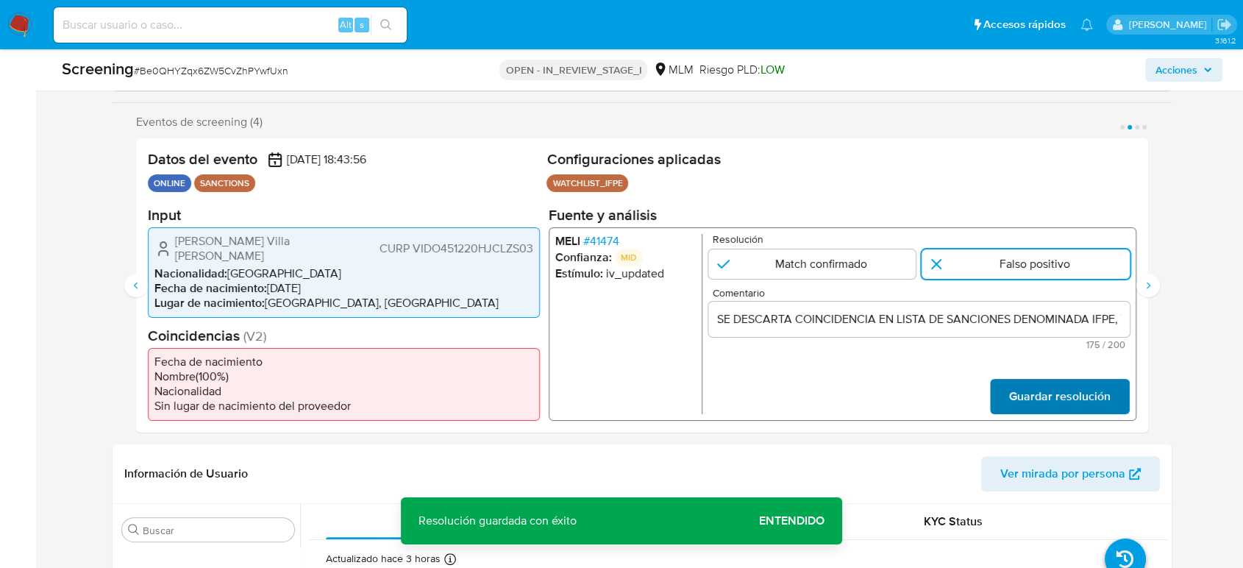
click at [1075, 399] on span "Guardar resolución" at bounding box center [1059, 396] width 101 height 32
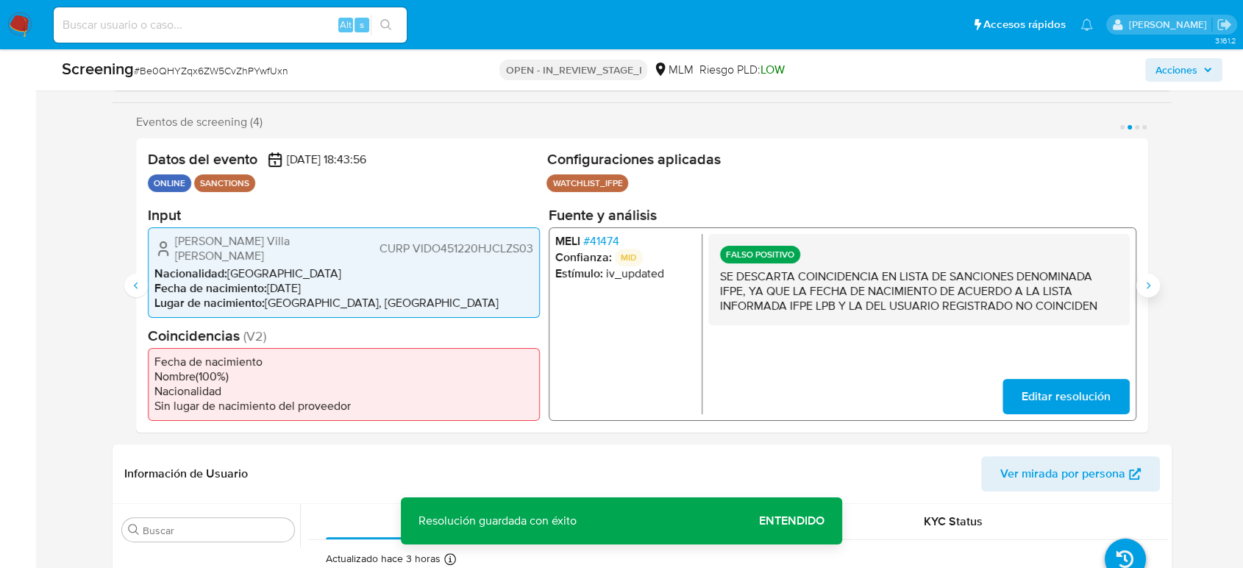
click at [1148, 287] on icon "Siguiente" at bounding box center [1148, 285] width 12 height 12
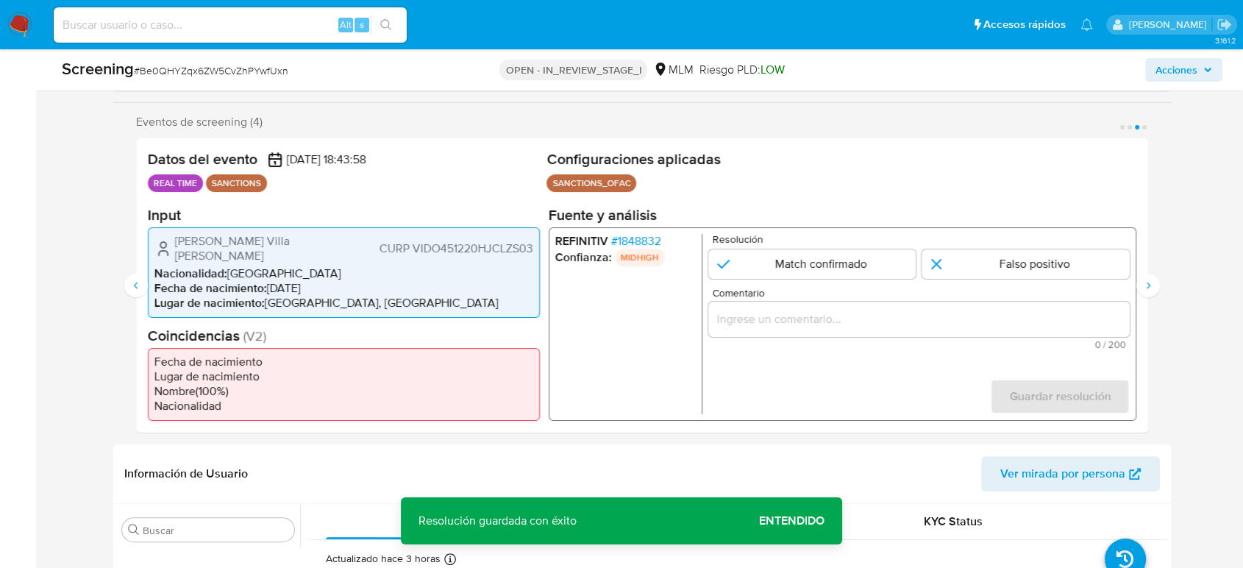
click at [1012, 319] on input "Comentario" at bounding box center [918, 318] width 421 height 19
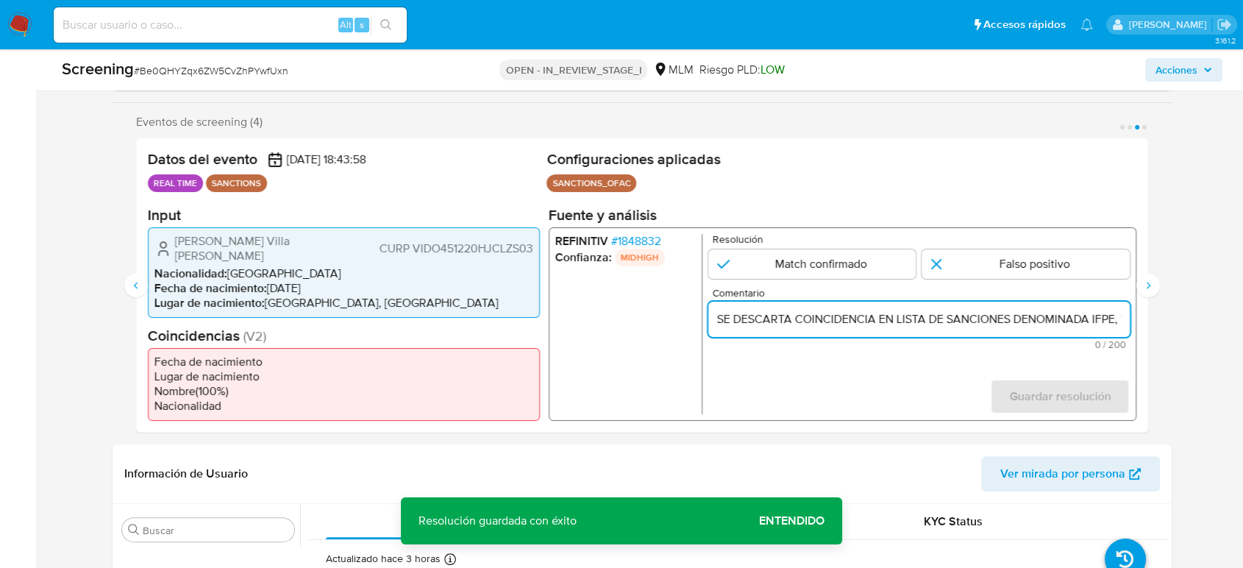
scroll to position [0, 707]
type input "SE DESCARTA COINCIDENCIA EN LISTA DE SANCIONES DENOMINADA IFPE, YA QUE LA FECHA…"
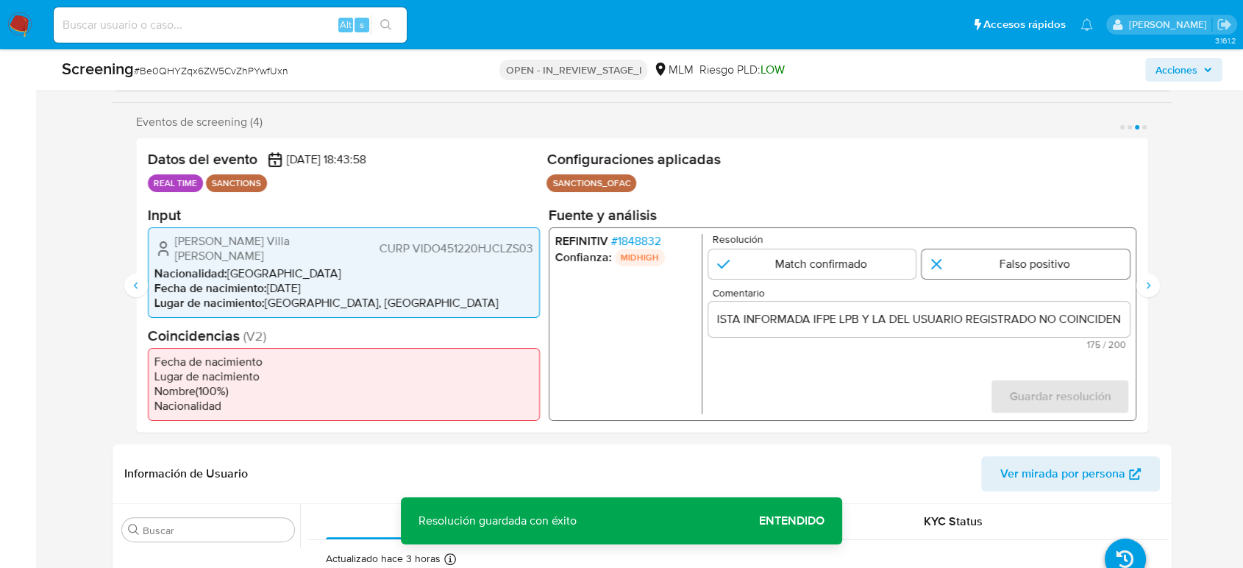
click at [1010, 262] on input "3 de 4" at bounding box center [1026, 263] width 208 height 29
radio input "true"
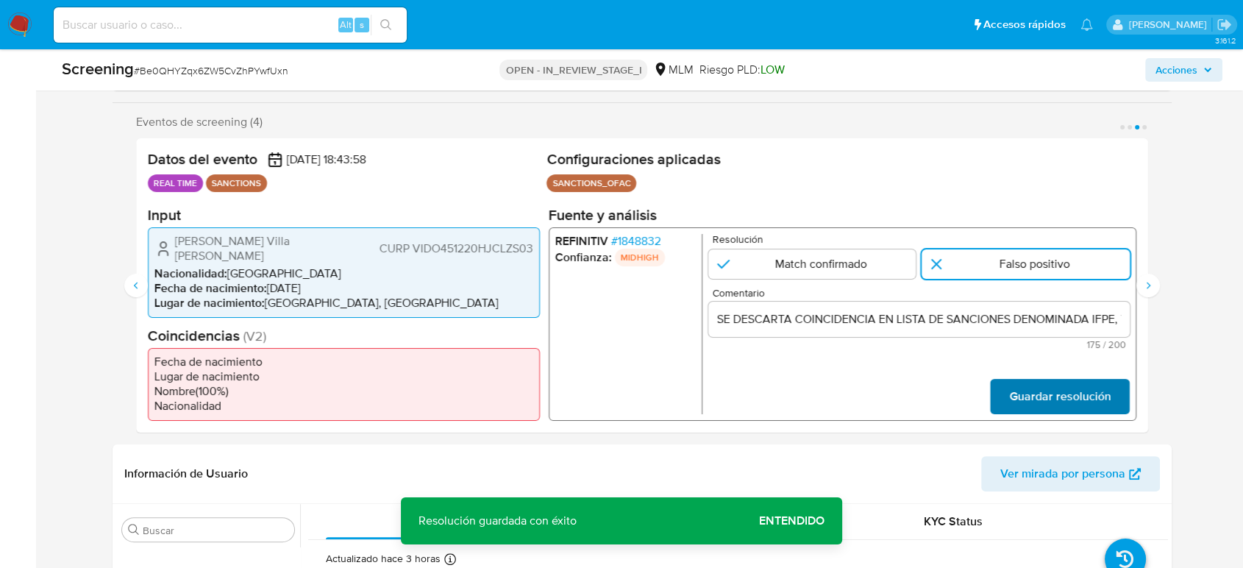
click at [1071, 393] on span "Guardar resolución" at bounding box center [1059, 396] width 101 height 32
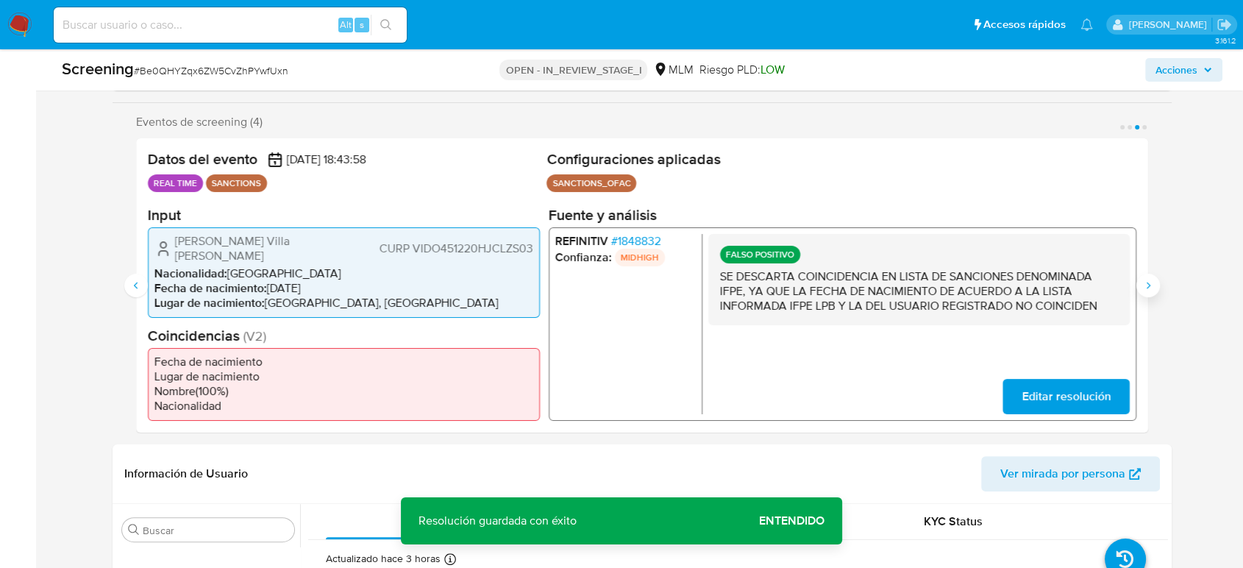
click at [1154, 291] on button "Siguiente" at bounding box center [1148, 286] width 24 height 24
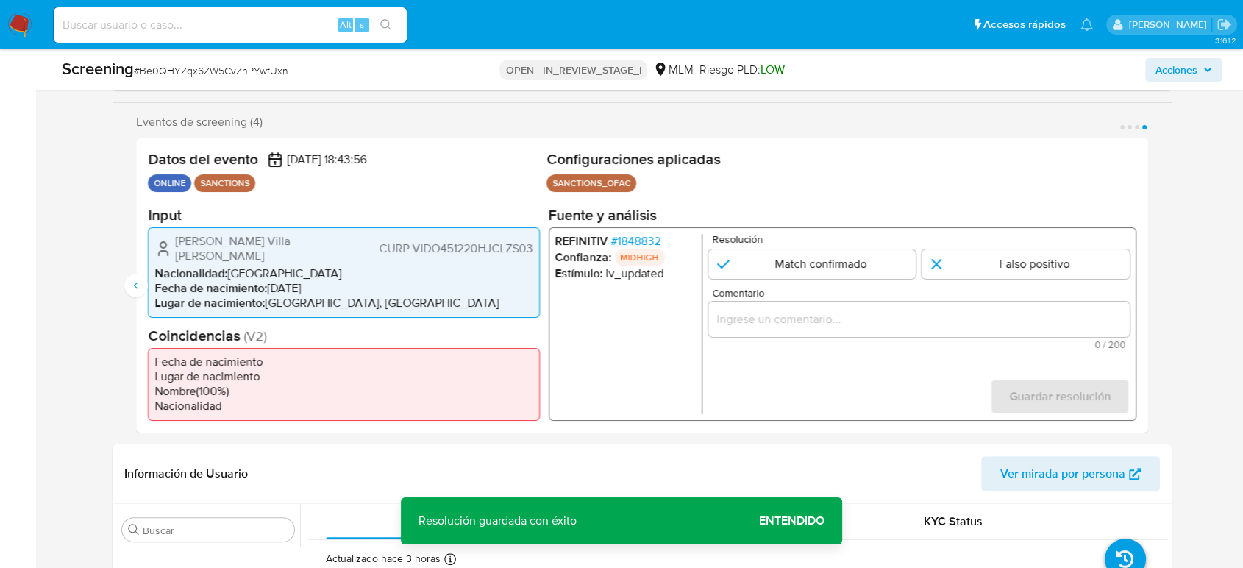
click at [1021, 324] on input "Comentario" at bounding box center [918, 318] width 421 height 19
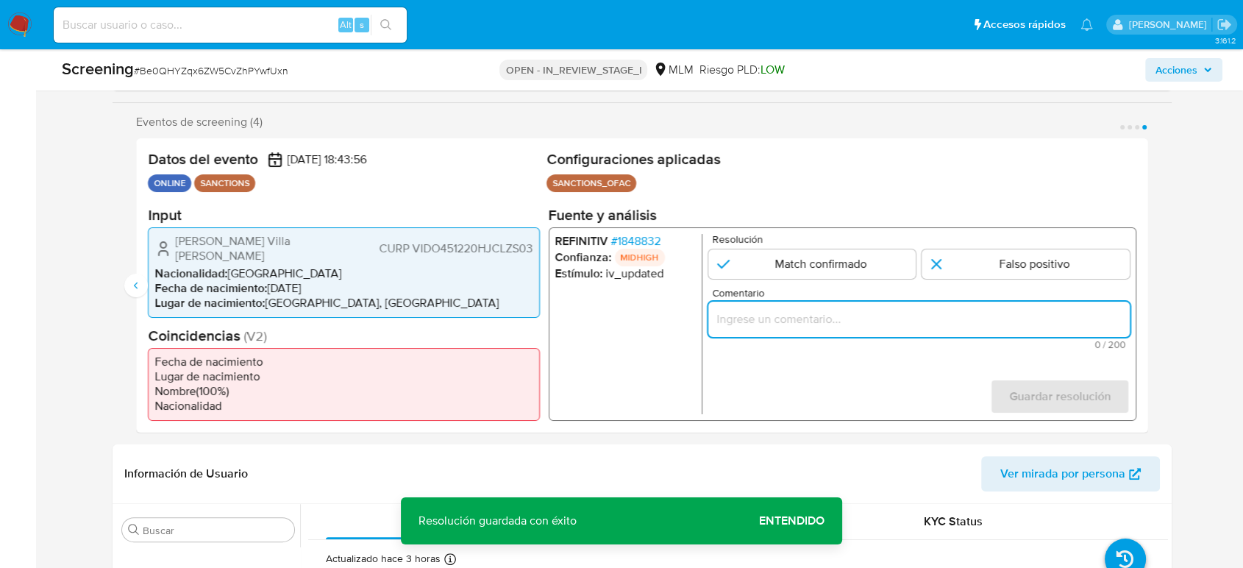
paste input "SE DESCARTA COINCIDENCIA EN LISTA DE SANCIONES DENOMINADA IFPE, YA QUE LA FECHA…"
type input "SE DESCARTA COINCIDENCIA EN LISTA DE SANCIONES DENOMINADA IFPE, YA QUE LA FECHA…"
click at [1020, 278] on input "4 de 4" at bounding box center [1026, 263] width 208 height 29
radio input "true"
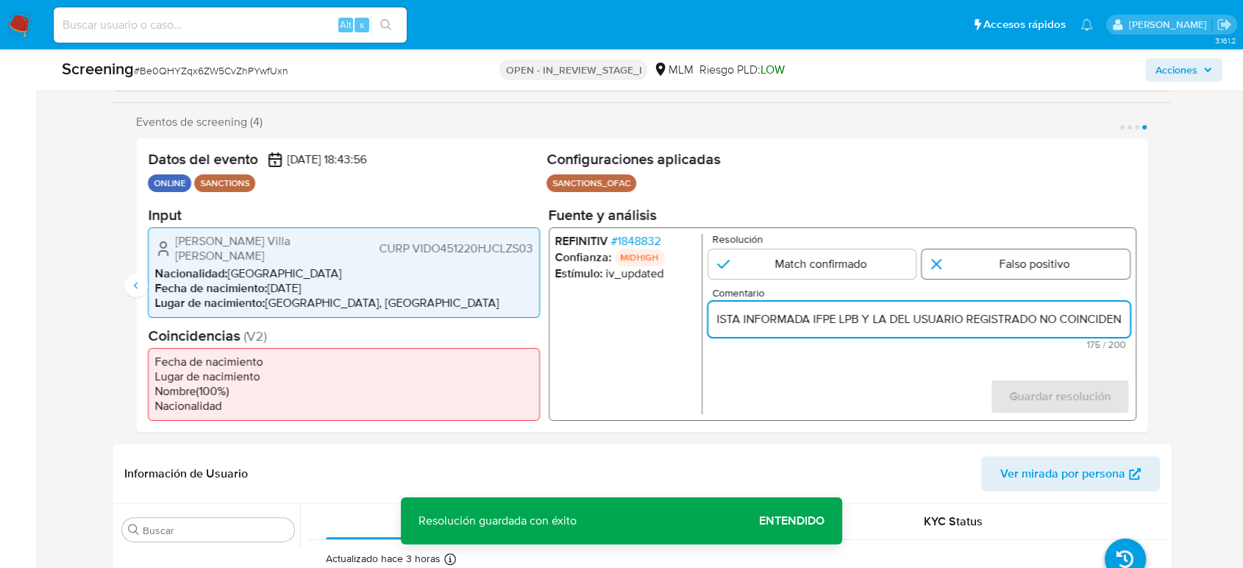
scroll to position [0, 0]
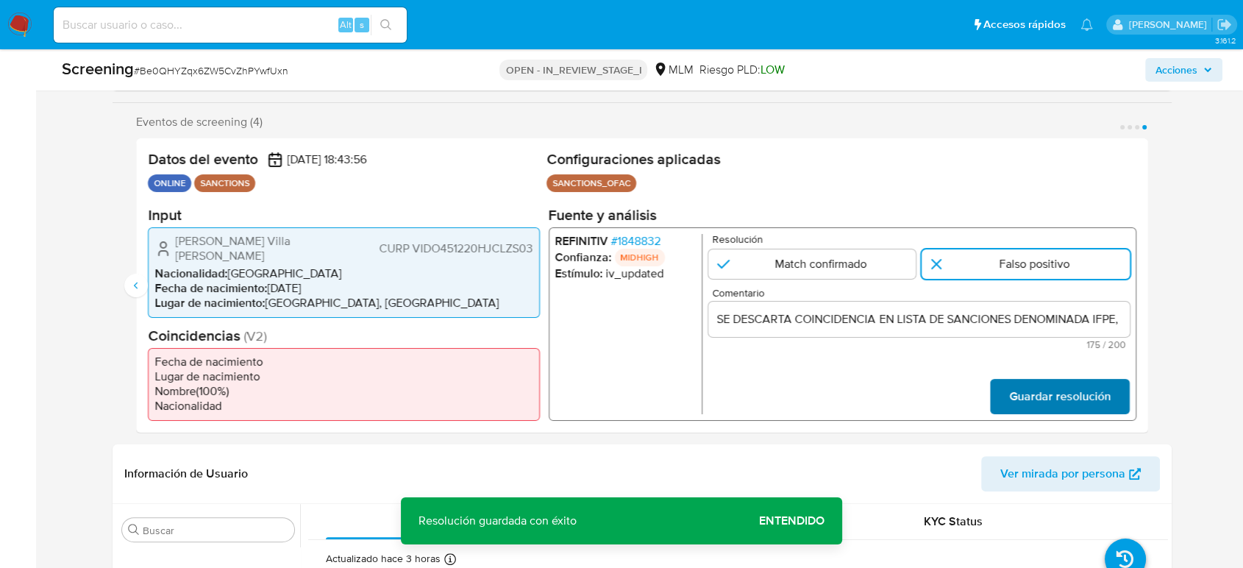
click at [1050, 409] on span "Guardar resolución" at bounding box center [1059, 396] width 101 height 32
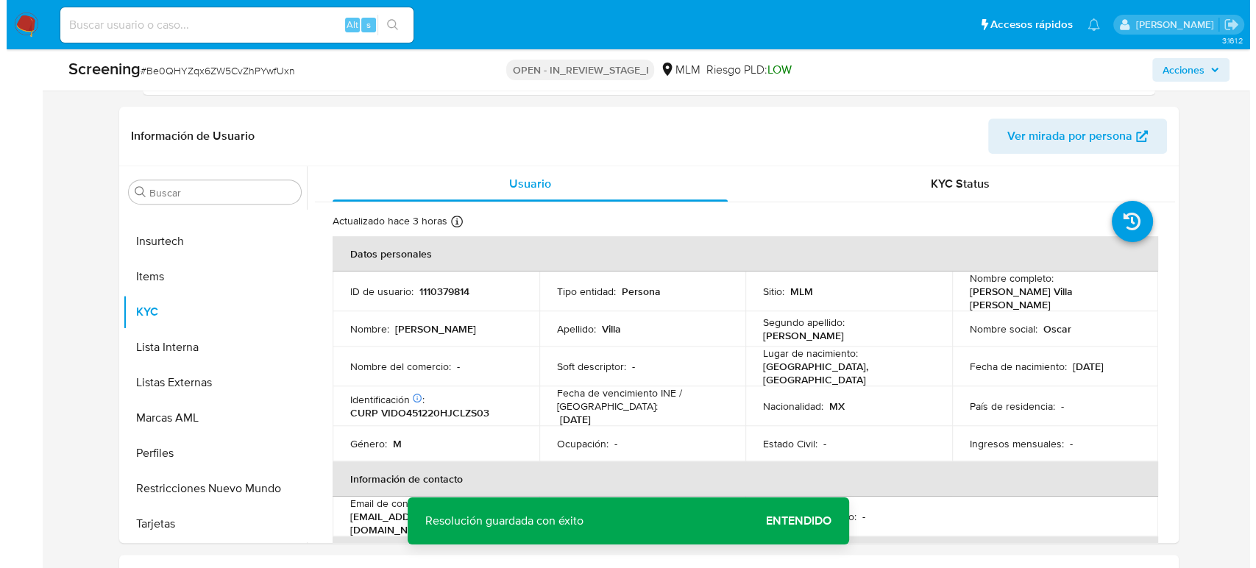
scroll to position [653, 0]
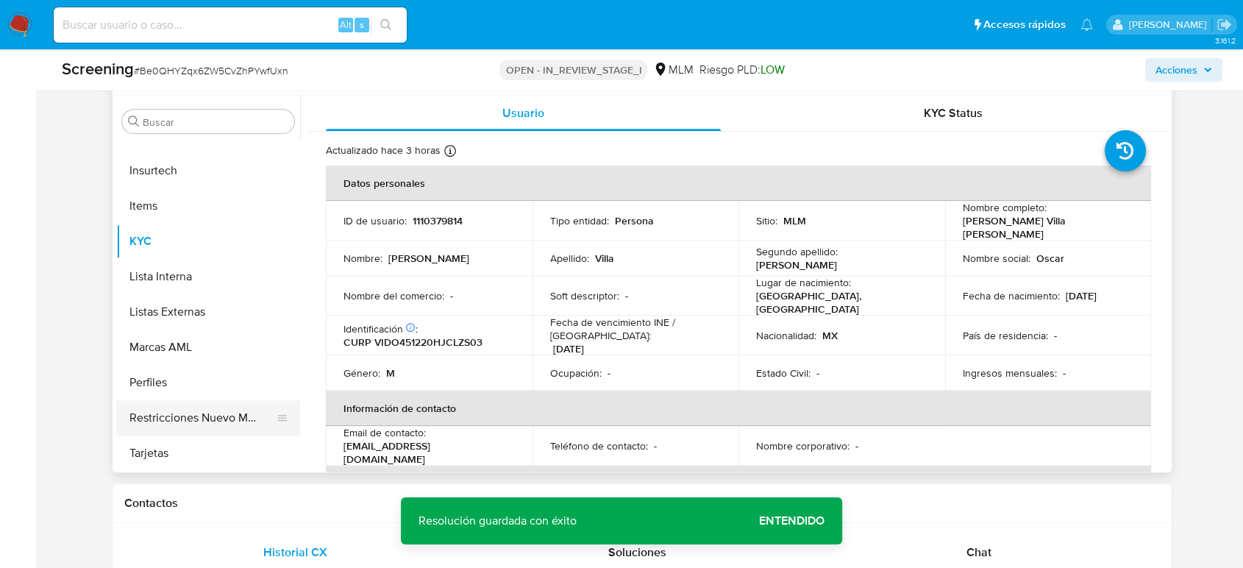
click at [234, 417] on button "Restricciones Nuevo Mundo" at bounding box center [202, 417] width 172 height 35
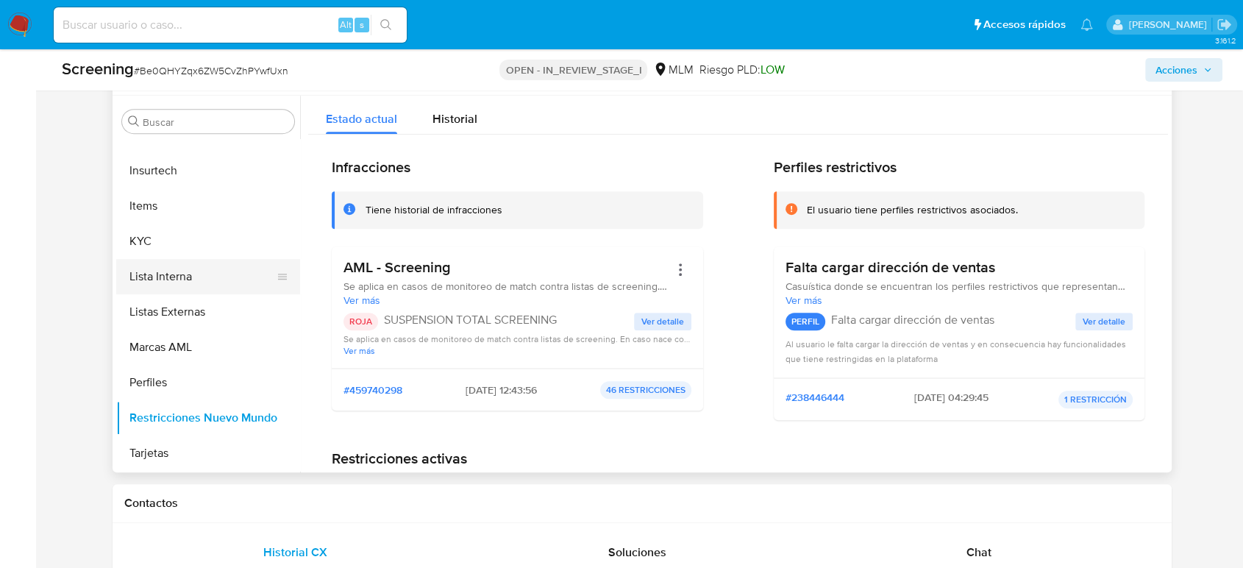
click at [190, 286] on button "Lista Interna" at bounding box center [202, 276] width 172 height 35
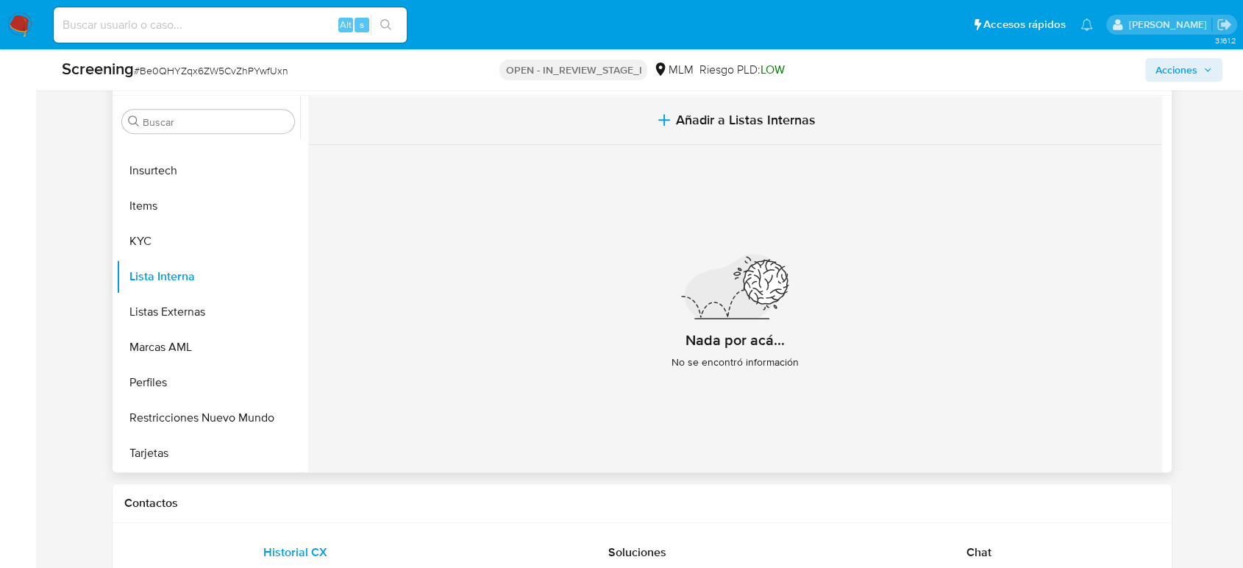
click at [705, 127] on span "Añadir a Listas Internas" at bounding box center [746, 120] width 140 height 16
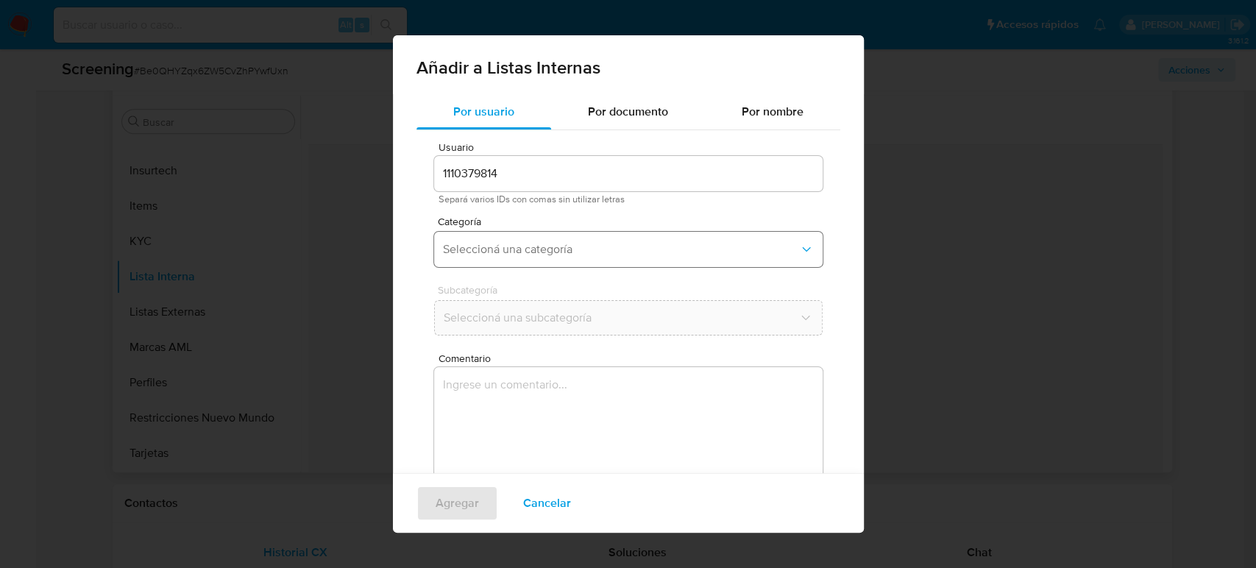
click at [600, 250] on span "Seleccioná una categoría" at bounding box center [621, 249] width 356 height 15
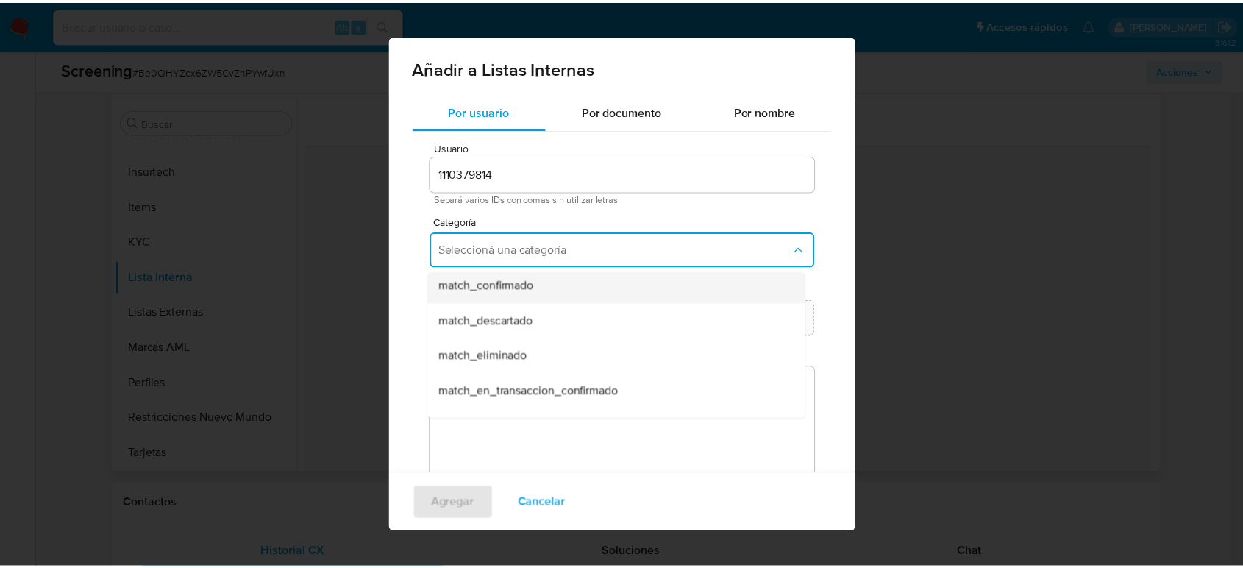
scroll to position [82, 0]
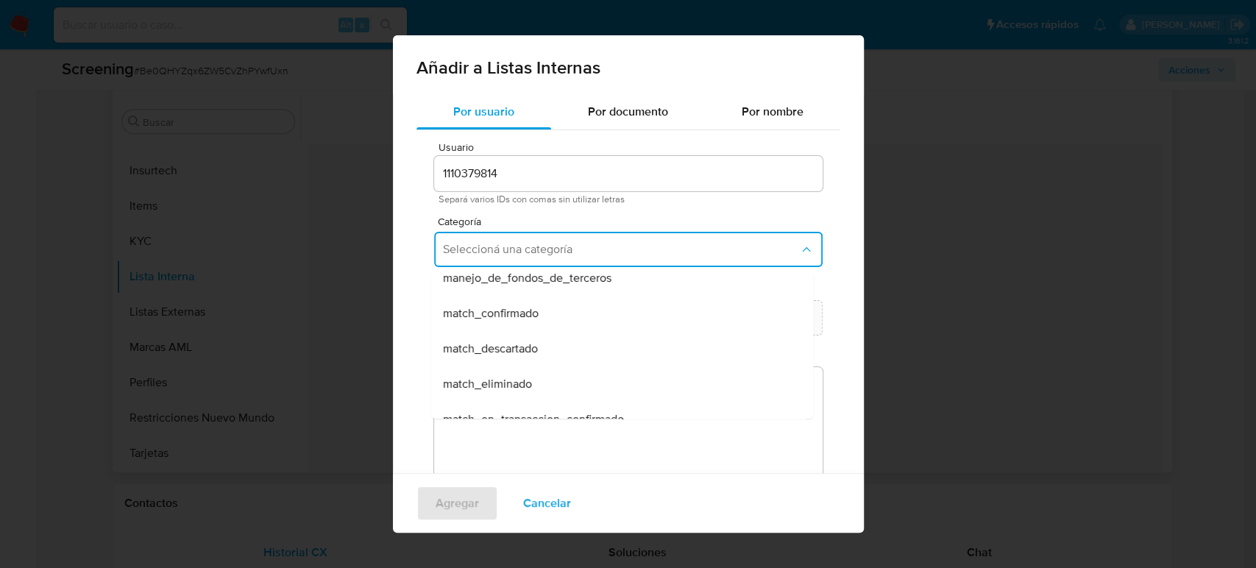
click at [619, 334] on div "match_descartado" at bounding box center [617, 348] width 349 height 35
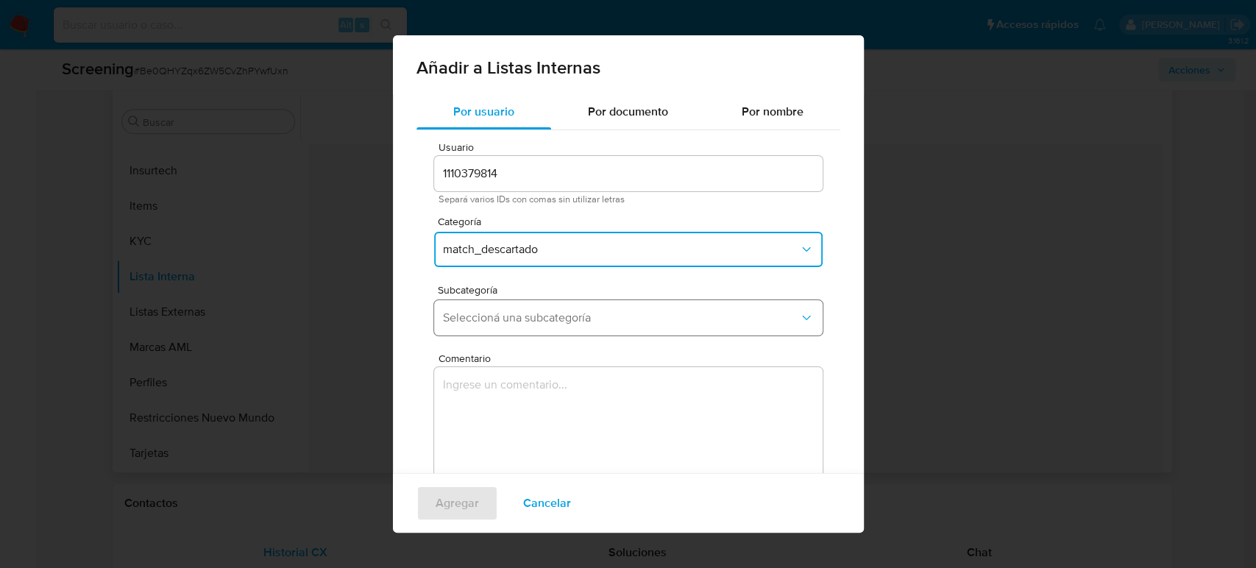
click at [619, 316] on span "Seleccioná una subcategoría" at bounding box center [621, 317] width 356 height 15
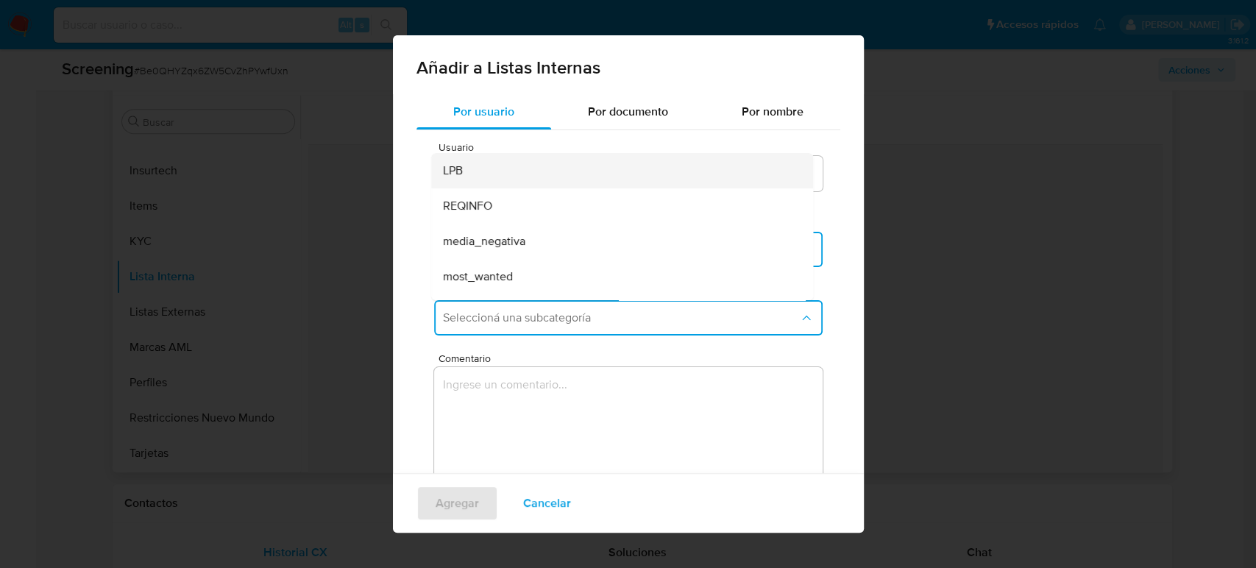
click at [527, 177] on div "LPB" at bounding box center [617, 170] width 349 height 35
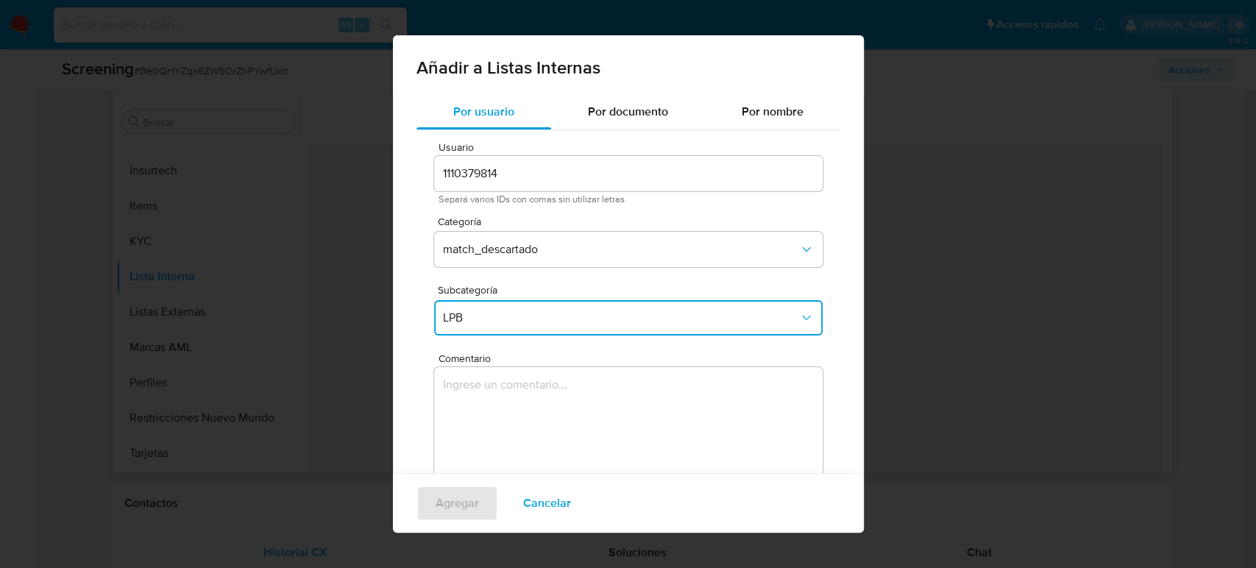
click at [583, 461] on textarea "Comentario" at bounding box center [628, 437] width 388 height 141
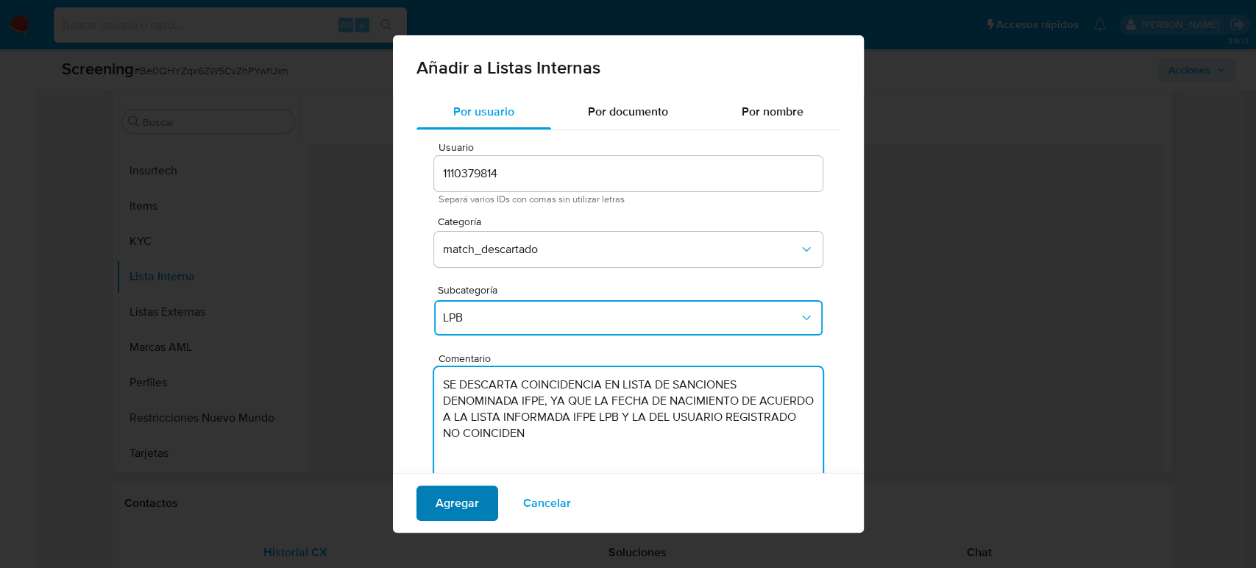
type textarea "SE DESCARTA COINCIDENCIA EN LISTA DE SANCIONES DENOMINADA IFPE, YA QUE LA FECHA…"
click at [460, 504] on span "Agregar" at bounding box center [456, 503] width 43 height 32
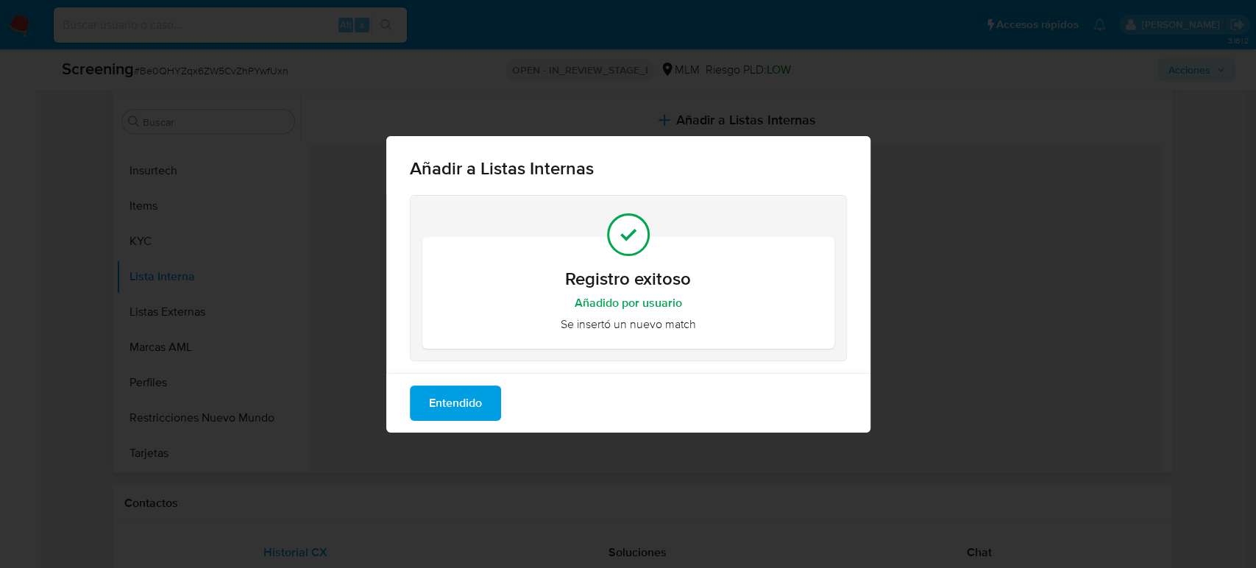
click at [463, 415] on span "Entendido" at bounding box center [455, 403] width 53 height 32
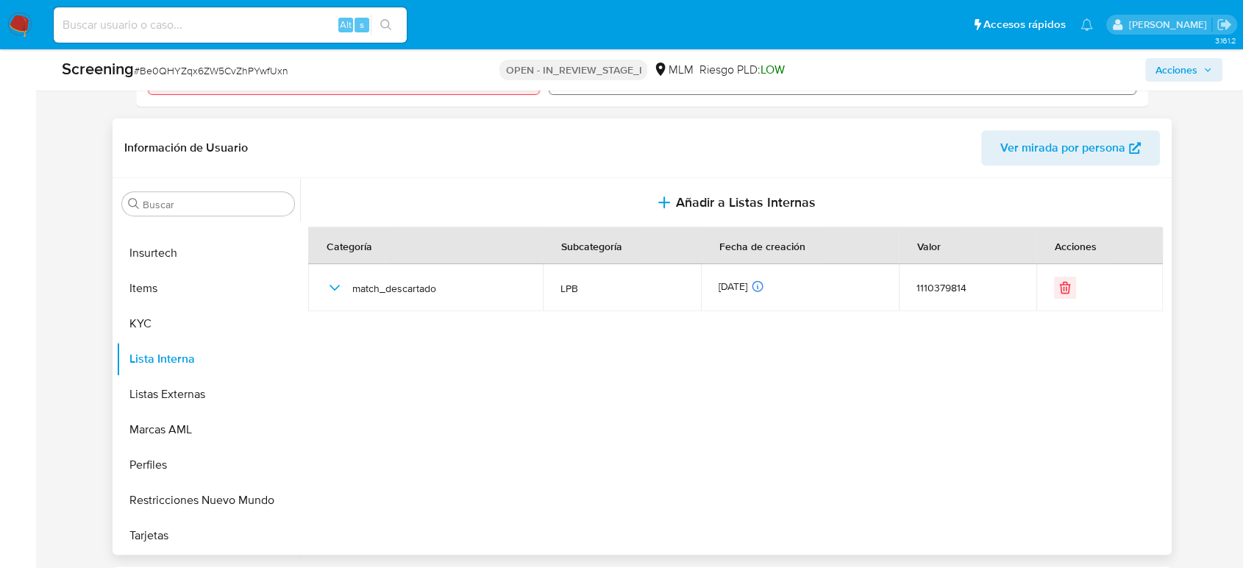
scroll to position [571, 0]
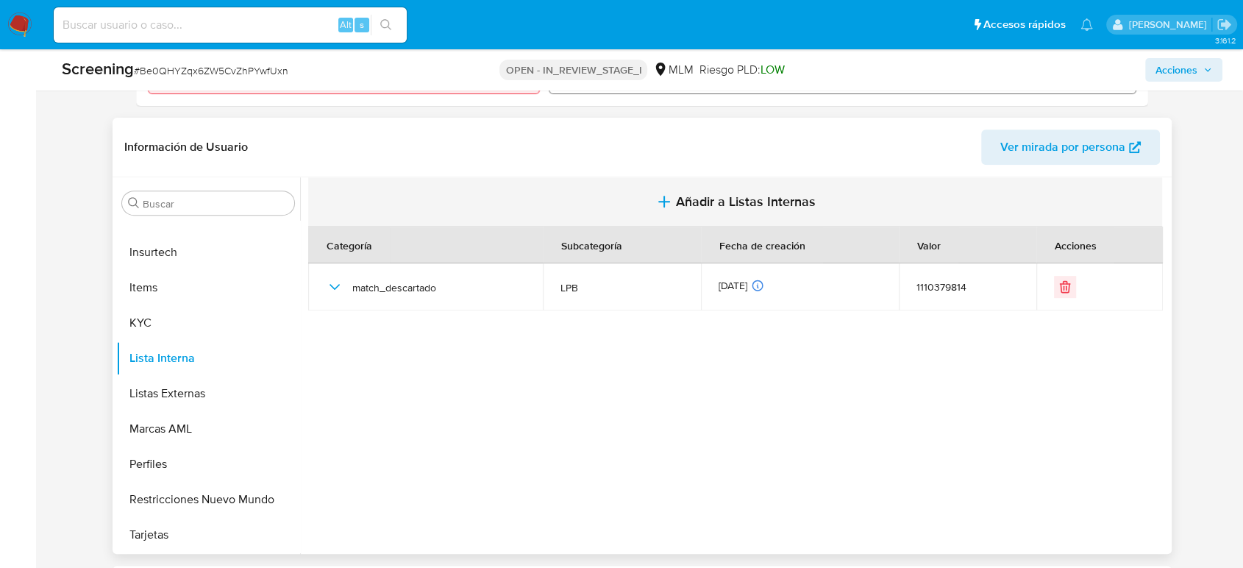
click at [732, 185] on button "Añadir a Listas Internas" at bounding box center [735, 201] width 854 height 49
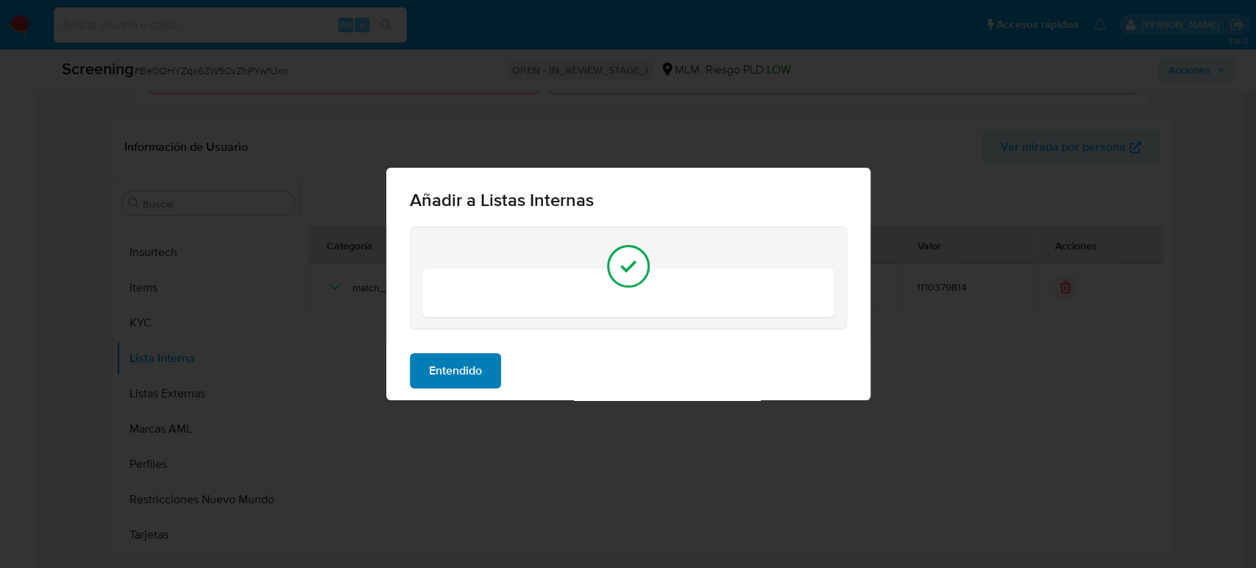
click at [482, 369] on button "Entendido" at bounding box center [455, 370] width 91 height 35
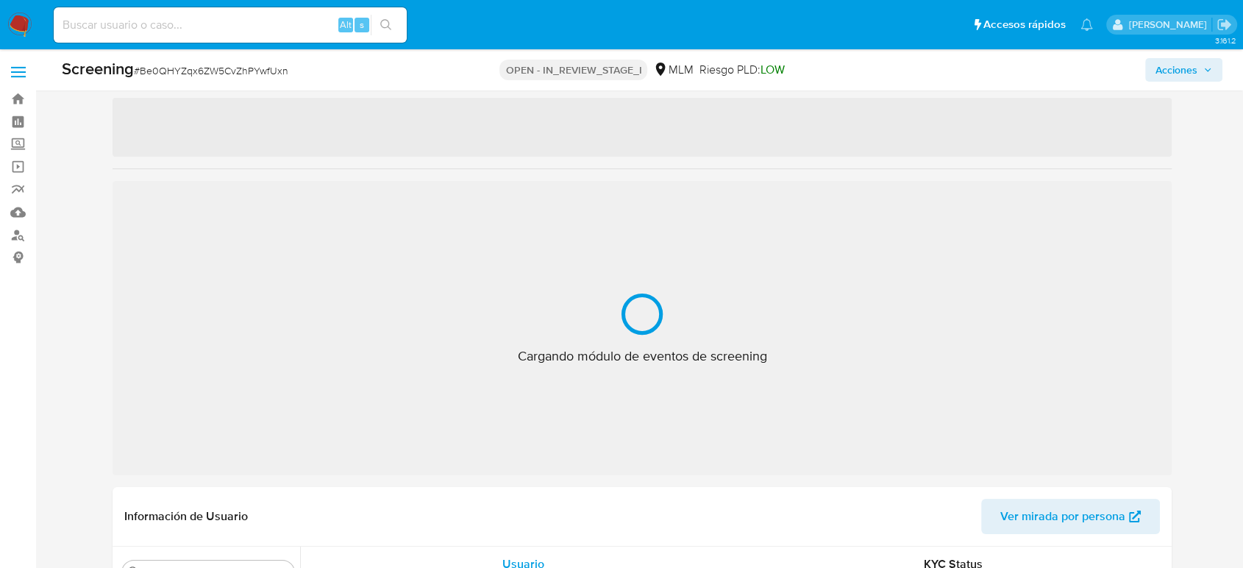
scroll to position [327, 0]
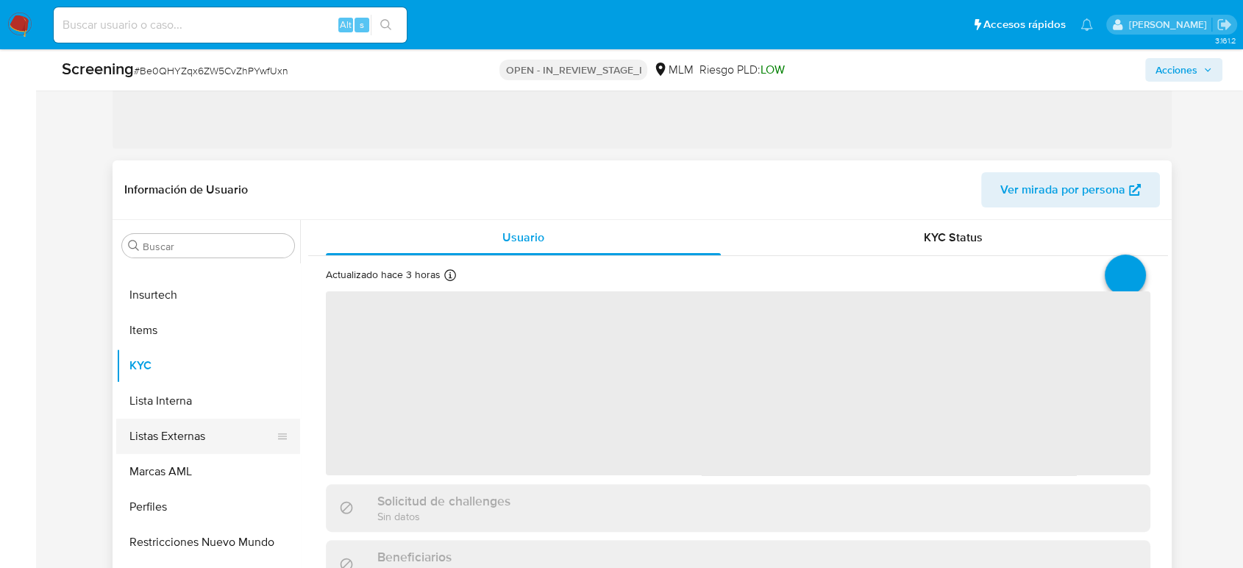
select select "10"
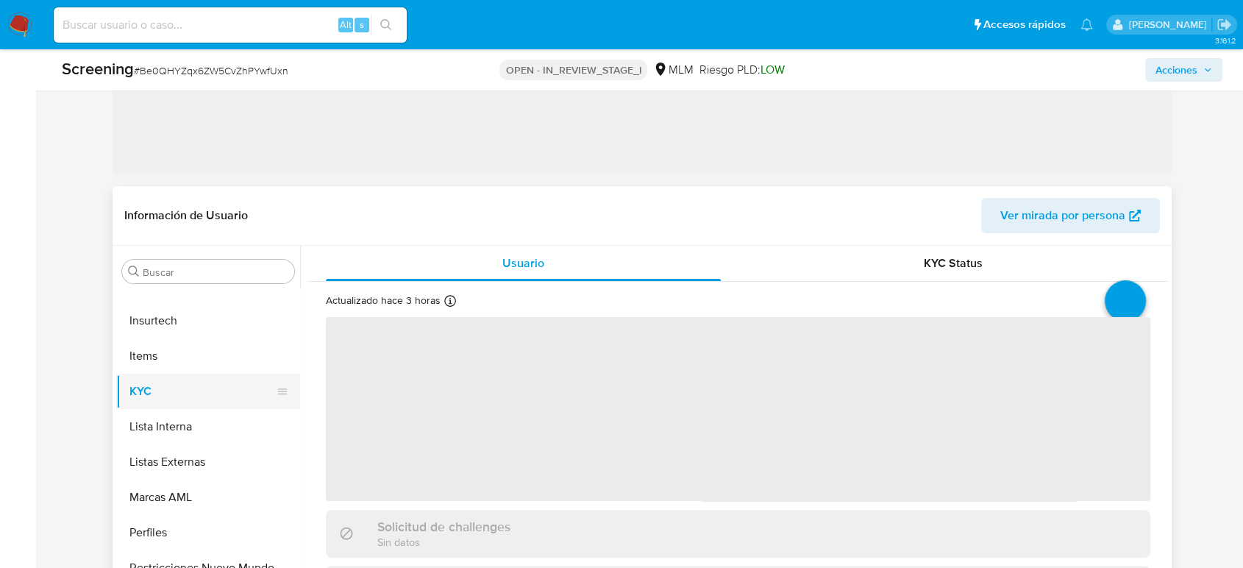
click at [195, 402] on button "KYC" at bounding box center [202, 391] width 172 height 35
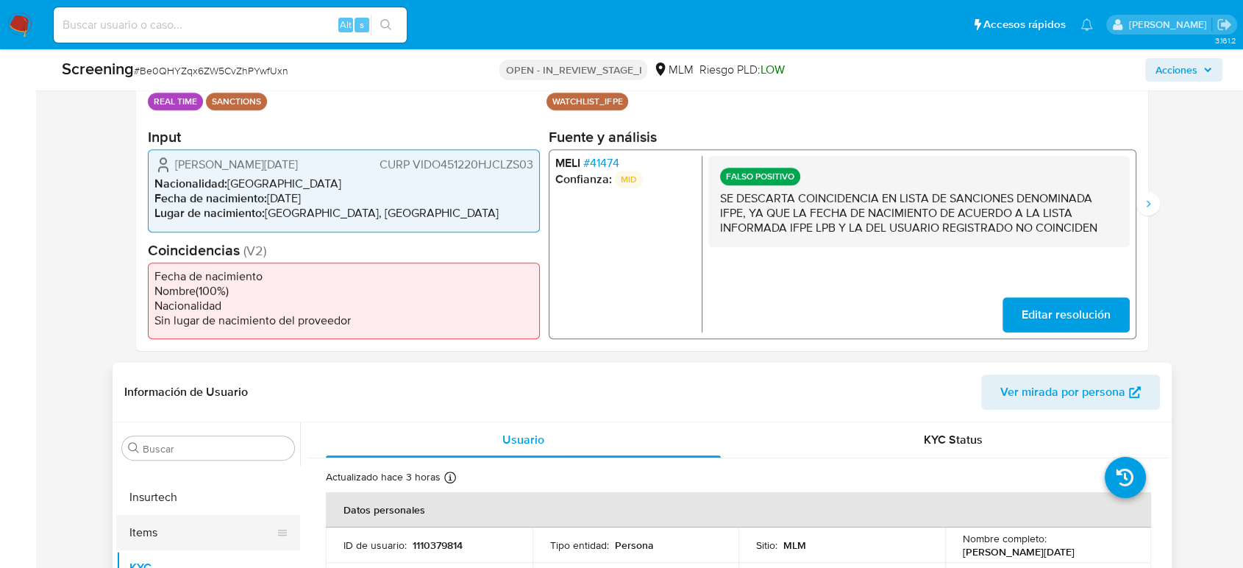
scroll to position [490, 0]
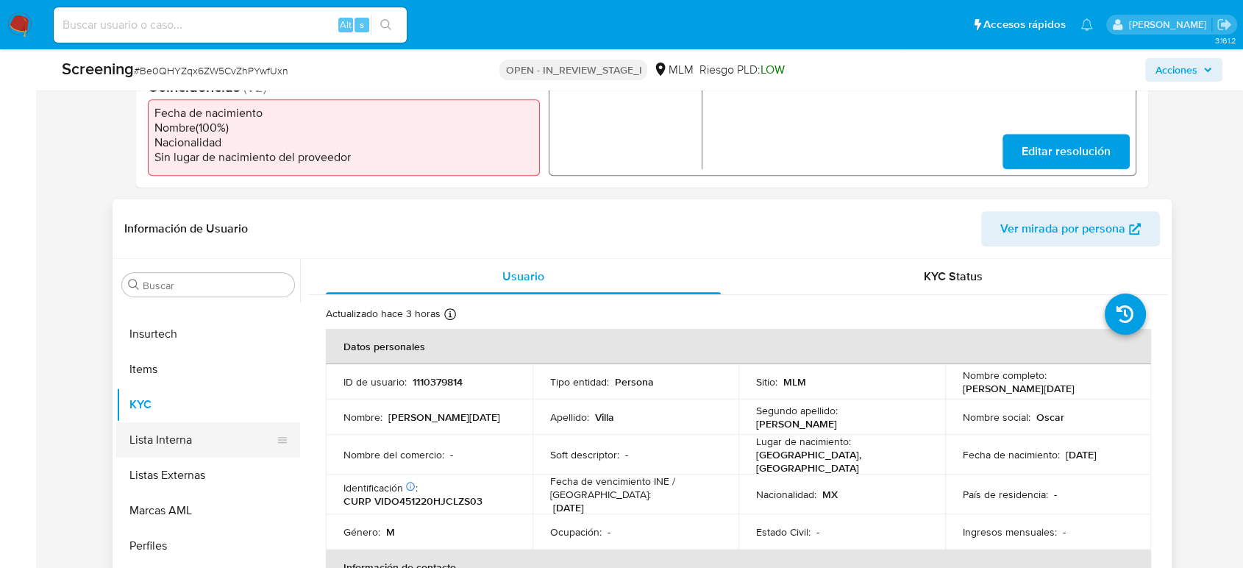
click at [169, 437] on button "Lista Interna" at bounding box center [202, 439] width 172 height 35
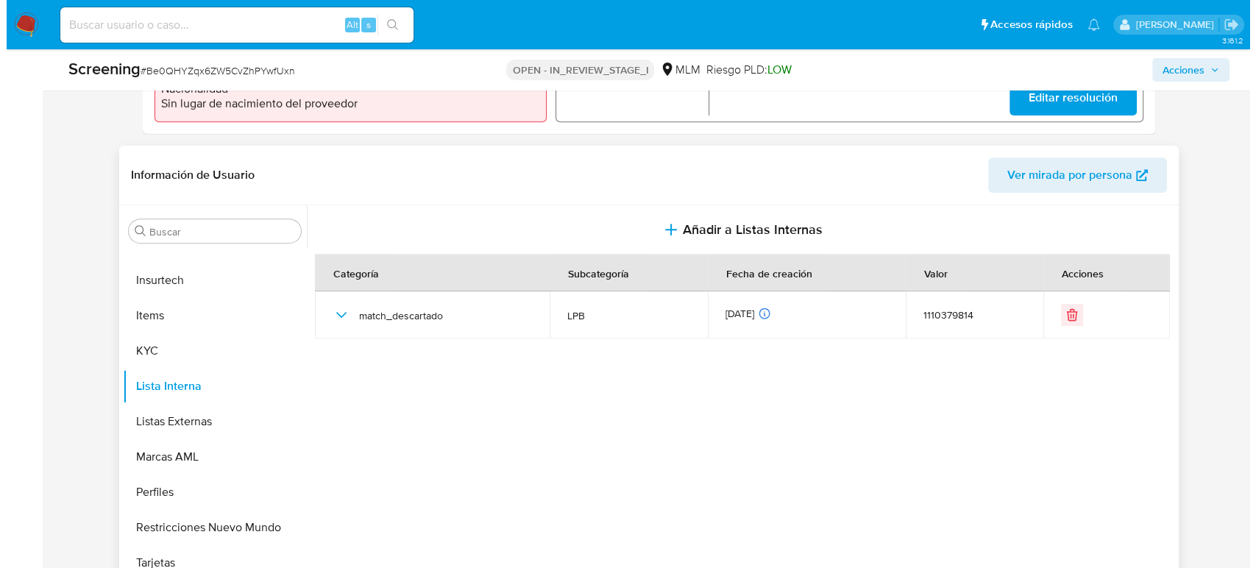
scroll to position [571, 0]
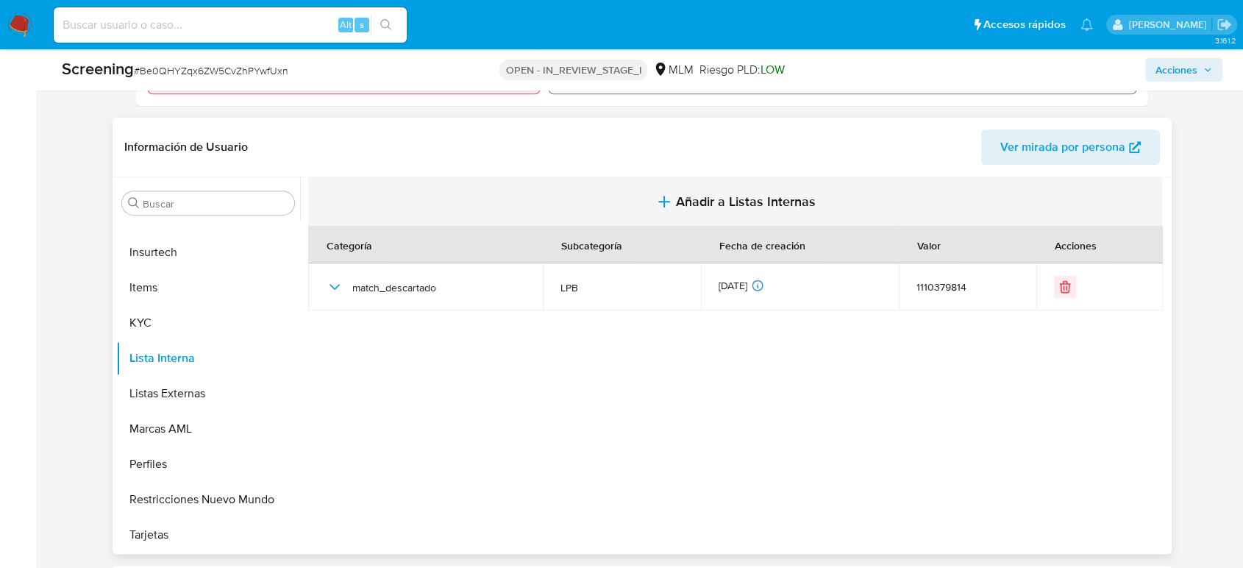
click at [693, 211] on button "Añadir a Listas Internas" at bounding box center [735, 201] width 854 height 49
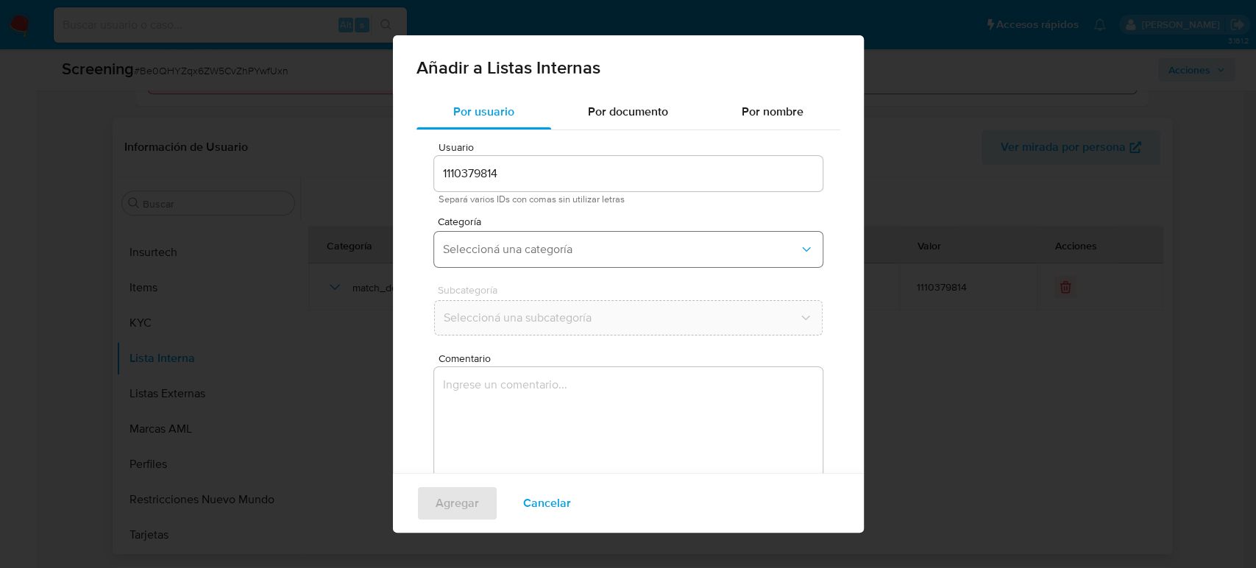
click at [520, 242] on span "Seleccioná una categoría" at bounding box center [621, 249] width 356 height 15
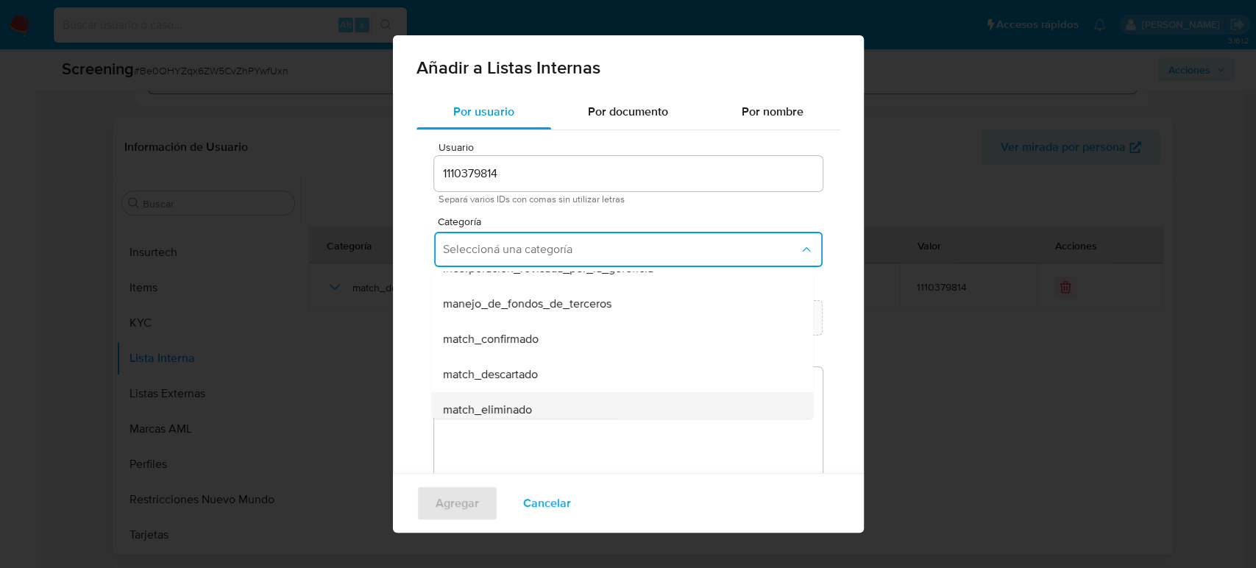
scroll to position [82, 0]
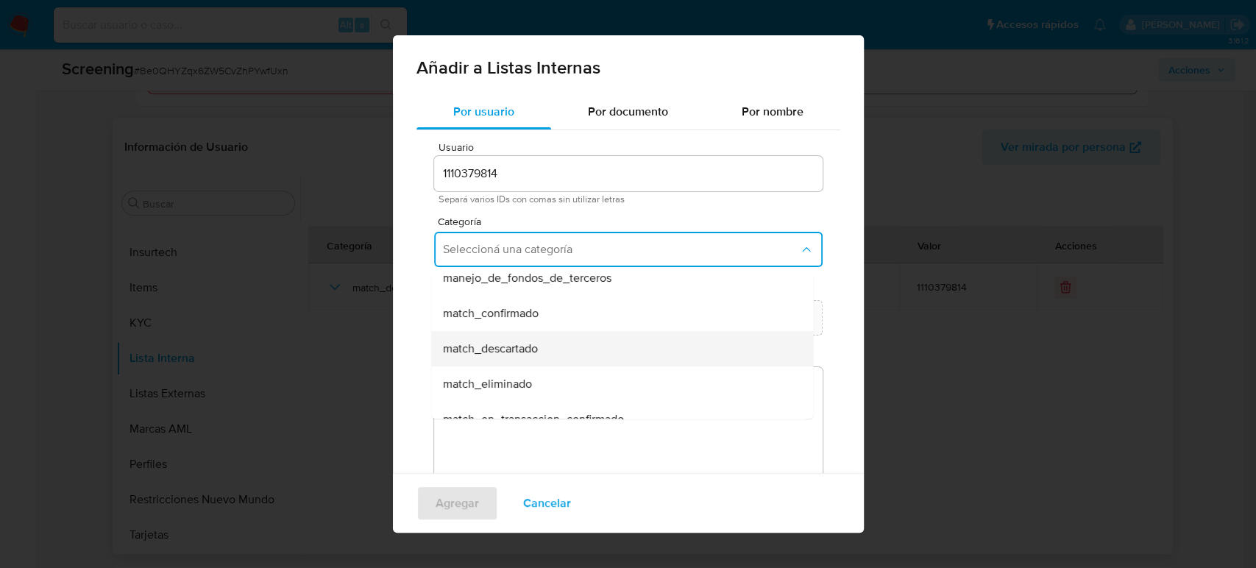
click at [527, 345] on span "match_descartado" at bounding box center [490, 348] width 95 height 15
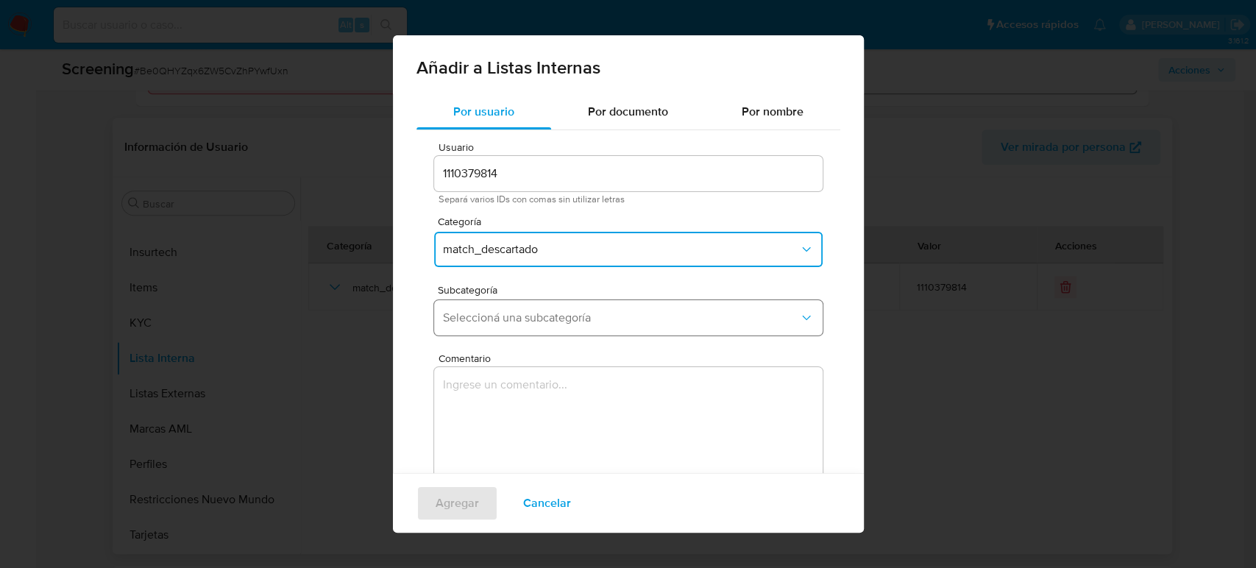
click at [541, 314] on span "Seleccioná una subcategoría" at bounding box center [621, 317] width 356 height 15
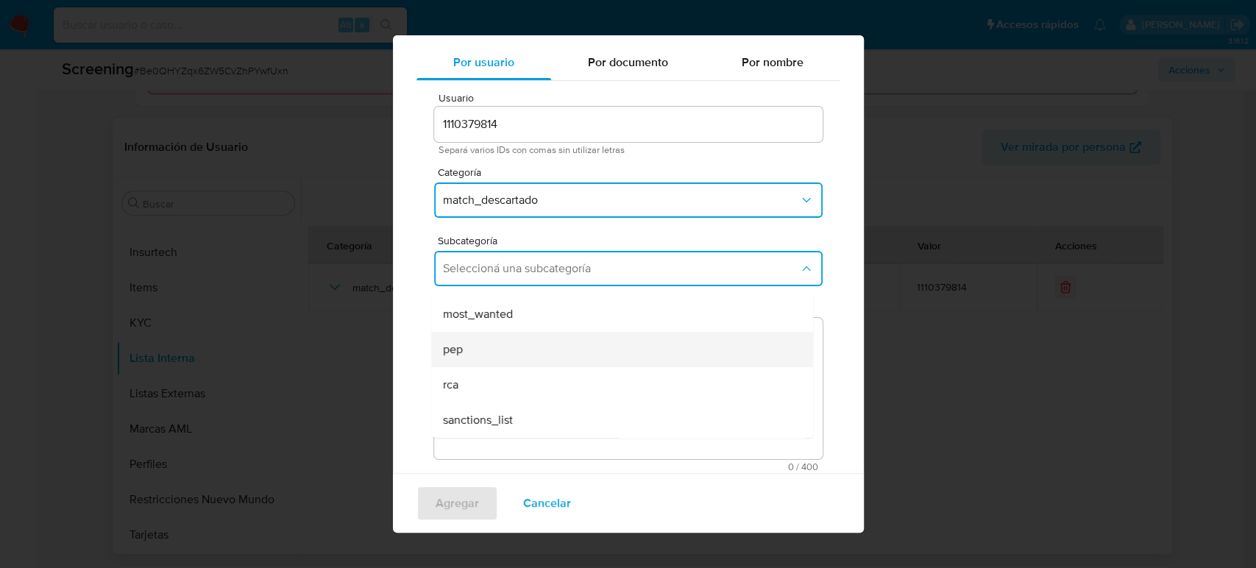
scroll to position [59, 0]
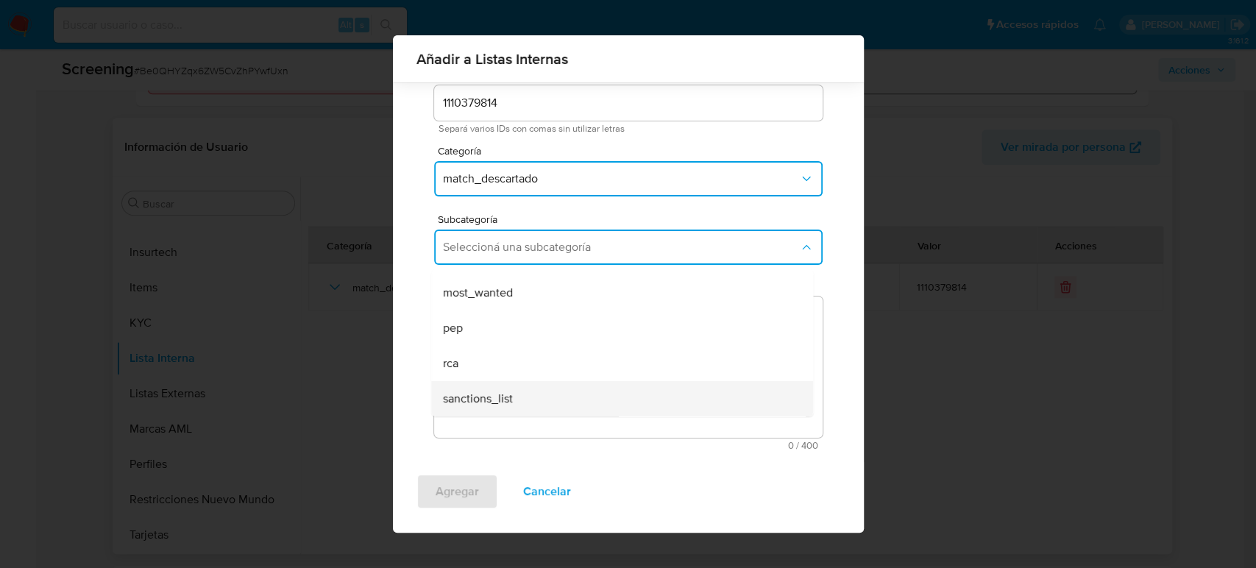
click at [545, 407] on div "sanctions_list" at bounding box center [617, 398] width 349 height 35
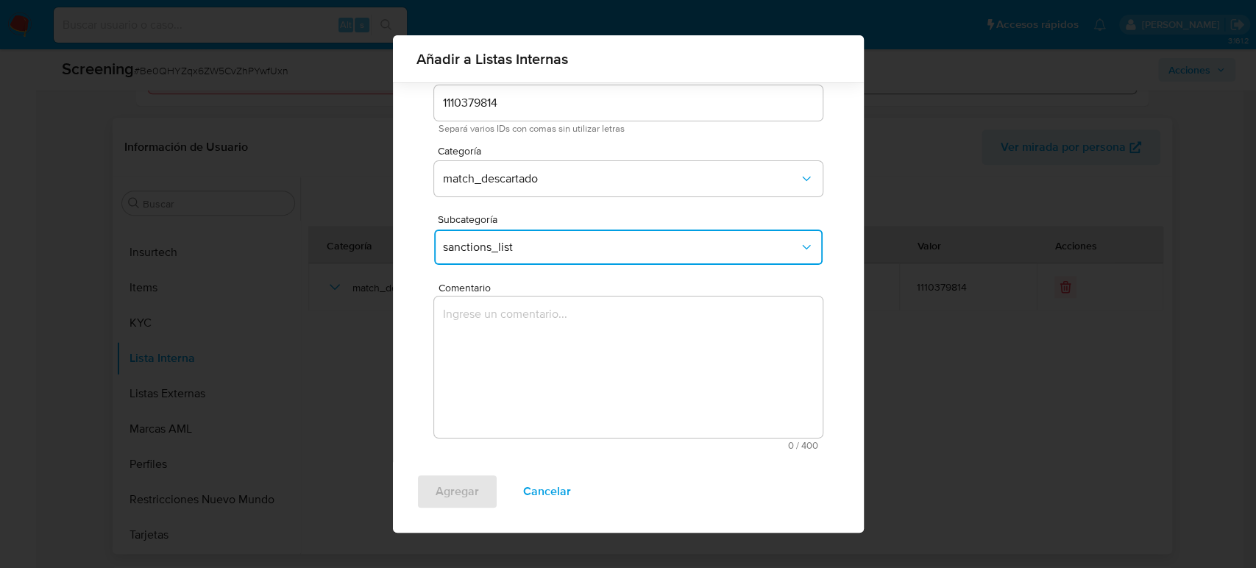
click at [539, 371] on textarea "Comentario" at bounding box center [628, 366] width 388 height 141
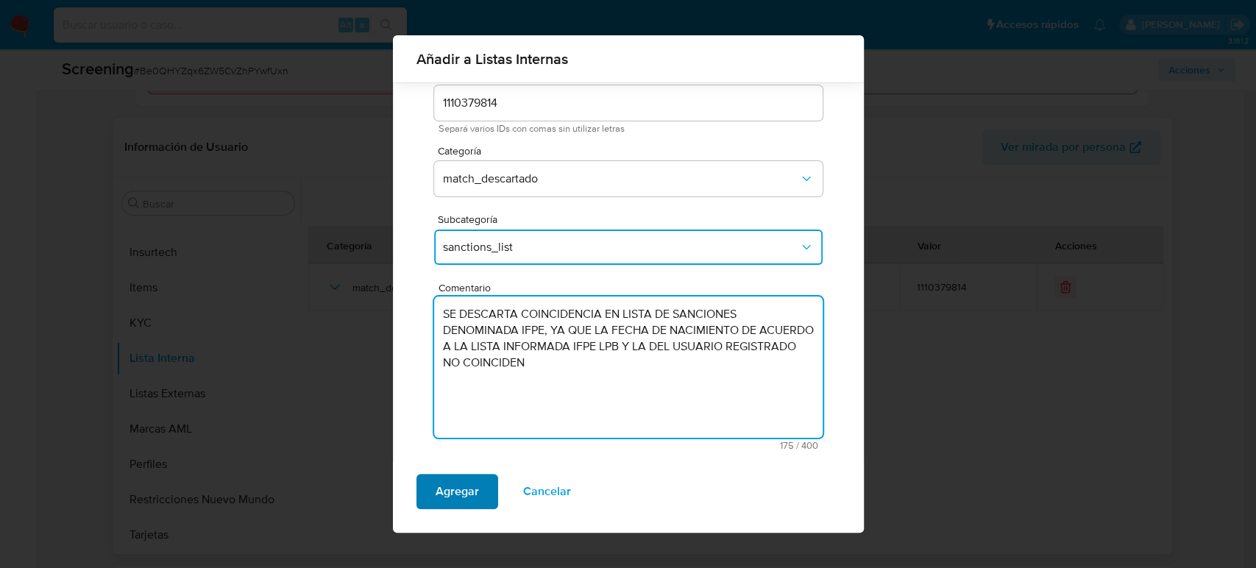
type textarea "SE DESCARTA COINCIDENCIA EN LISTA DE SANCIONES DENOMINADA IFPE, YA QUE LA FECHA…"
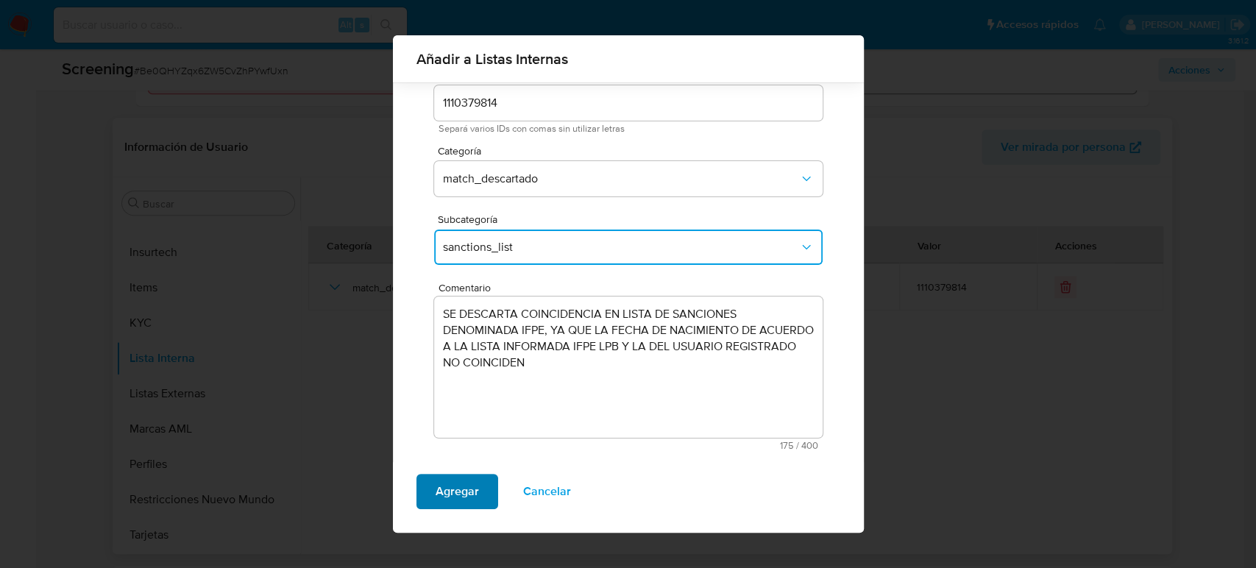
click at [461, 490] on span "Agregar" at bounding box center [456, 491] width 43 height 32
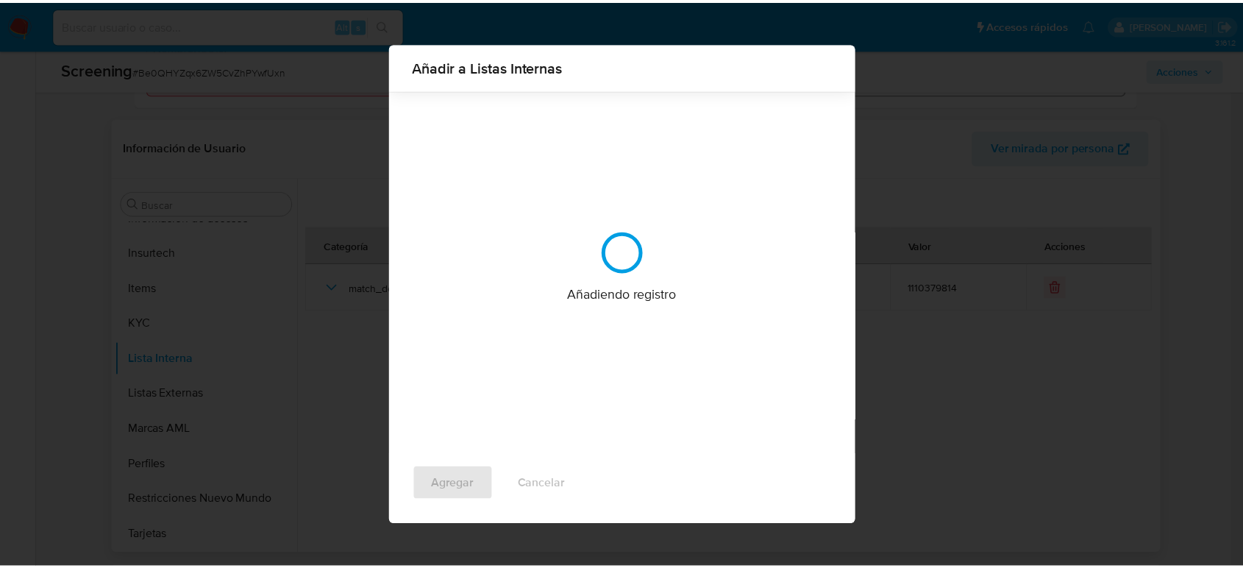
scroll to position [0, 0]
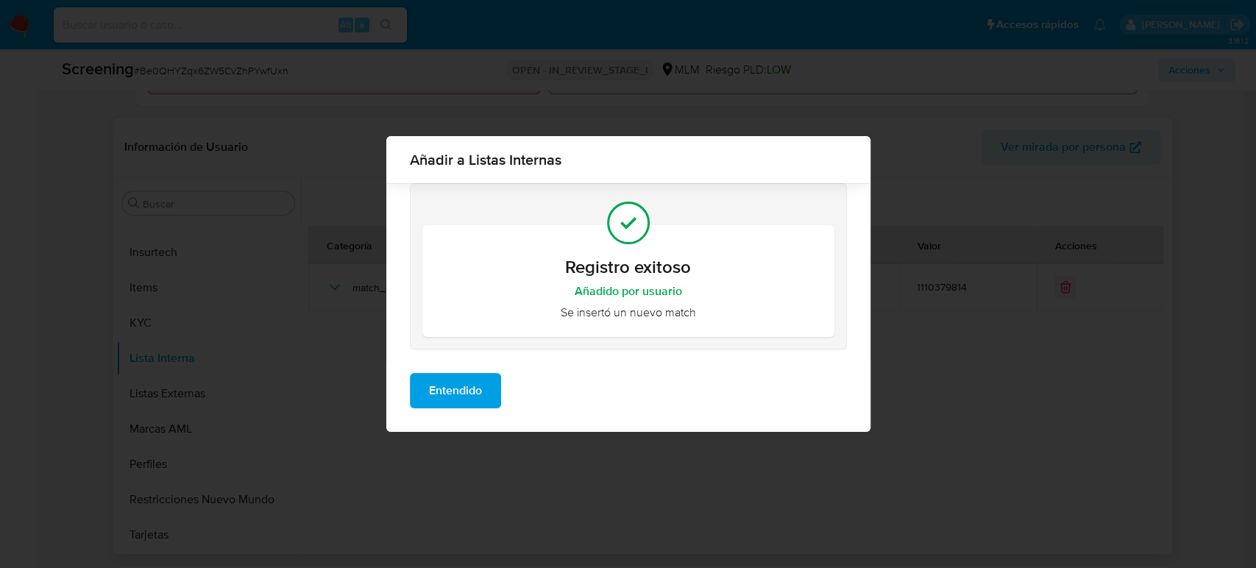
click at [471, 384] on span "Entendido" at bounding box center [455, 390] width 53 height 32
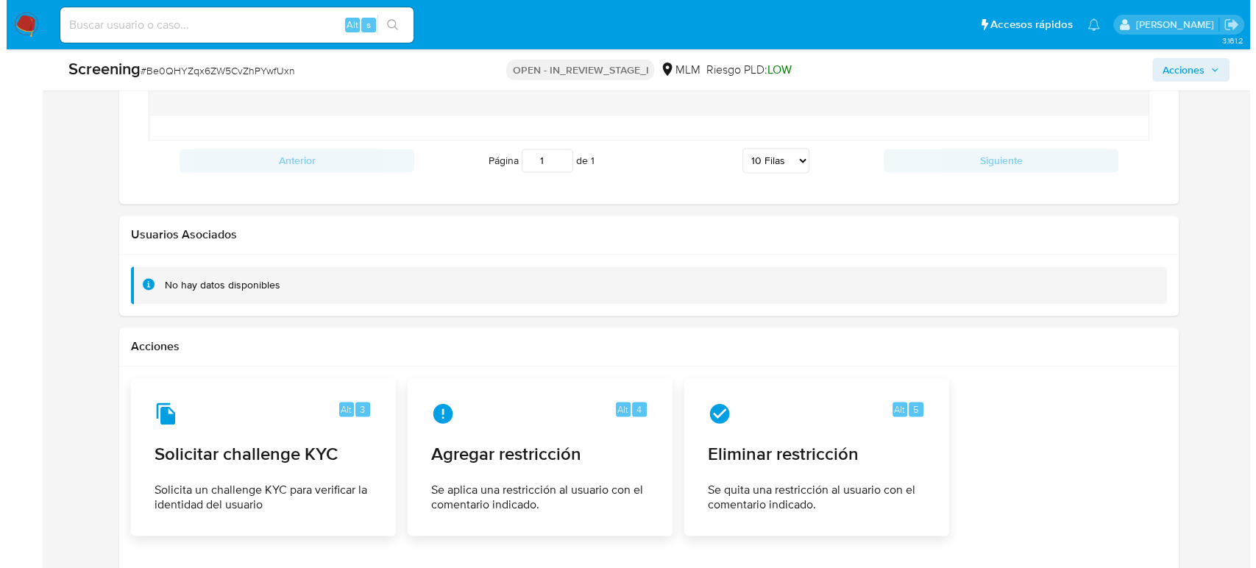
scroll to position [2192, 0]
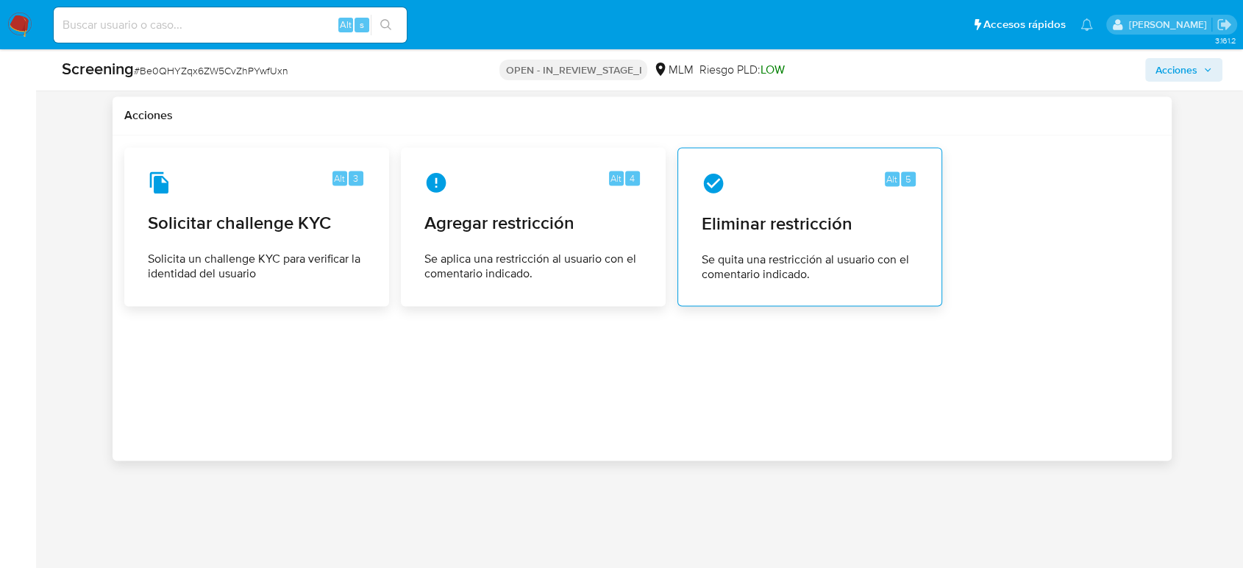
click at [746, 224] on span "Eliminar restricción" at bounding box center [810, 224] width 216 height 22
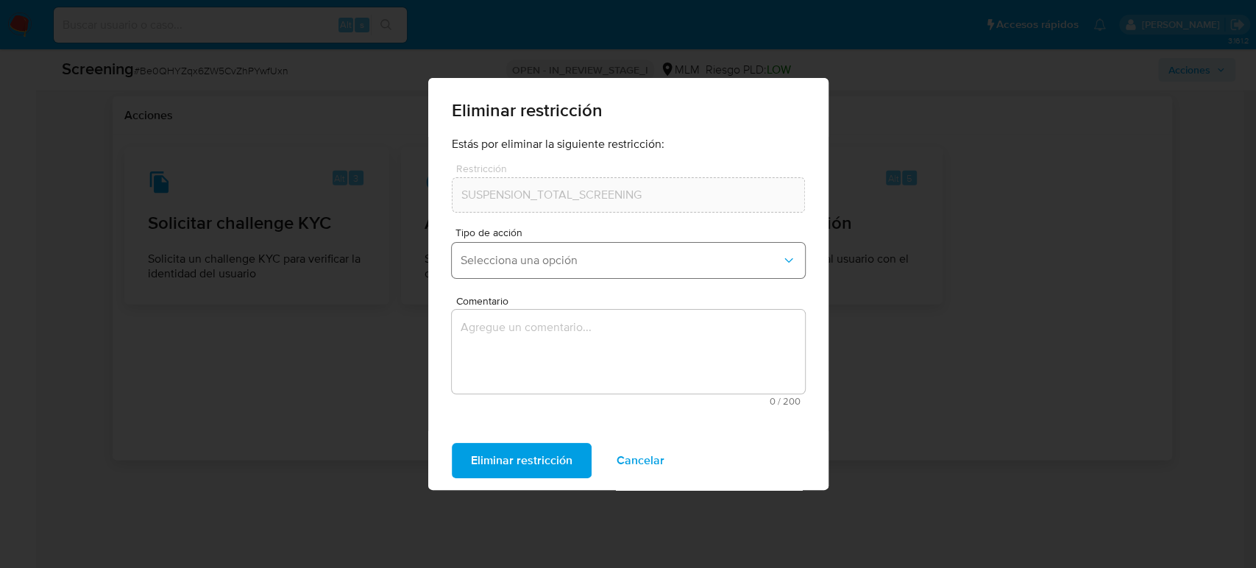
click at [604, 265] on span "Selecciona una opción" at bounding box center [620, 260] width 321 height 15
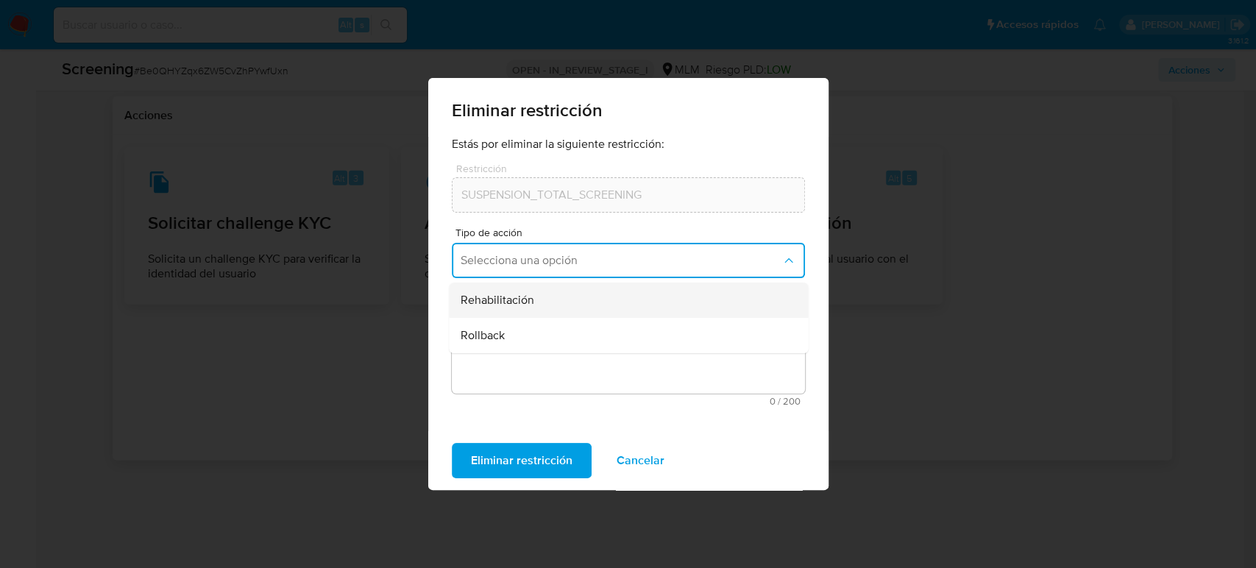
click at [598, 304] on div "Rehabilitación" at bounding box center [623, 299] width 327 height 35
click at [596, 347] on textarea "Comentario" at bounding box center [628, 352] width 353 height 84
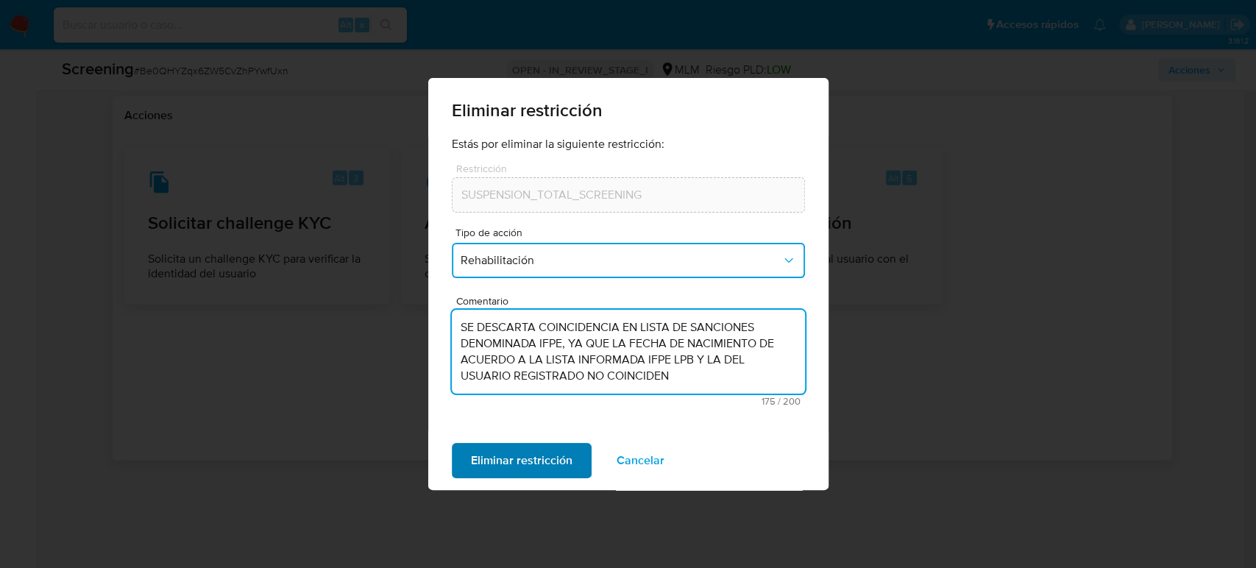
type textarea "SE DESCARTA COINCIDENCIA EN LISTA DE SANCIONES DENOMINADA IFPE, YA QUE LA FECHA…"
click at [554, 464] on span "Eliminar restricción" at bounding box center [521, 460] width 101 height 32
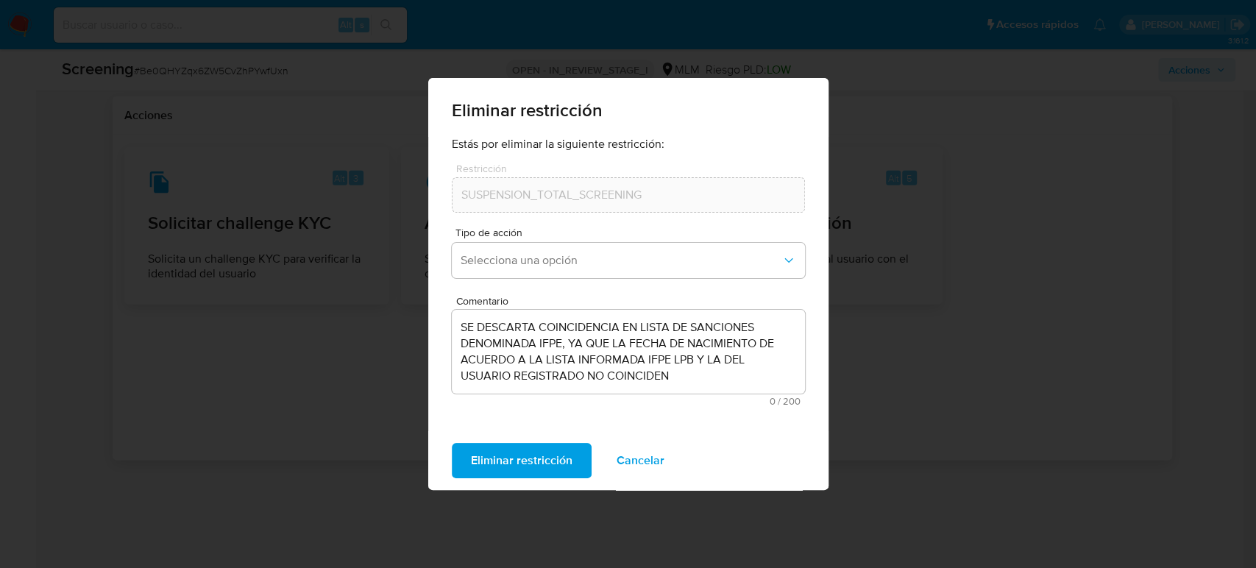
click at [512, 455] on span "Eliminar restricción" at bounding box center [521, 460] width 101 height 32
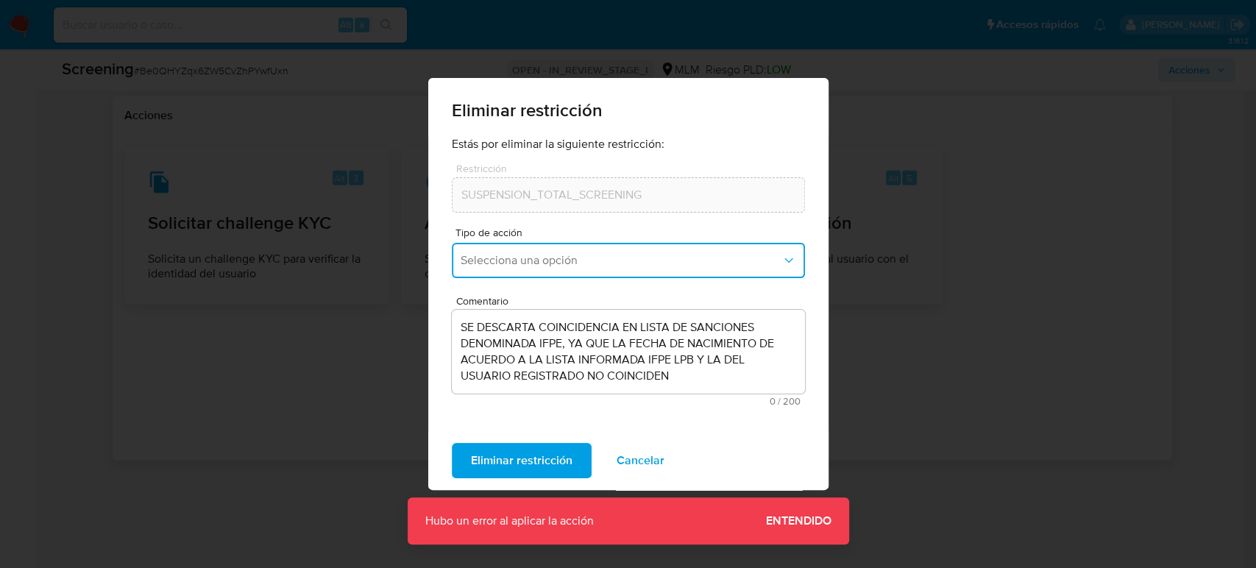
click at [548, 260] on span "Selecciona una opción" at bounding box center [620, 260] width 321 height 15
click at [566, 326] on div "Rollback" at bounding box center [623, 335] width 327 height 35
click at [551, 457] on span "Eliminar restricción" at bounding box center [521, 460] width 101 height 32
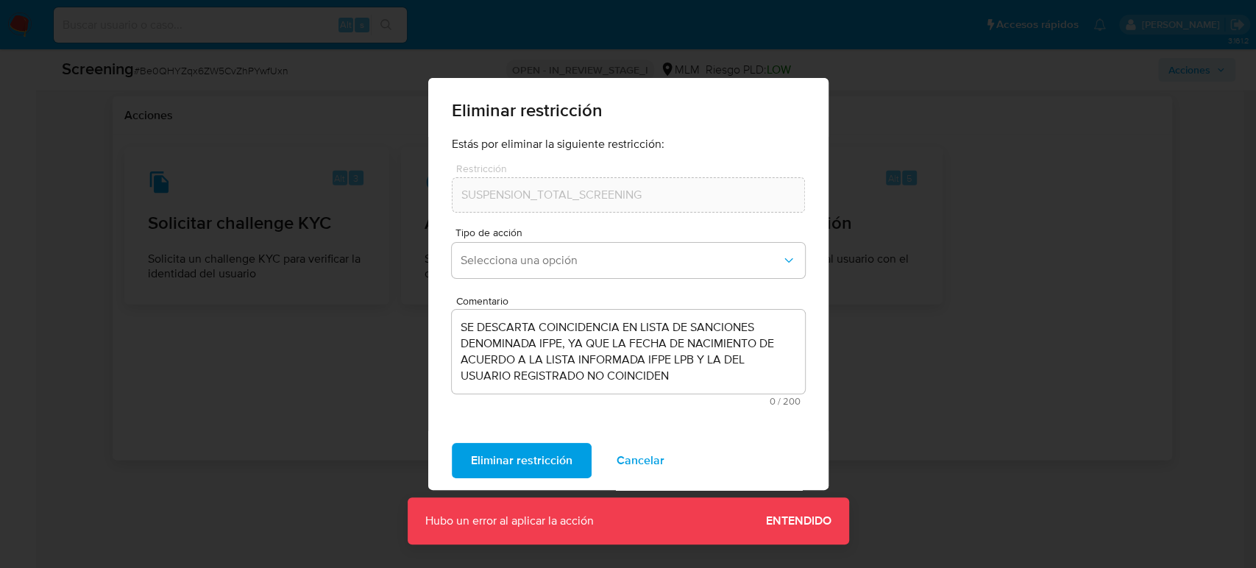
click at [946, 435] on div "Eliminar restricción Estás por eliminar la siguiente restricción: Restricción S…" at bounding box center [628, 284] width 1256 height 568
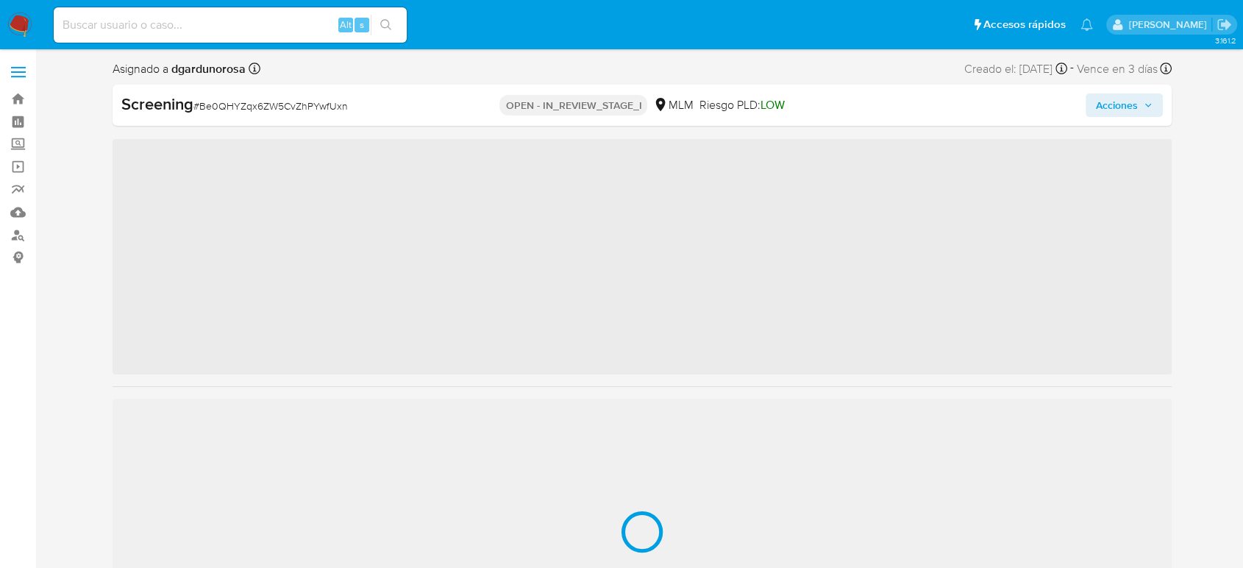
scroll to position [692, 0]
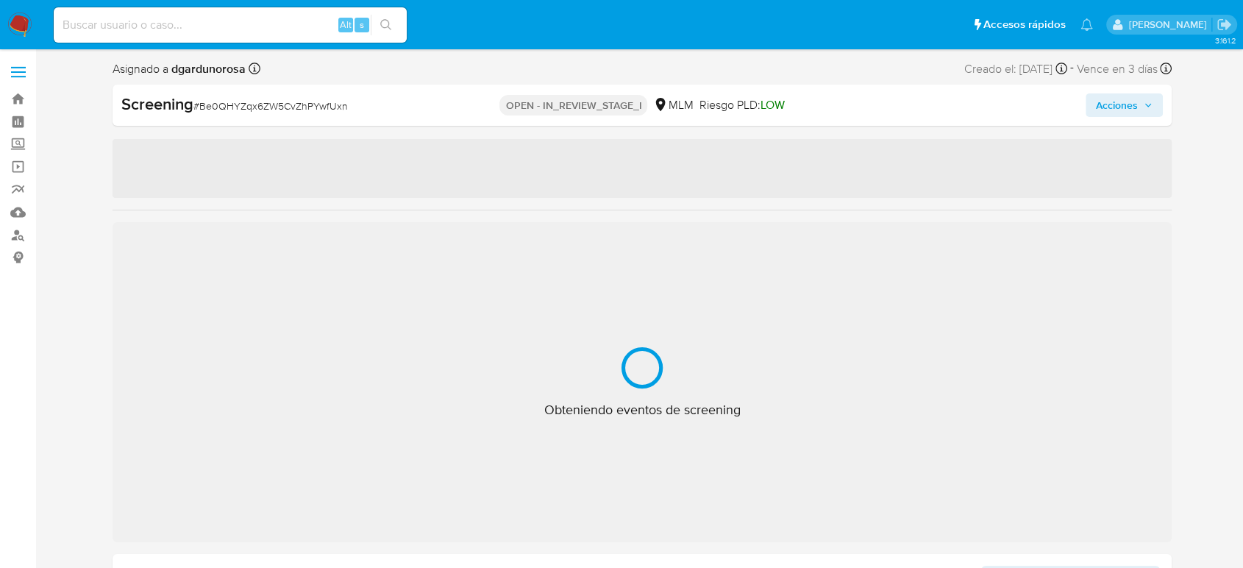
select select "10"
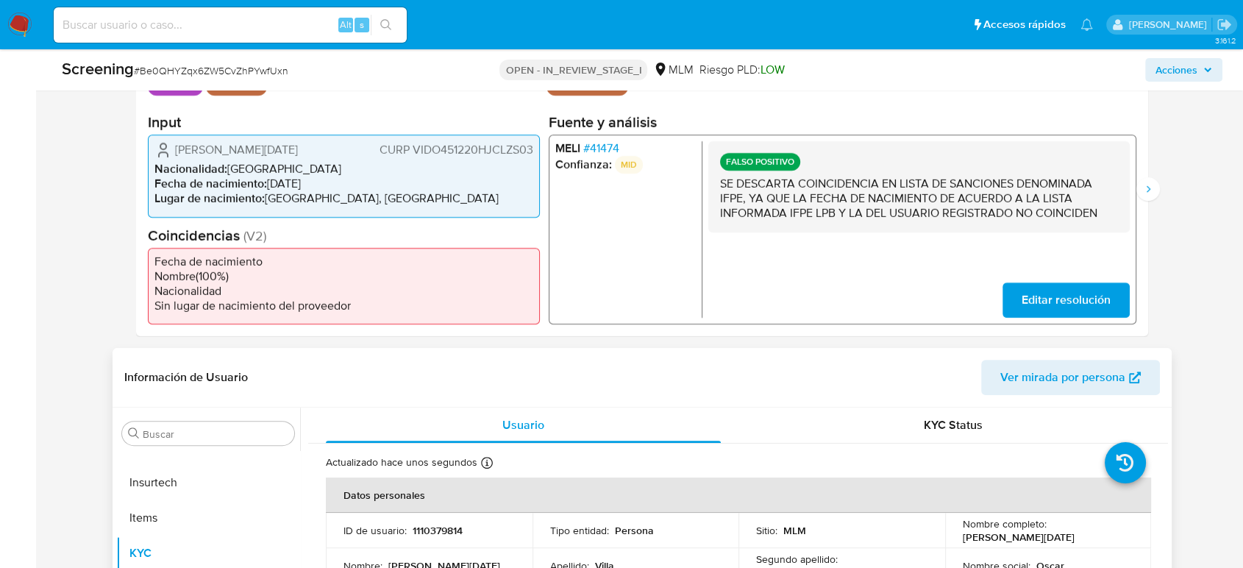
scroll to position [571, 0]
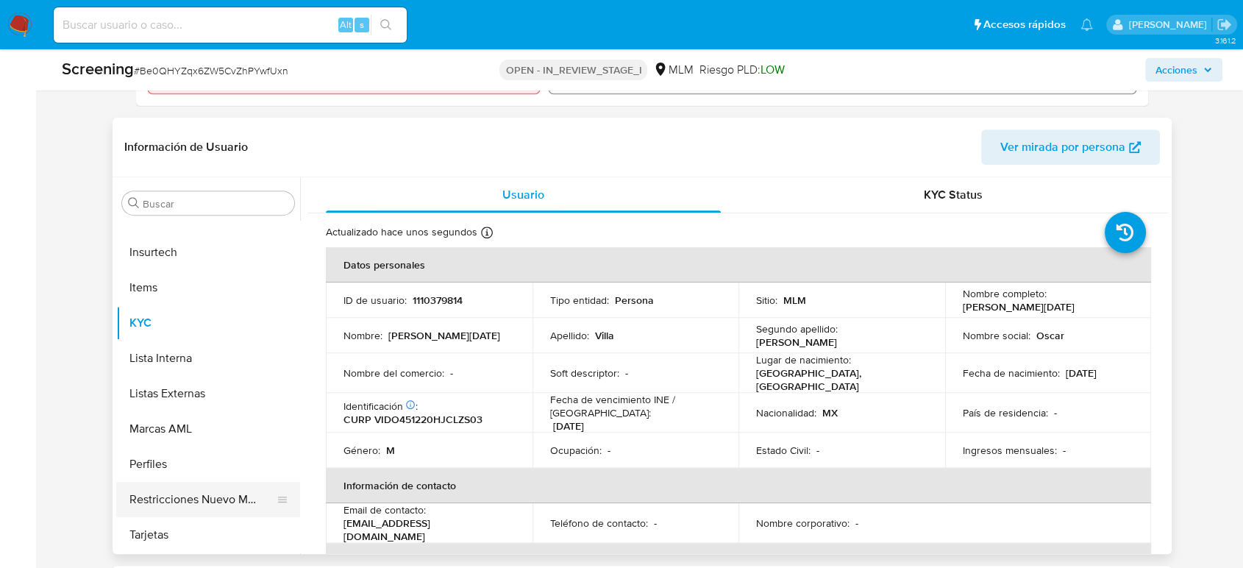
click at [216, 493] on button "Restricciones Nuevo Mundo" at bounding box center [202, 499] width 172 height 35
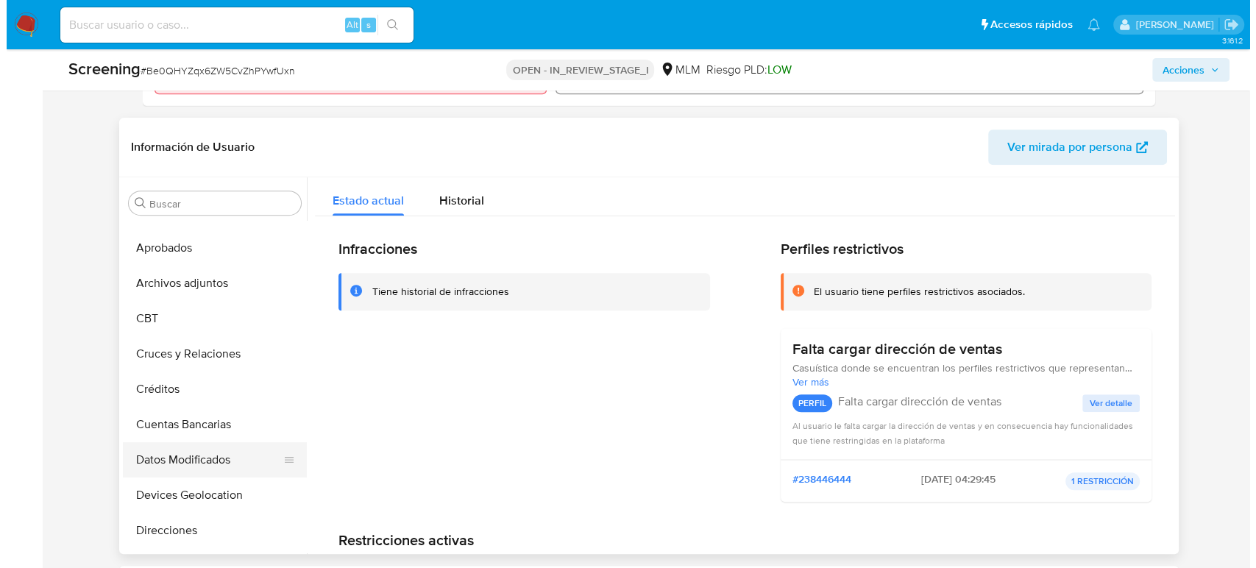
scroll to position [0, 0]
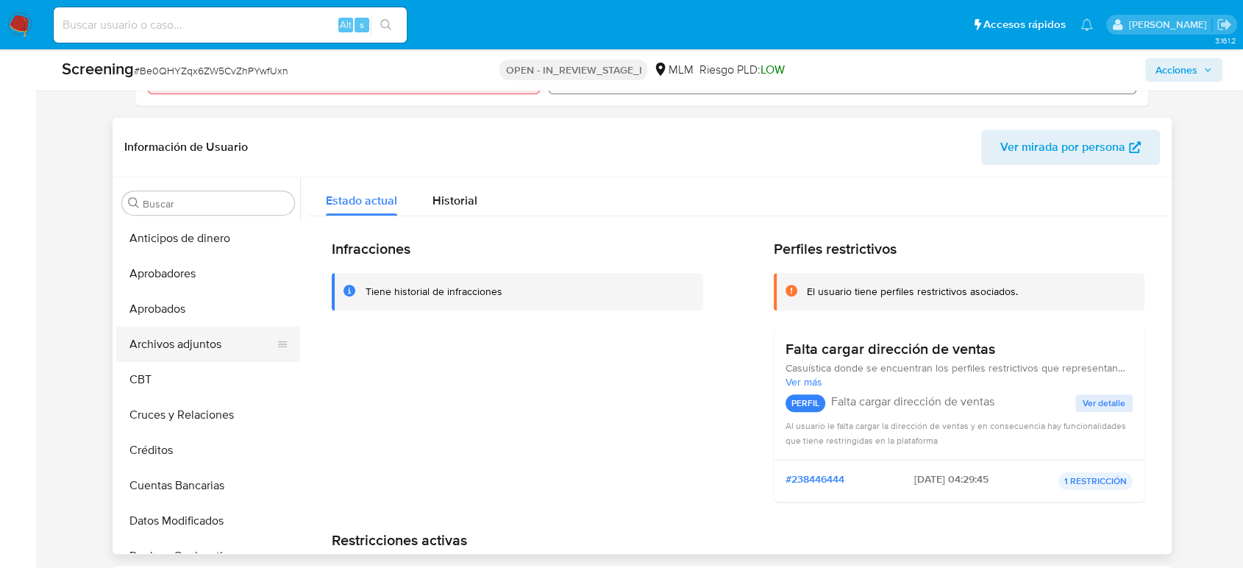
click at [190, 353] on button "Archivos adjuntos" at bounding box center [202, 344] width 172 height 35
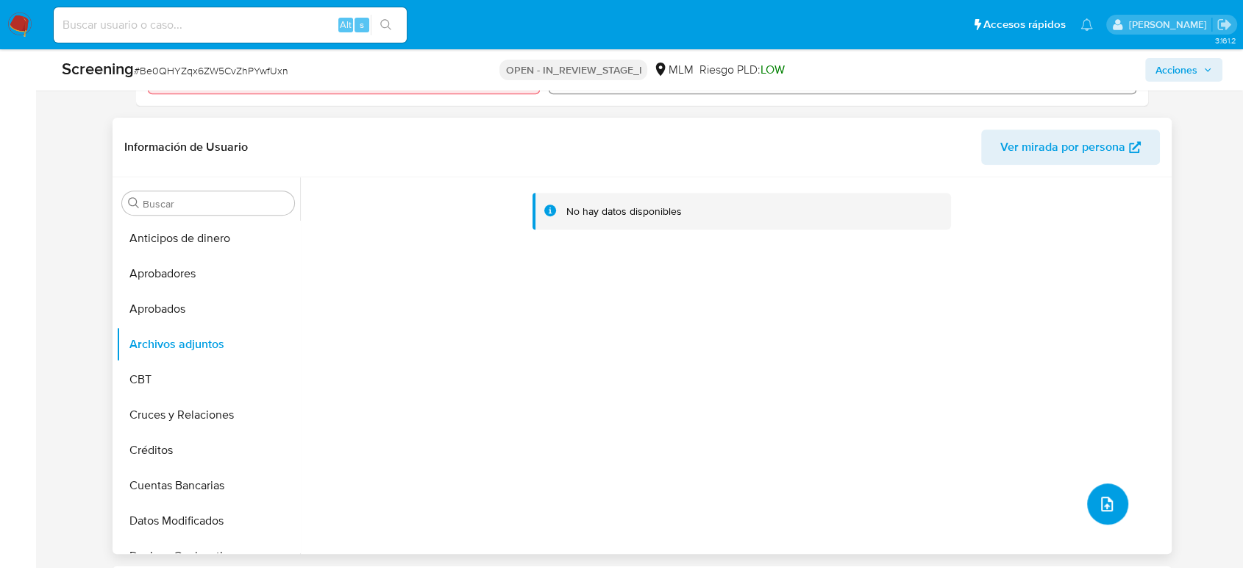
click at [1098, 502] on icon "upload-file" at bounding box center [1107, 504] width 18 height 18
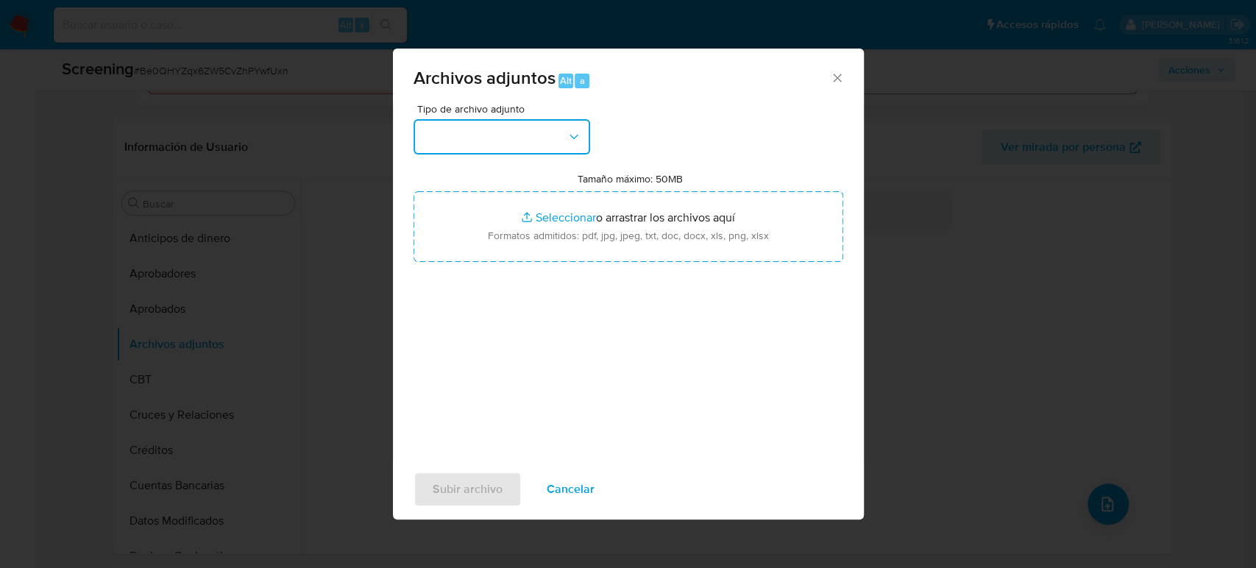
click at [494, 149] on button "button" at bounding box center [501, 136] width 177 height 35
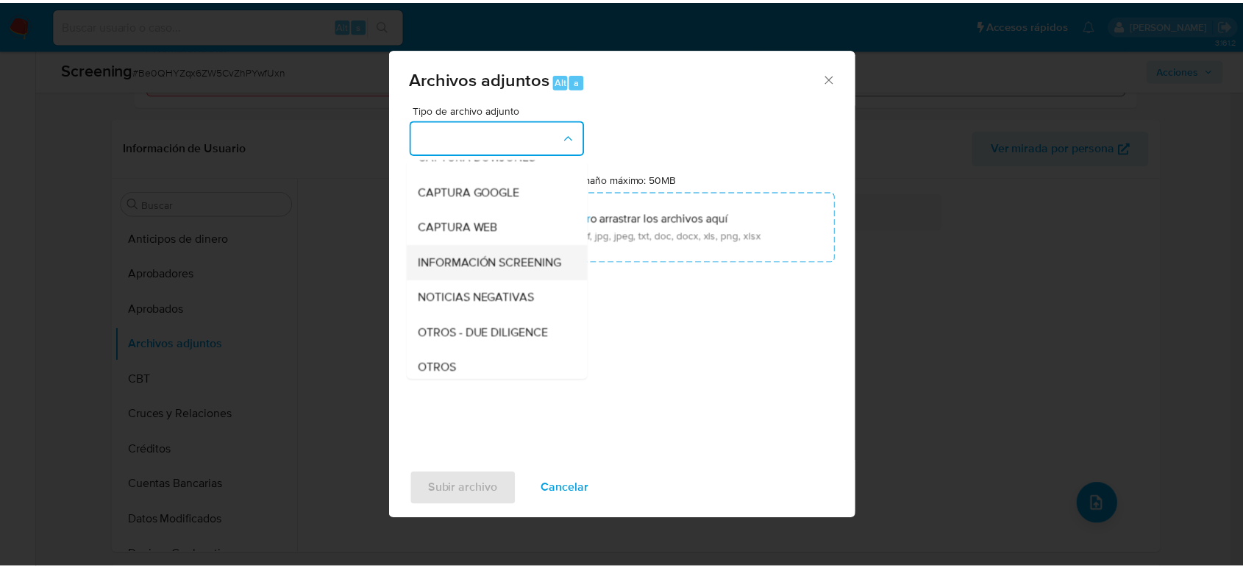
scroll to position [82, 0]
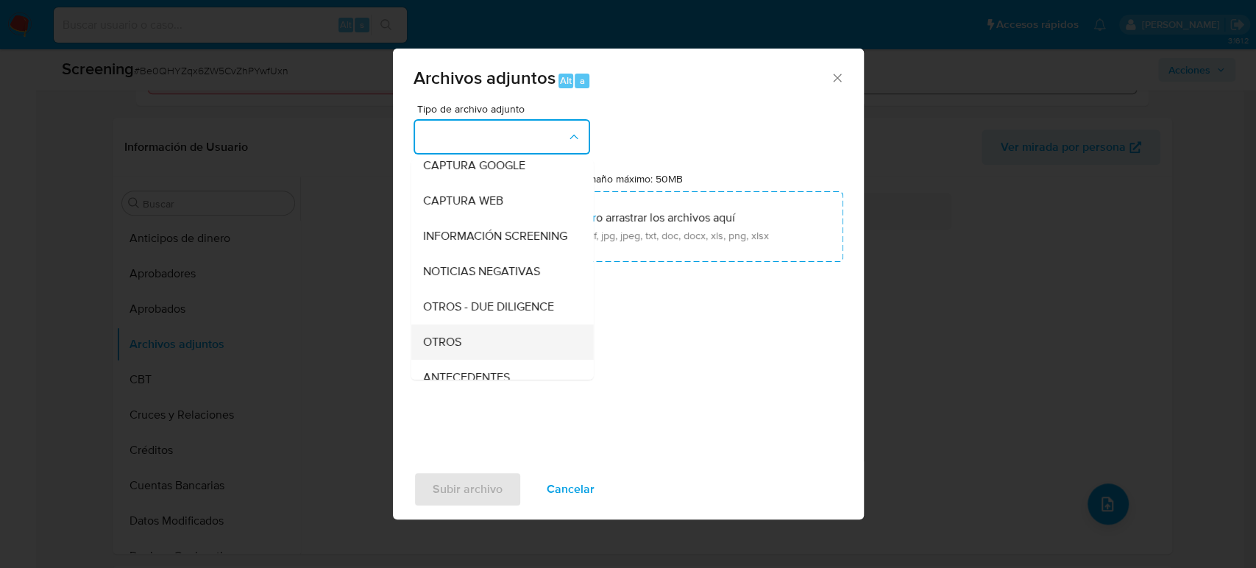
click at [477, 357] on div "OTROS" at bounding box center [497, 341] width 150 height 35
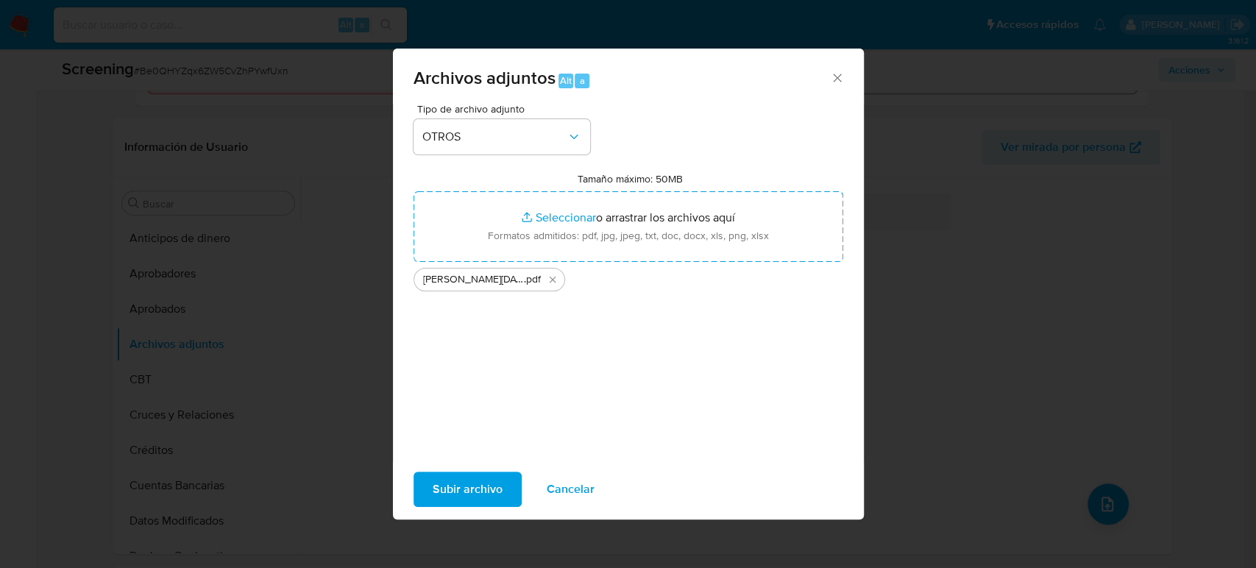
click at [505, 496] on button "Subir archivo" at bounding box center [467, 488] width 108 height 35
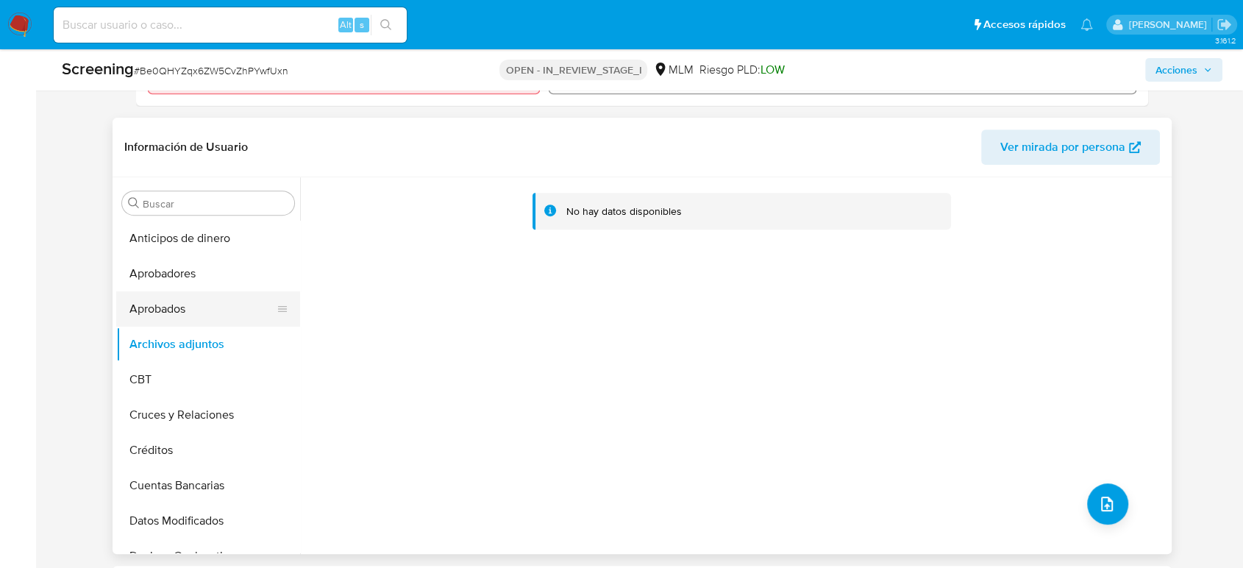
click at [171, 309] on button "Aprobados" at bounding box center [202, 308] width 172 height 35
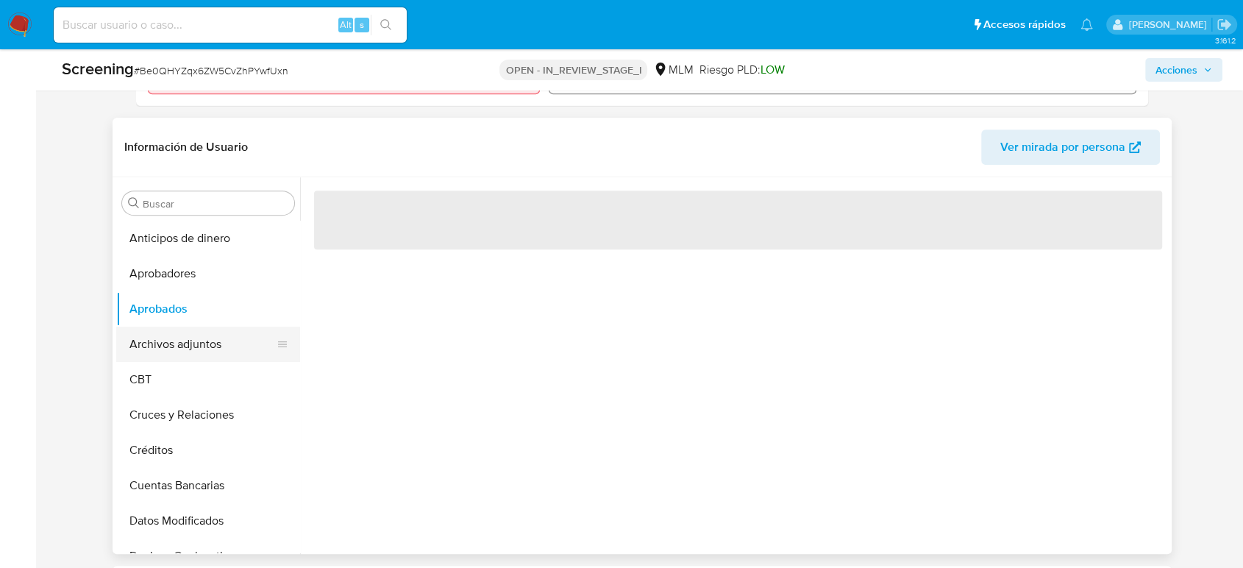
click at [179, 332] on button "Archivos adjuntos" at bounding box center [202, 344] width 172 height 35
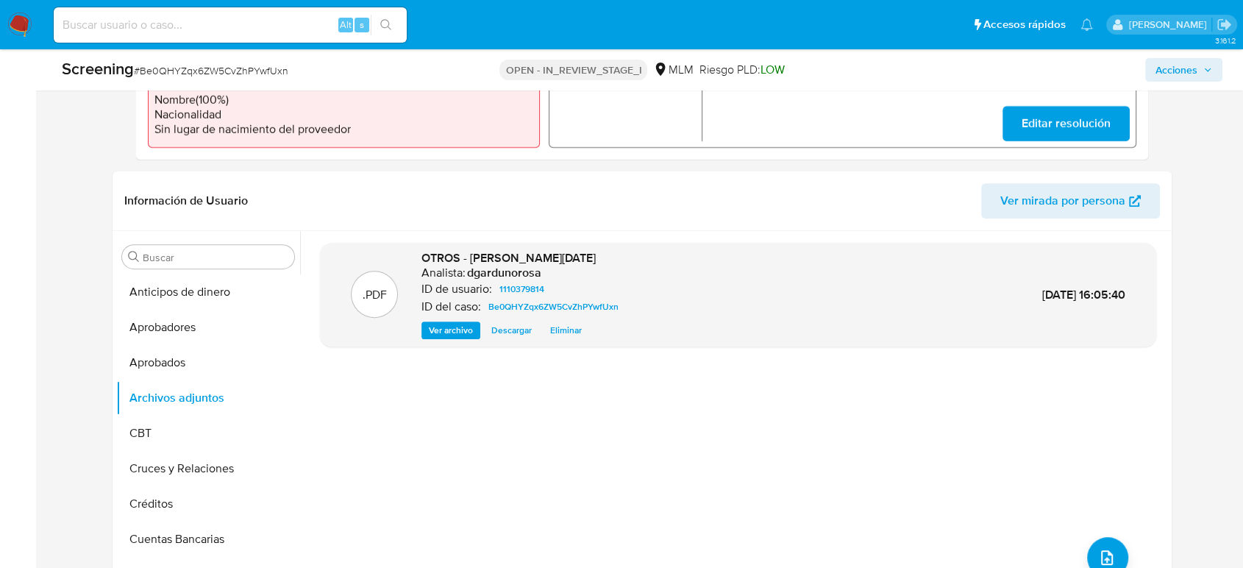
scroll to position [490, 0]
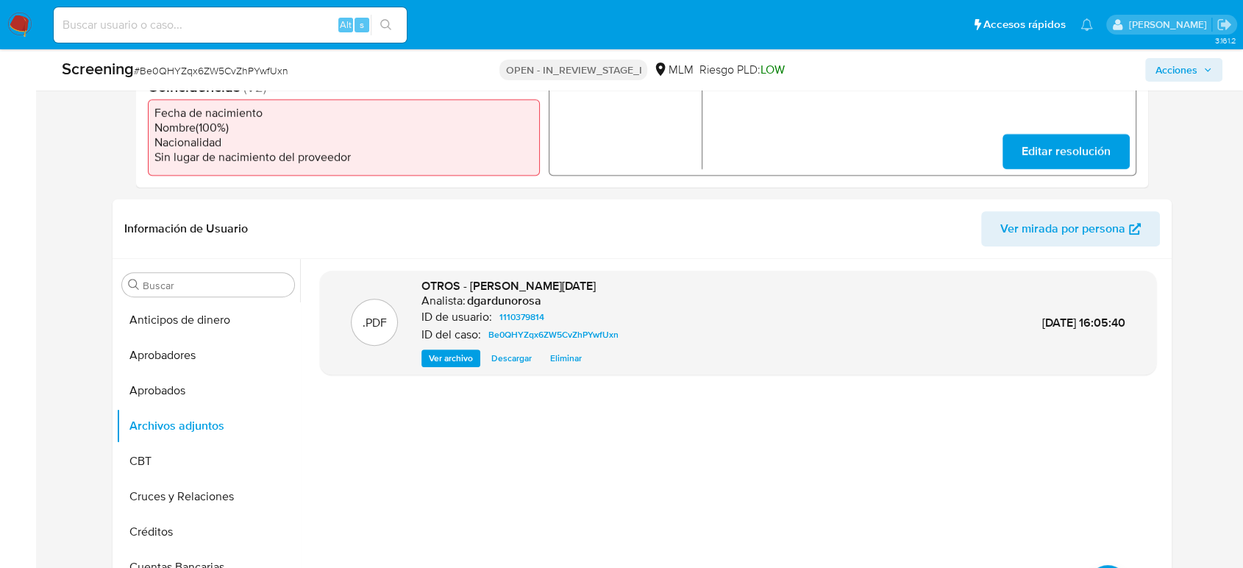
click at [1181, 75] on span "Acciones" at bounding box center [1176, 70] width 42 height 24
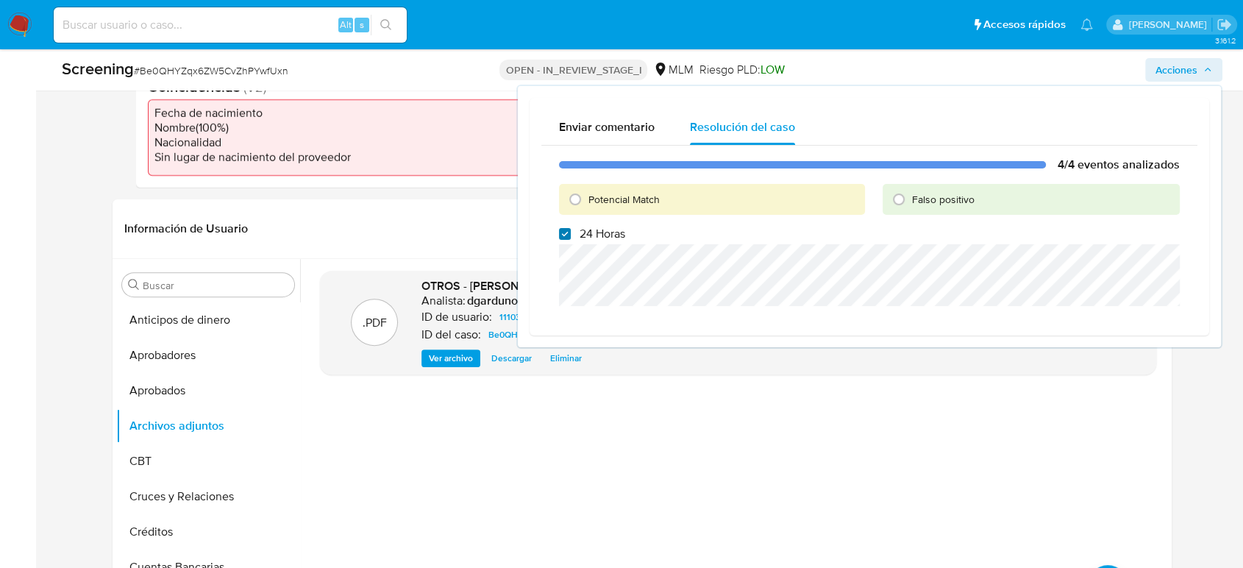
click at [567, 238] on input "24 Horas" at bounding box center [565, 234] width 12 height 12
checkbox input "false"
click at [906, 196] on input "Falso positivo" at bounding box center [899, 200] width 24 height 24
radio input "true"
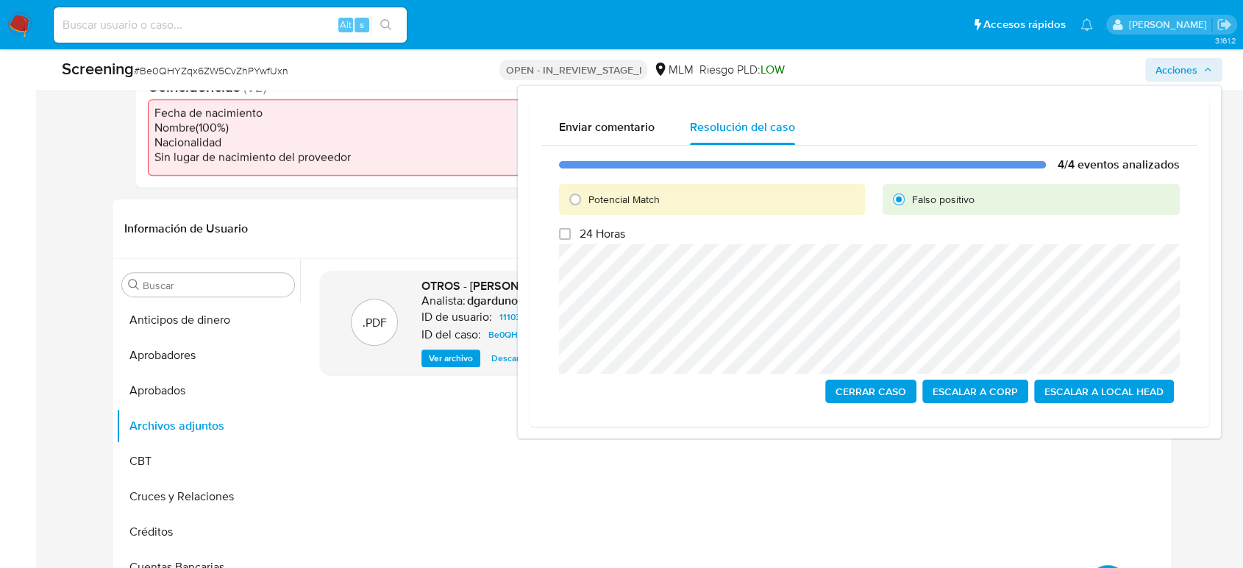
click at [884, 389] on span "Cerrar Caso" at bounding box center [871, 391] width 71 height 21
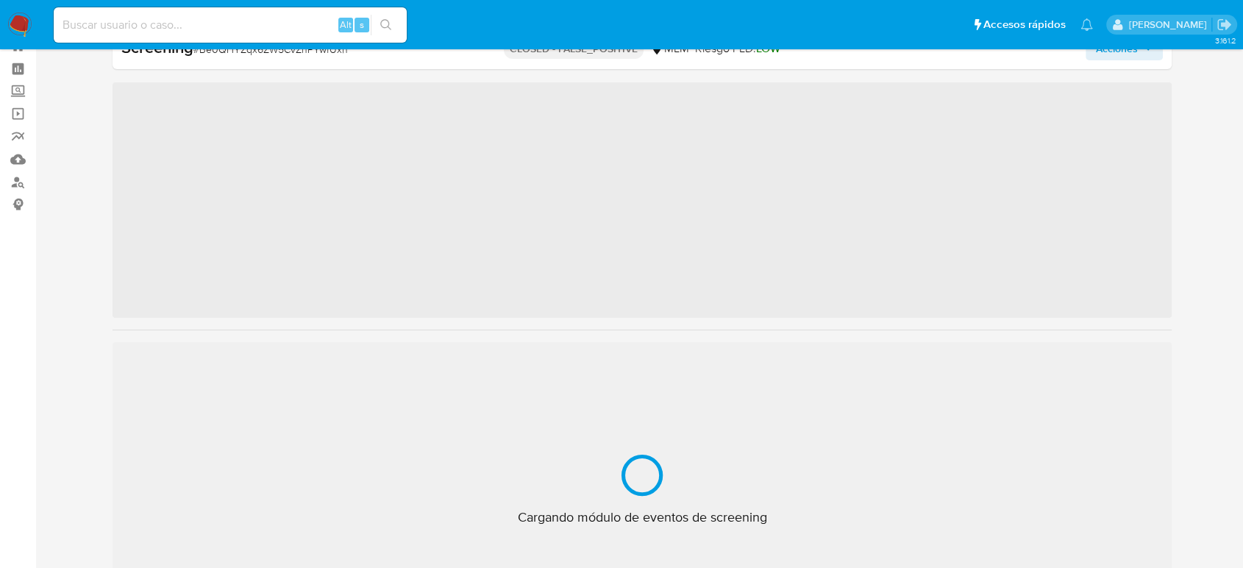
scroll to position [692, 0]
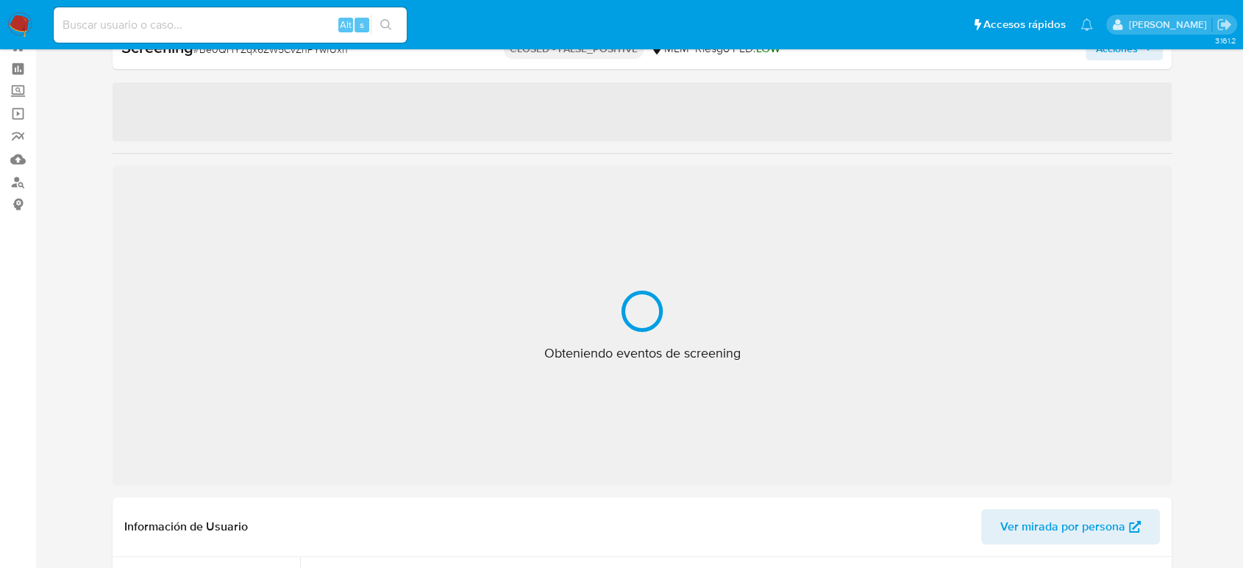
select select "10"
